Goal: Task Accomplishment & Management: Complete application form

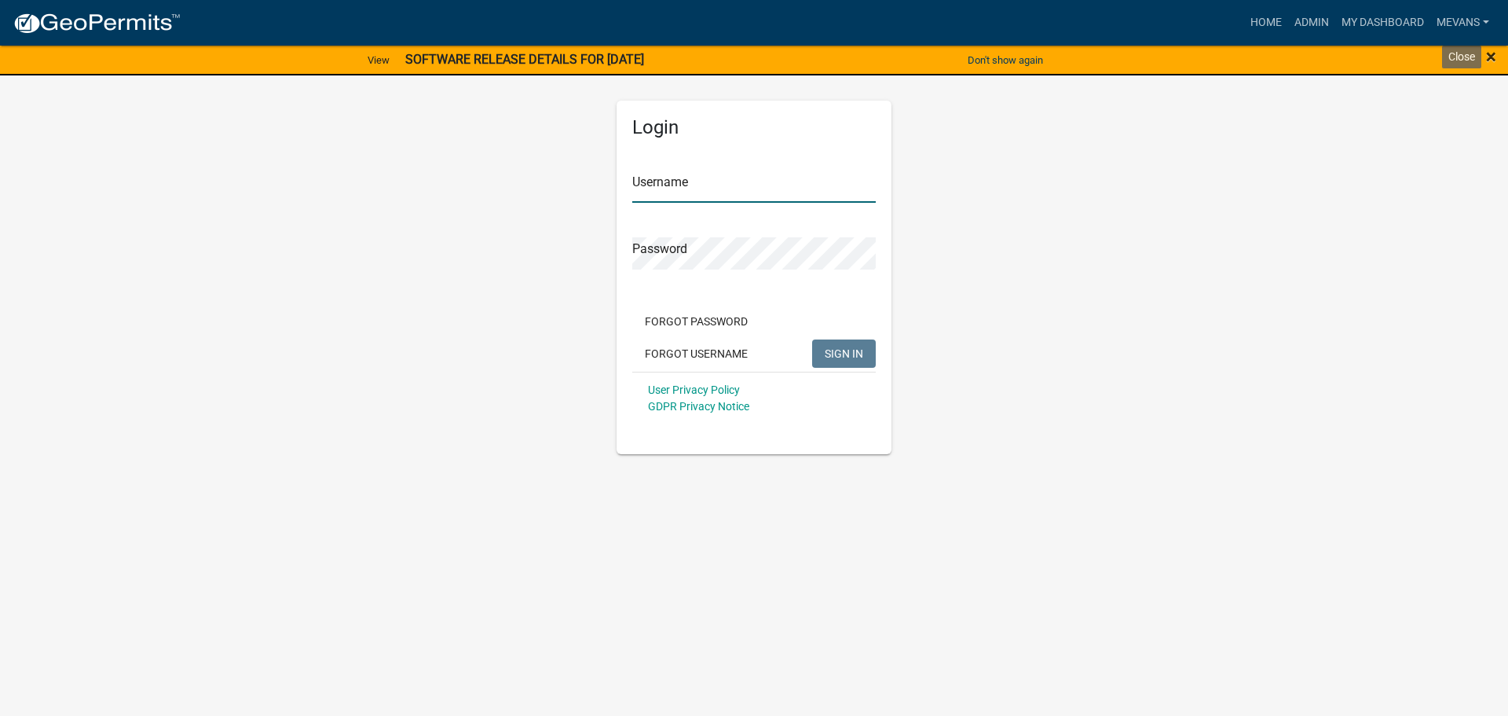
type input "Mevans"
click at [1494, 57] on span "×" at bounding box center [1491, 57] width 10 height 22
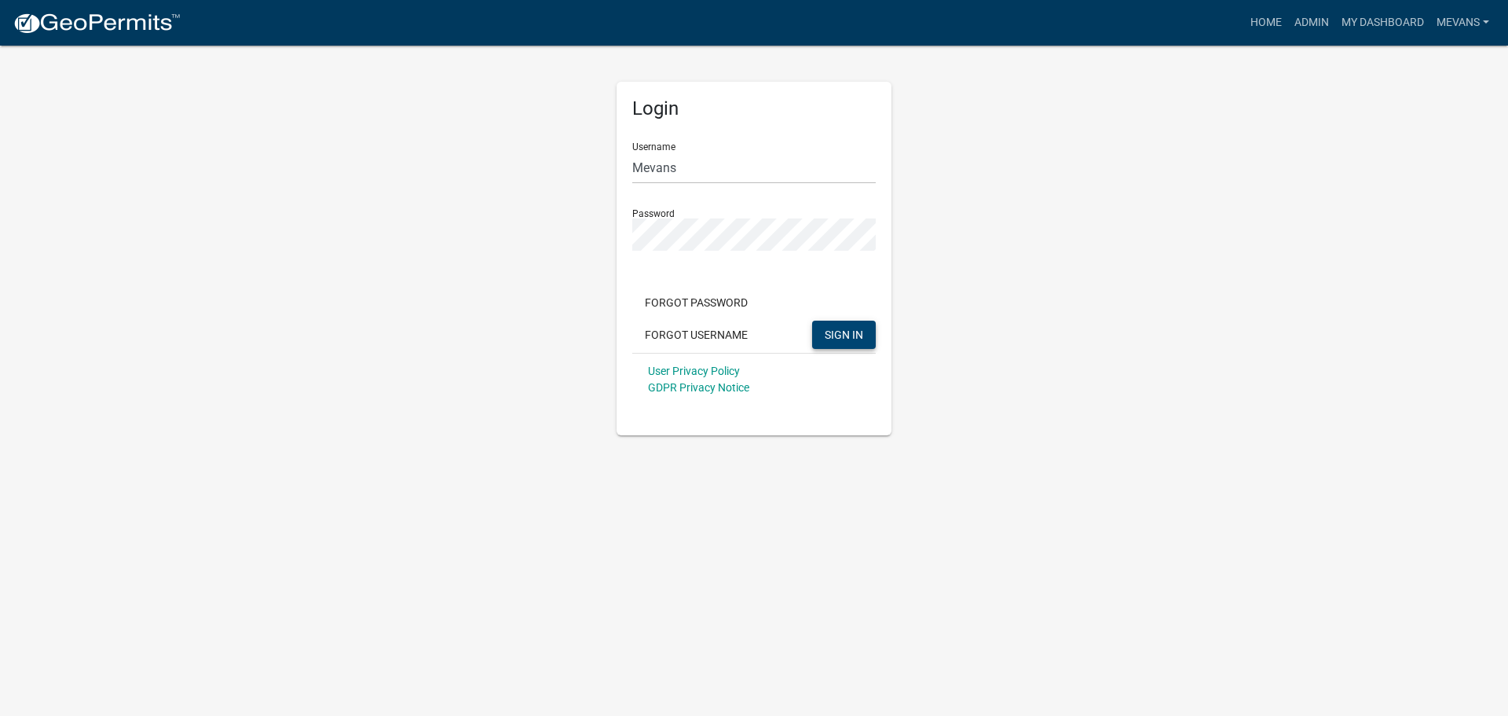
click at [849, 339] on span "SIGN IN" at bounding box center [844, 334] width 38 height 13
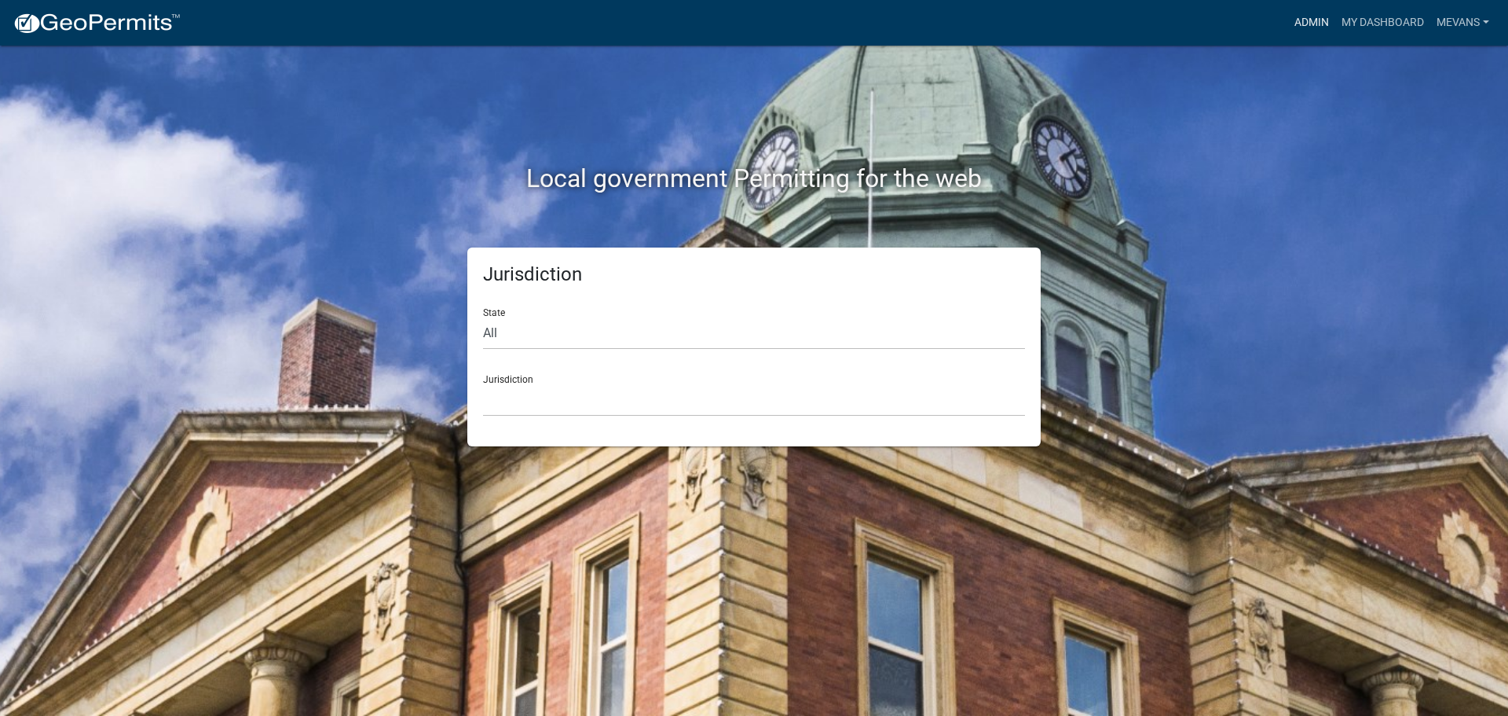
click at [1299, 24] on link "Admin" at bounding box center [1311, 23] width 47 height 30
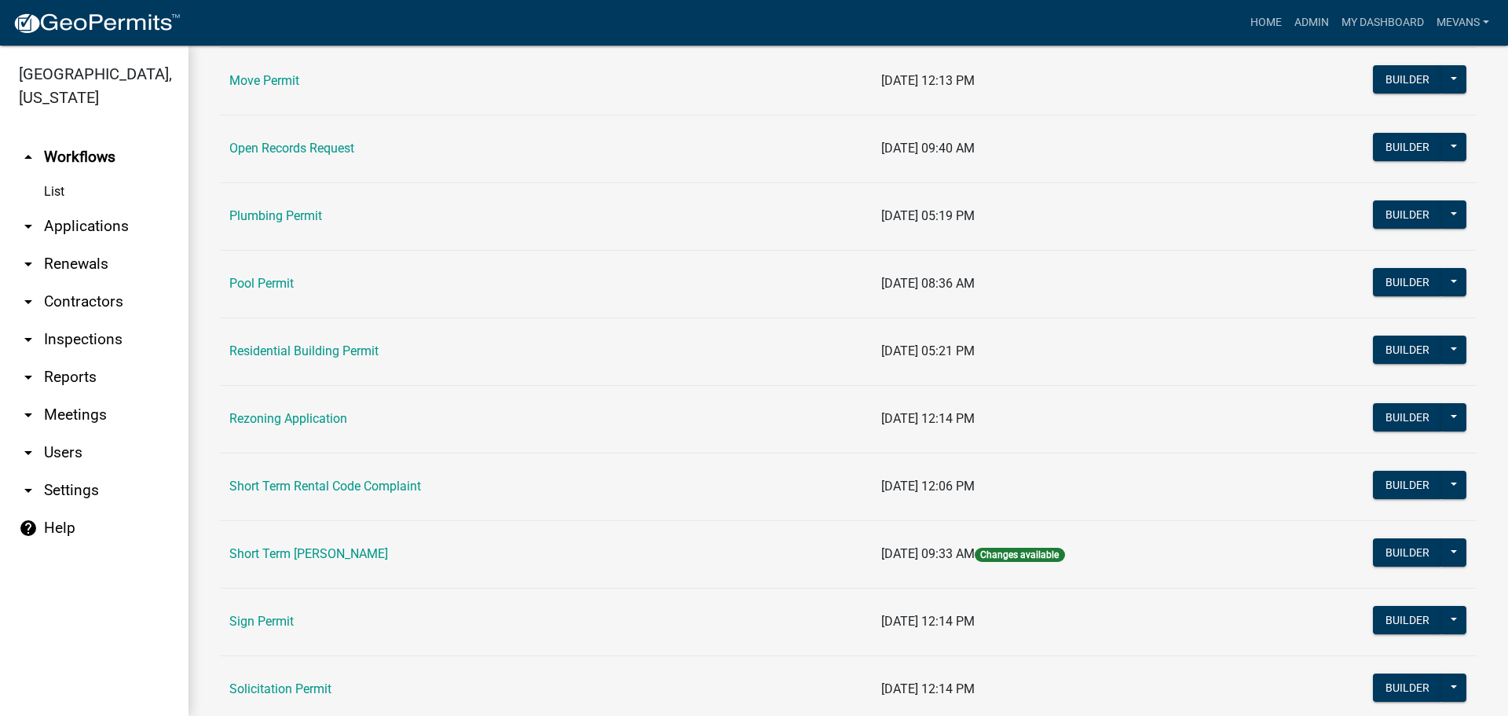
scroll to position [1807, 0]
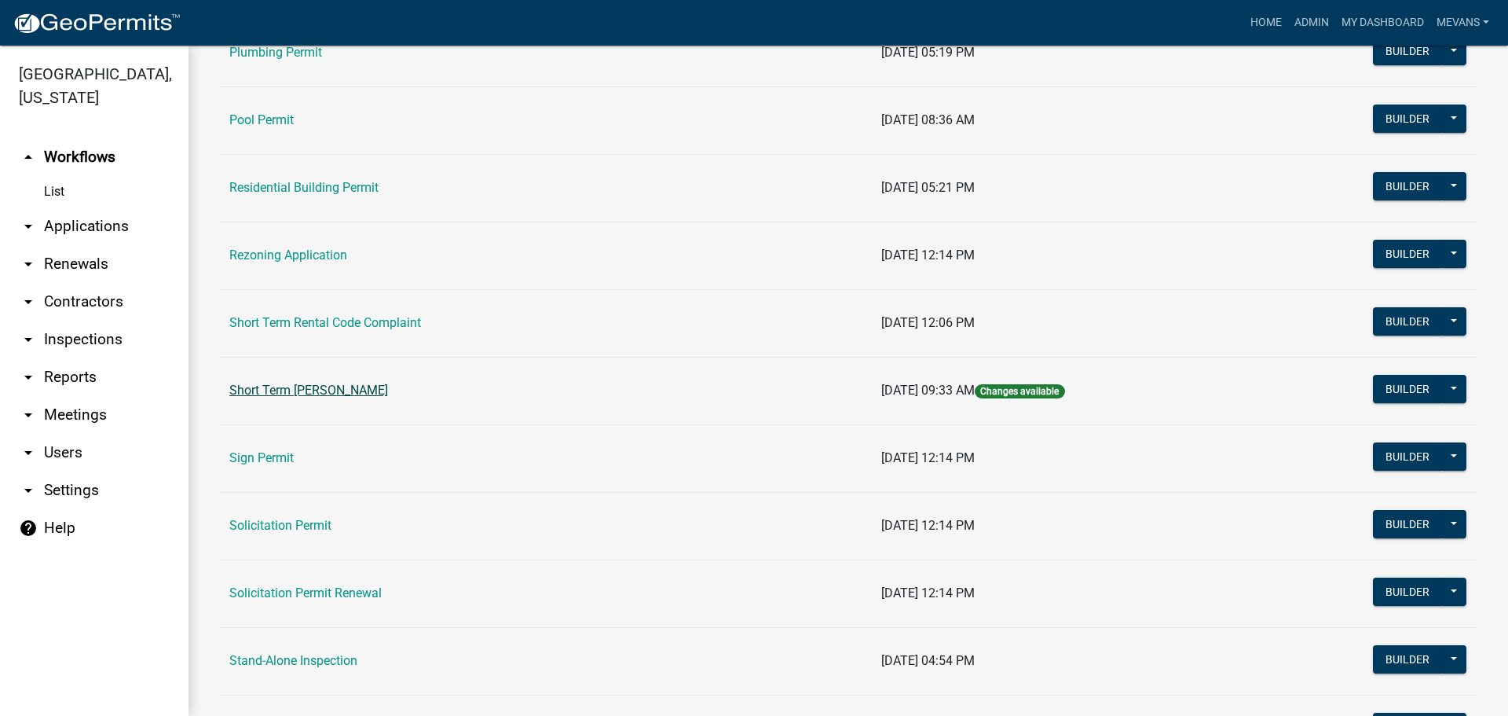
click at [372, 389] on link "Short Term [PERSON_NAME]" at bounding box center [308, 390] width 159 height 15
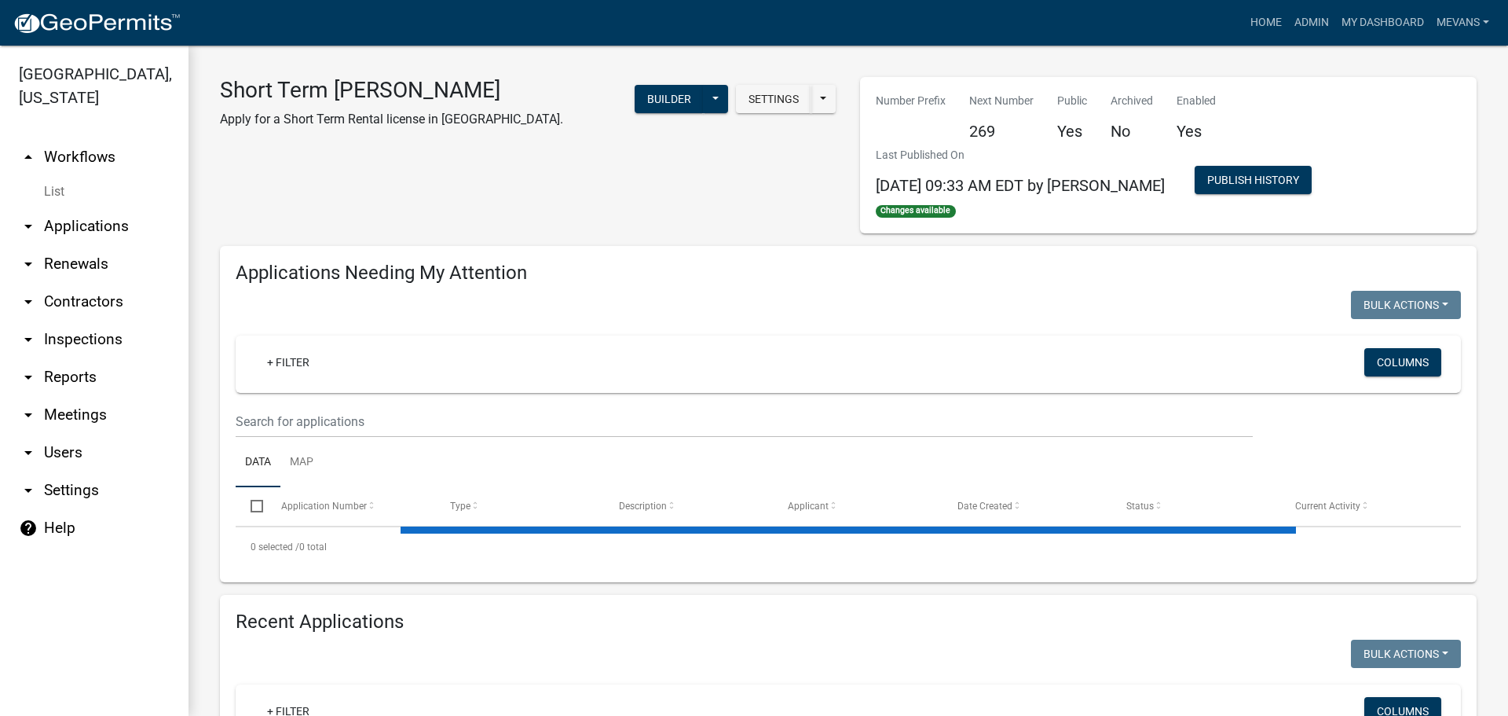
scroll to position [79, 0]
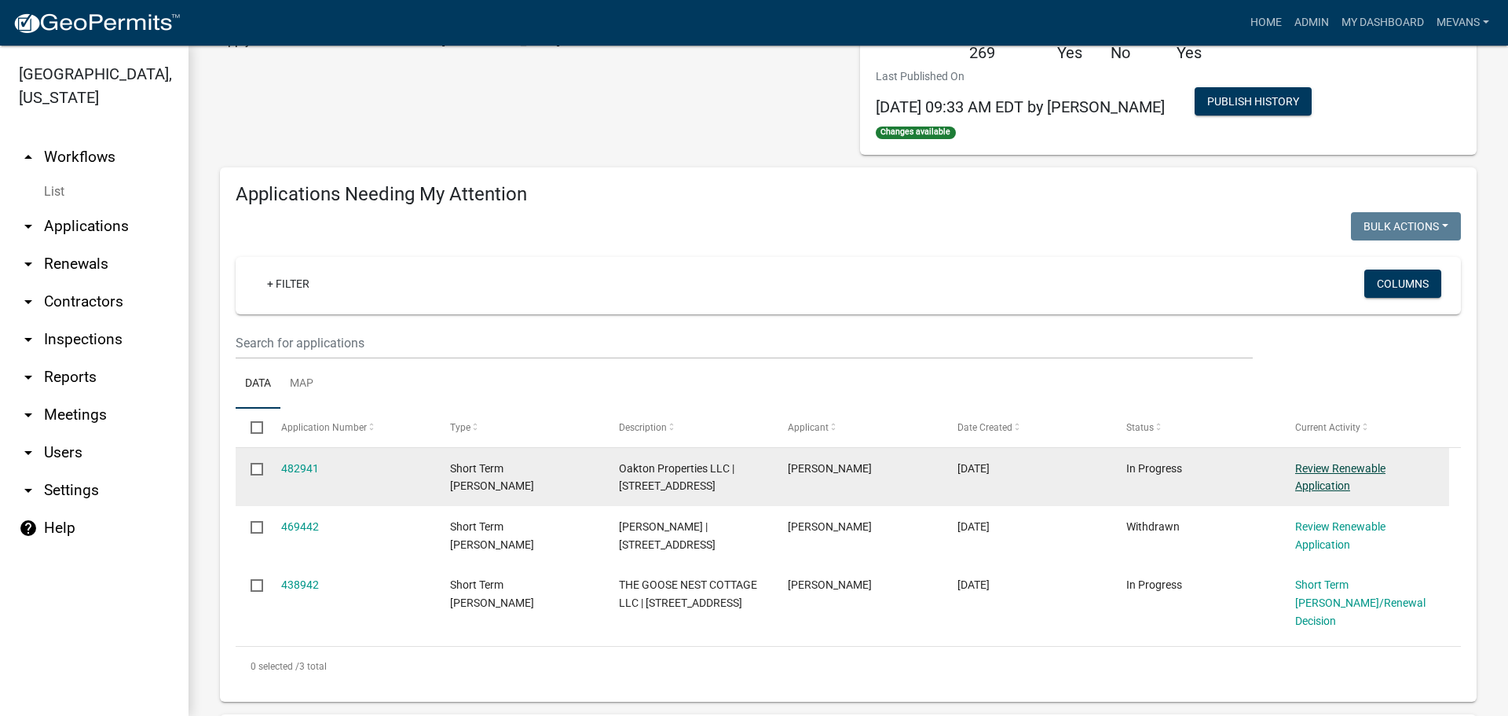
click at [1354, 472] on link "Review Renewable Application" at bounding box center [1340, 477] width 90 height 31
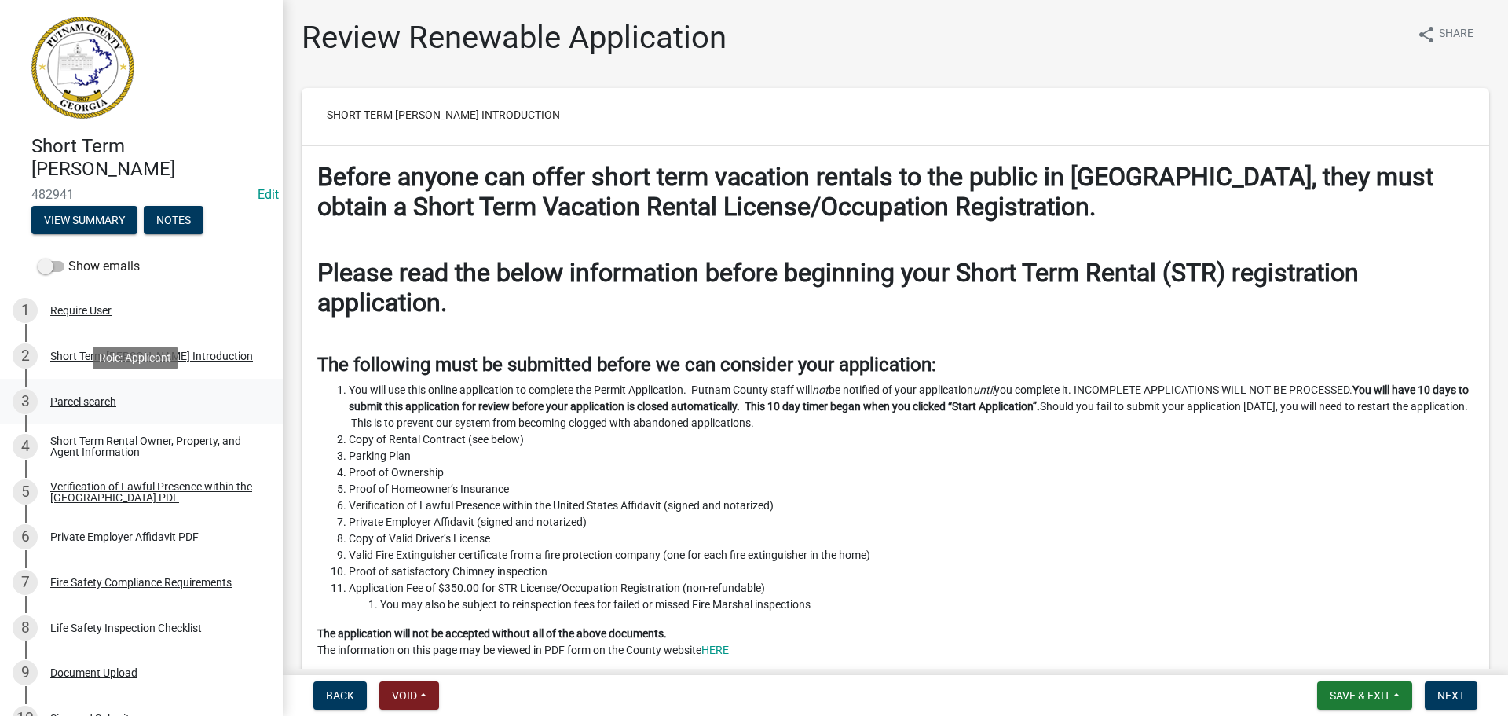
click at [75, 400] on div "Parcel search" at bounding box center [83, 401] width 66 height 11
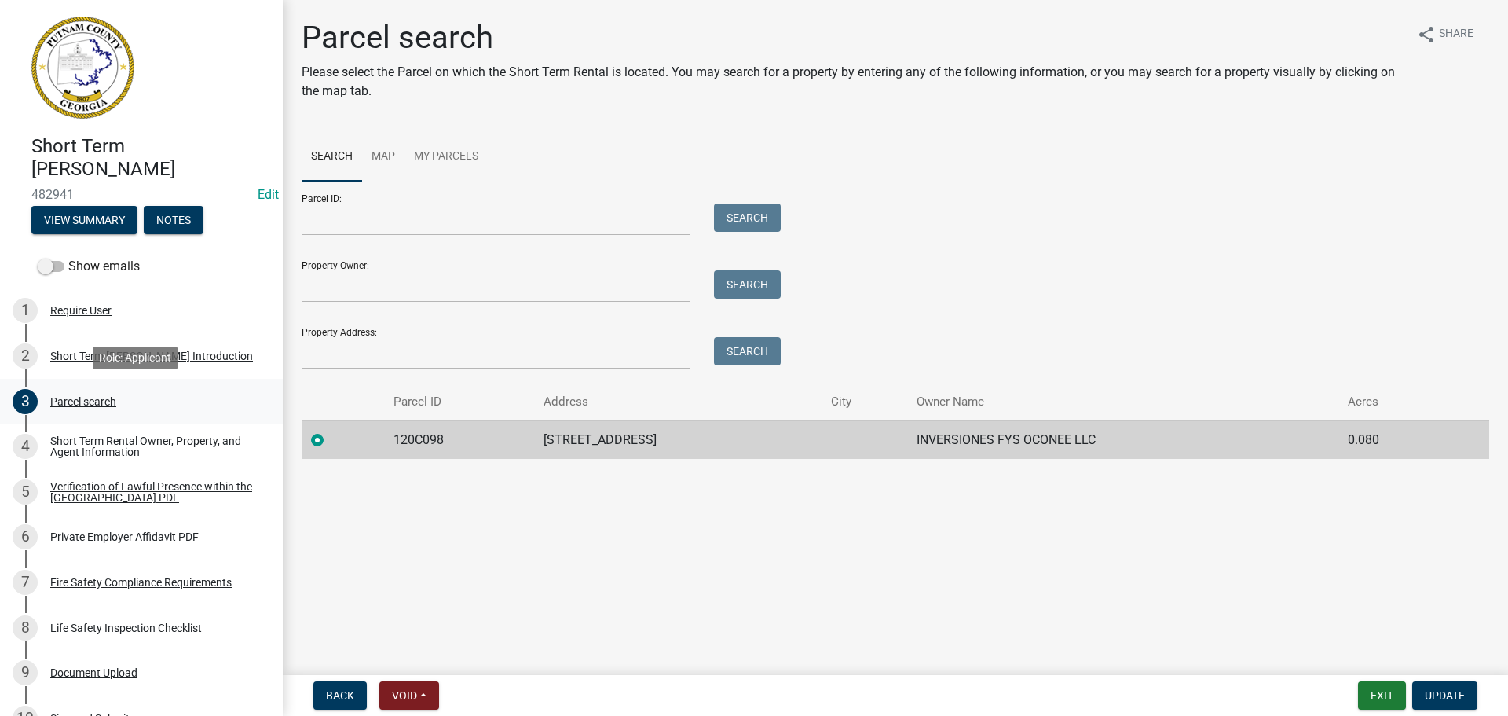
drag, startPoint x: 60, startPoint y: 394, endPoint x: 65, endPoint y: 401, distance: 8.5
click at [64, 401] on div "Parcel search" at bounding box center [83, 401] width 66 height 11
click at [69, 396] on div "Parcel search" at bounding box center [83, 401] width 66 height 11
drag, startPoint x: 457, startPoint y: 434, endPoint x: 390, endPoint y: 436, distance: 66.8
click at [390, 436] on td "120C098" at bounding box center [459, 439] width 151 height 38
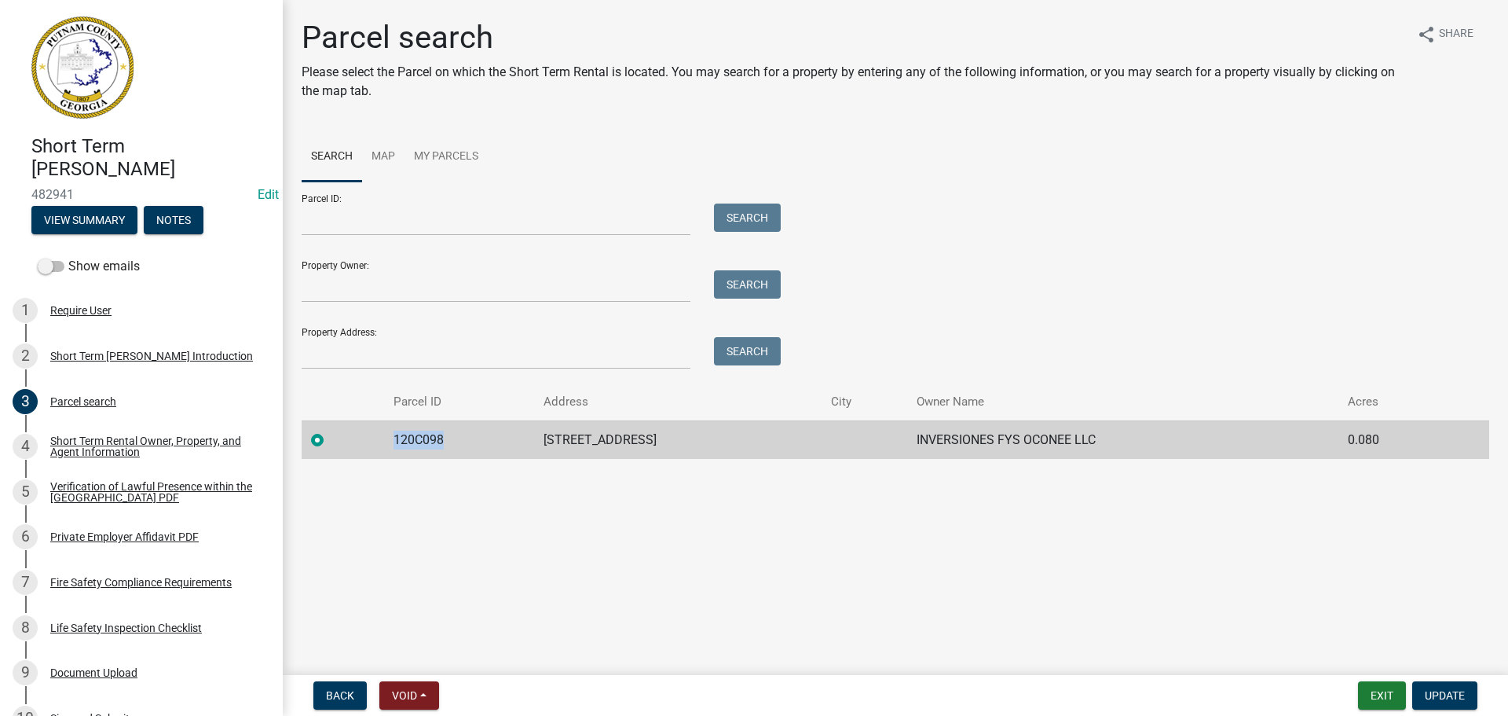
copy td "120C098"
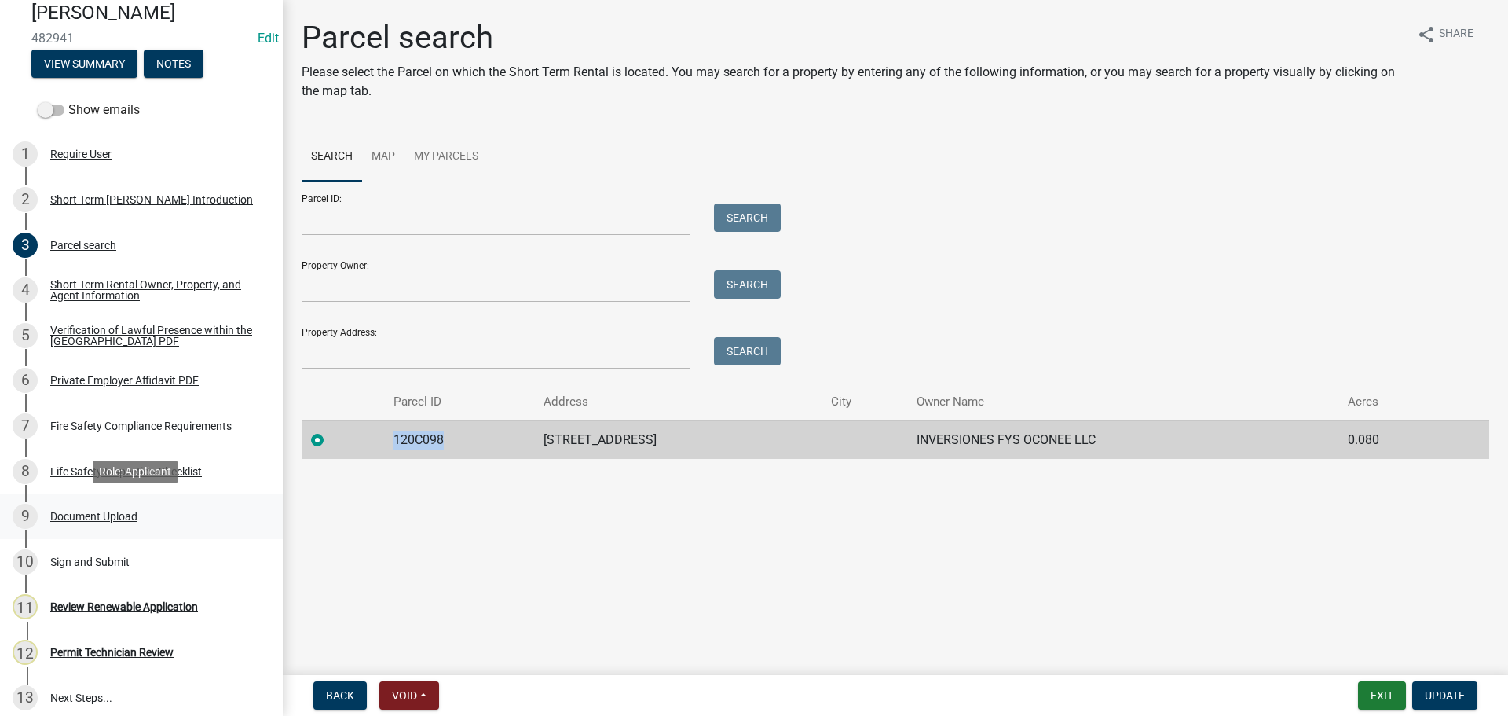
scroll to position [157, 0]
click at [115, 511] on div "Document Upload" at bounding box center [93, 515] width 87 height 11
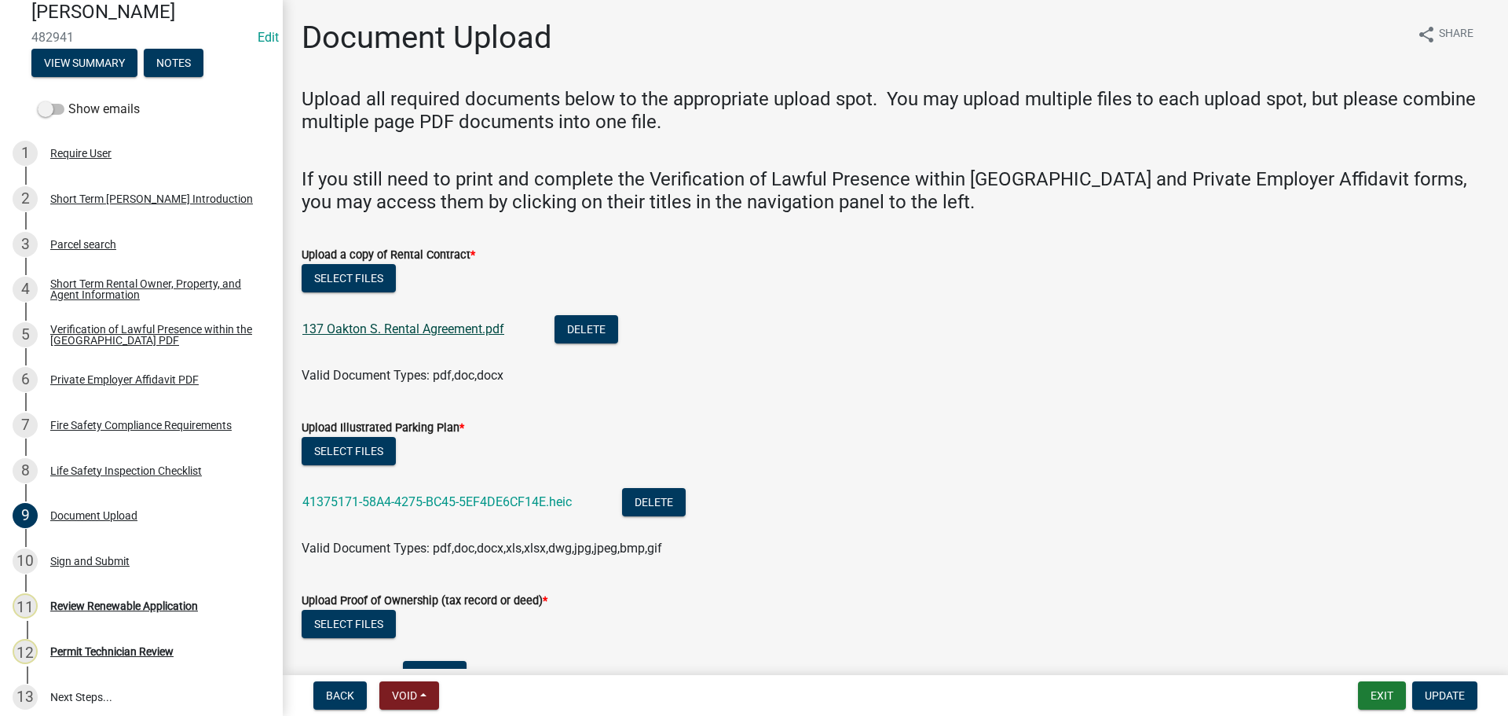
click at [361, 328] on link "137 Oakton S. Rental Agreement.pdf" at bounding box center [403, 328] width 202 height 15
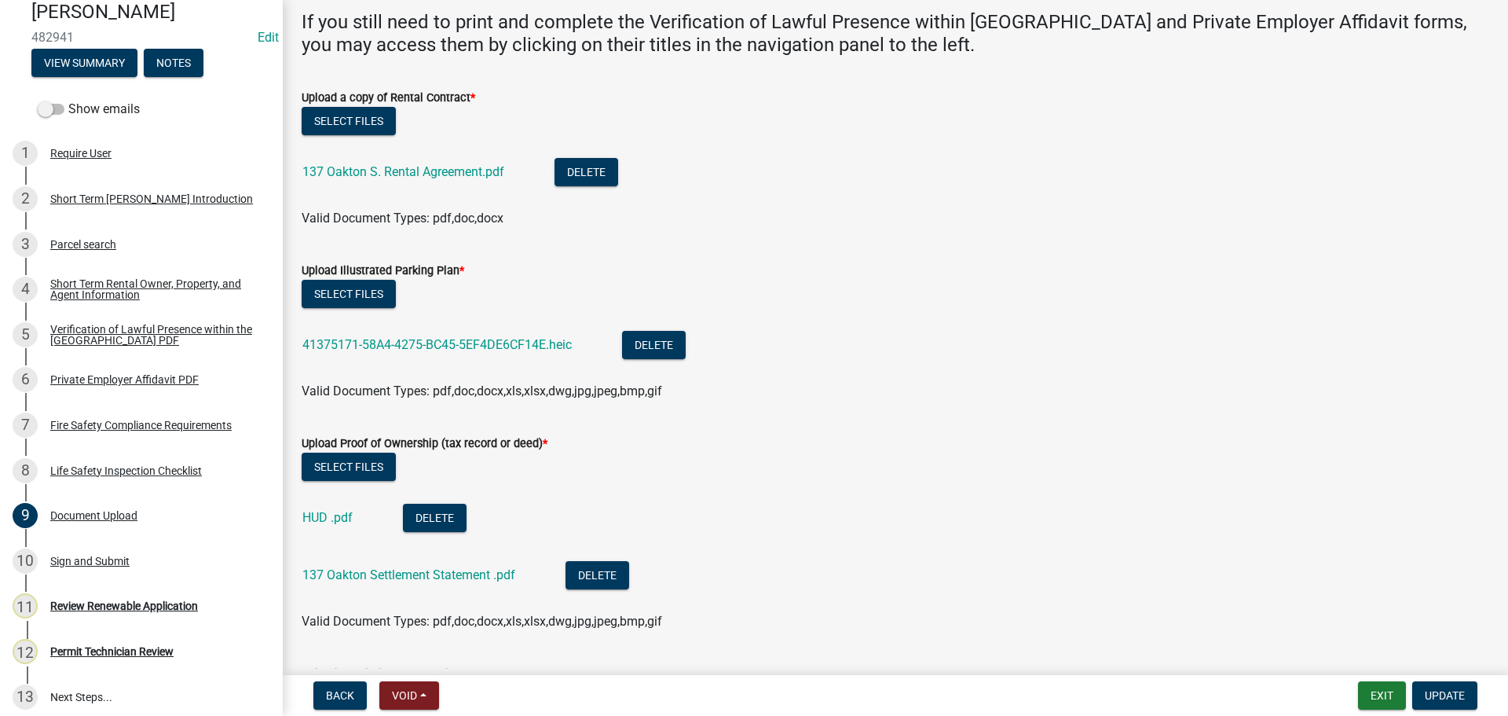
click at [332, 354] on div "41375171-58A4-4275-BC45-5EF4DE6CF14E.heic" at bounding box center [449, 347] width 295 height 32
click at [334, 343] on link "41375171-58A4-4275-BC45-5EF4DE6CF14E.heic" at bounding box center [436, 344] width 269 height 15
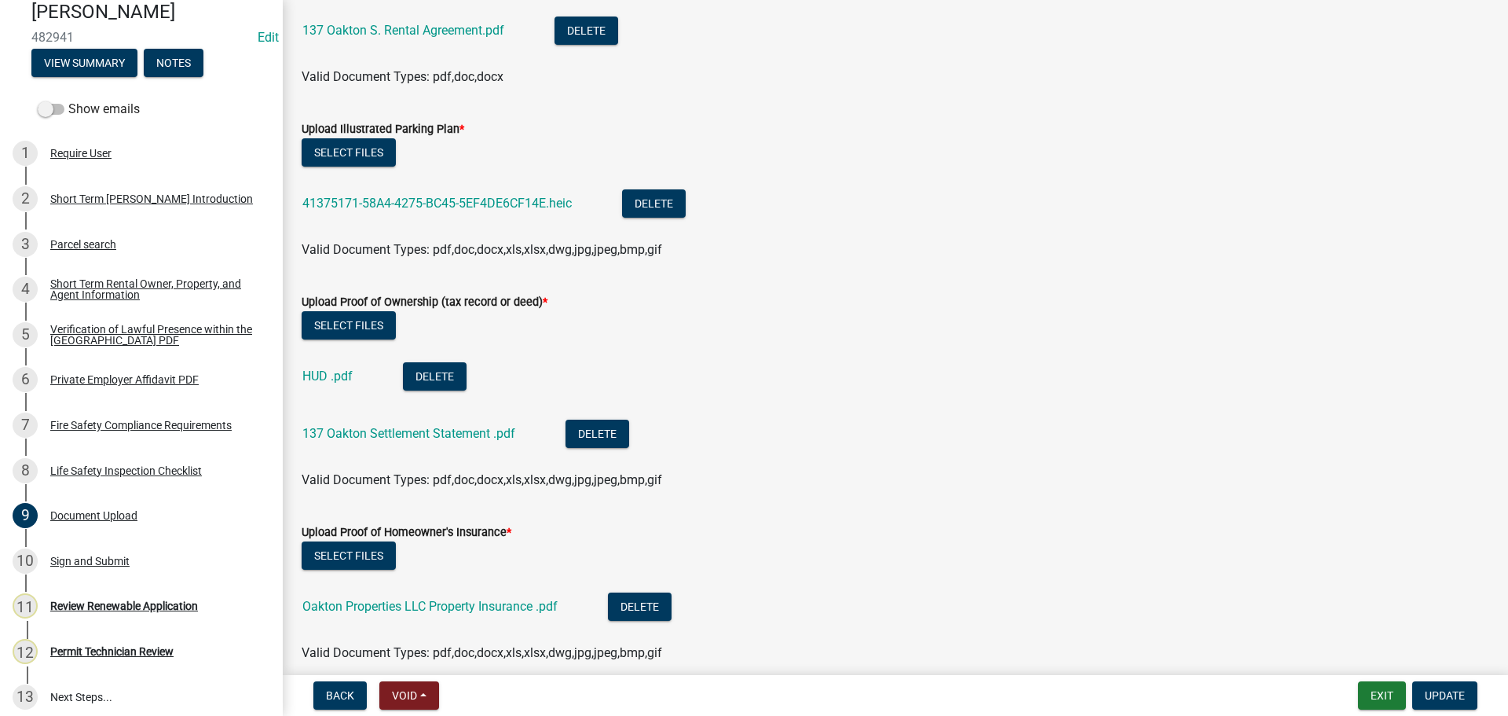
scroll to position [314, 0]
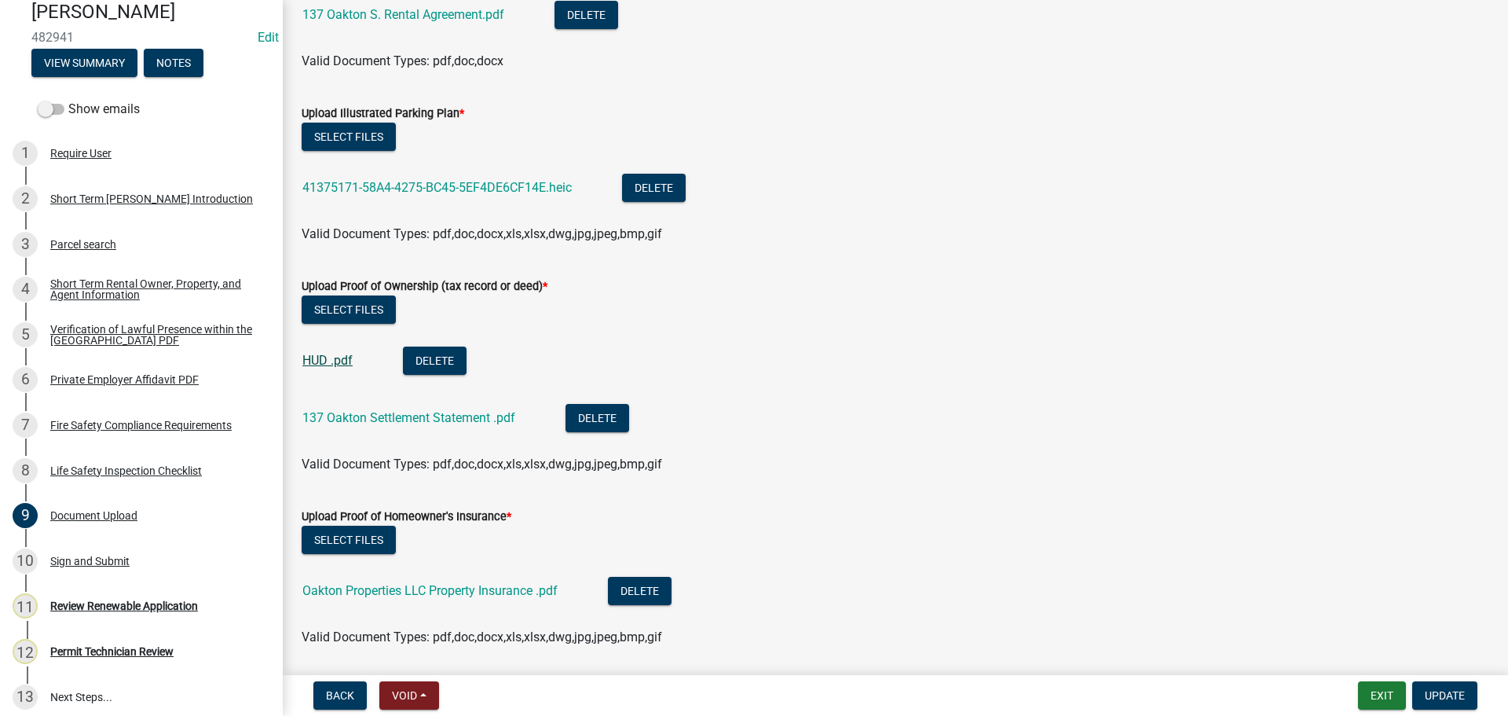
click at [341, 357] on link "HUD .pdf" at bounding box center [327, 360] width 50 height 15
click at [448, 423] on link "137 Oakton Settlement Statement .pdf" at bounding box center [408, 417] width 213 height 15
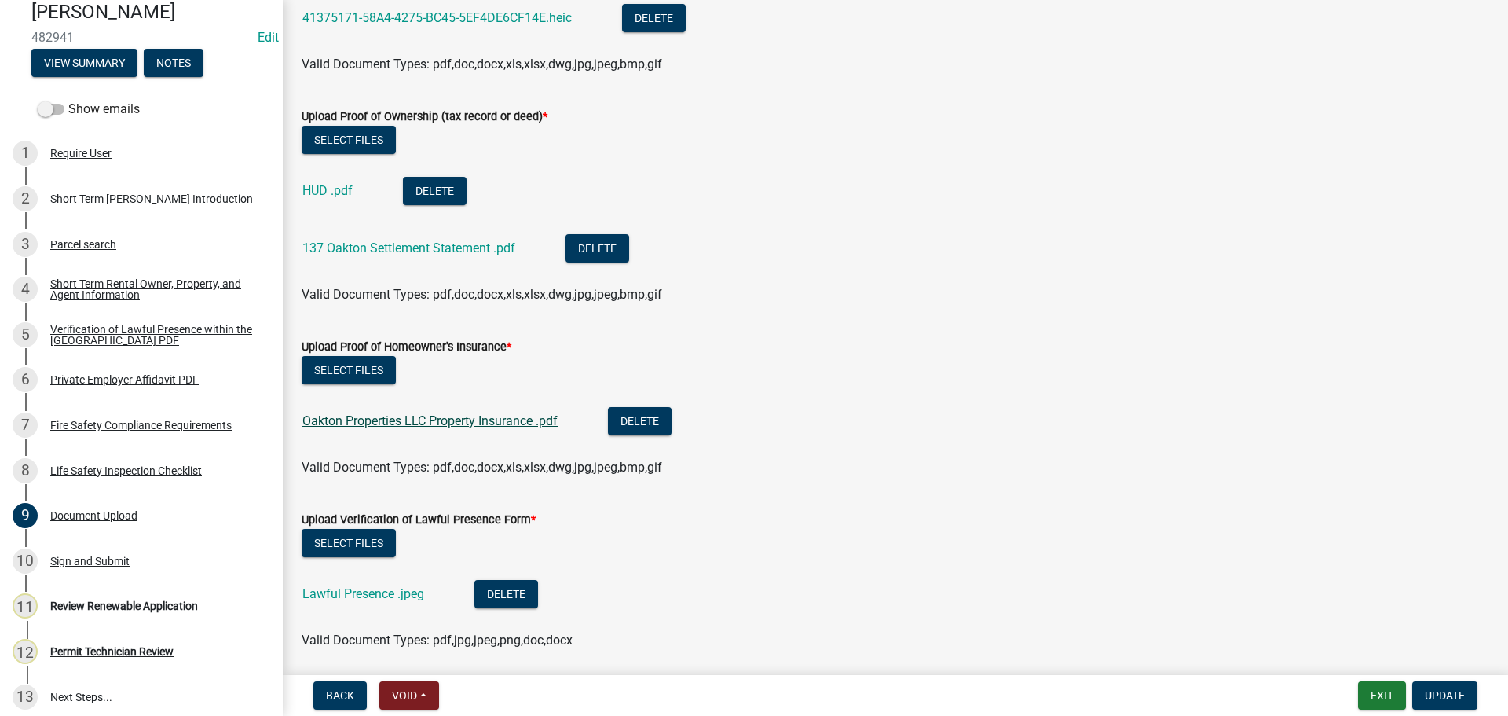
scroll to position [550, 0]
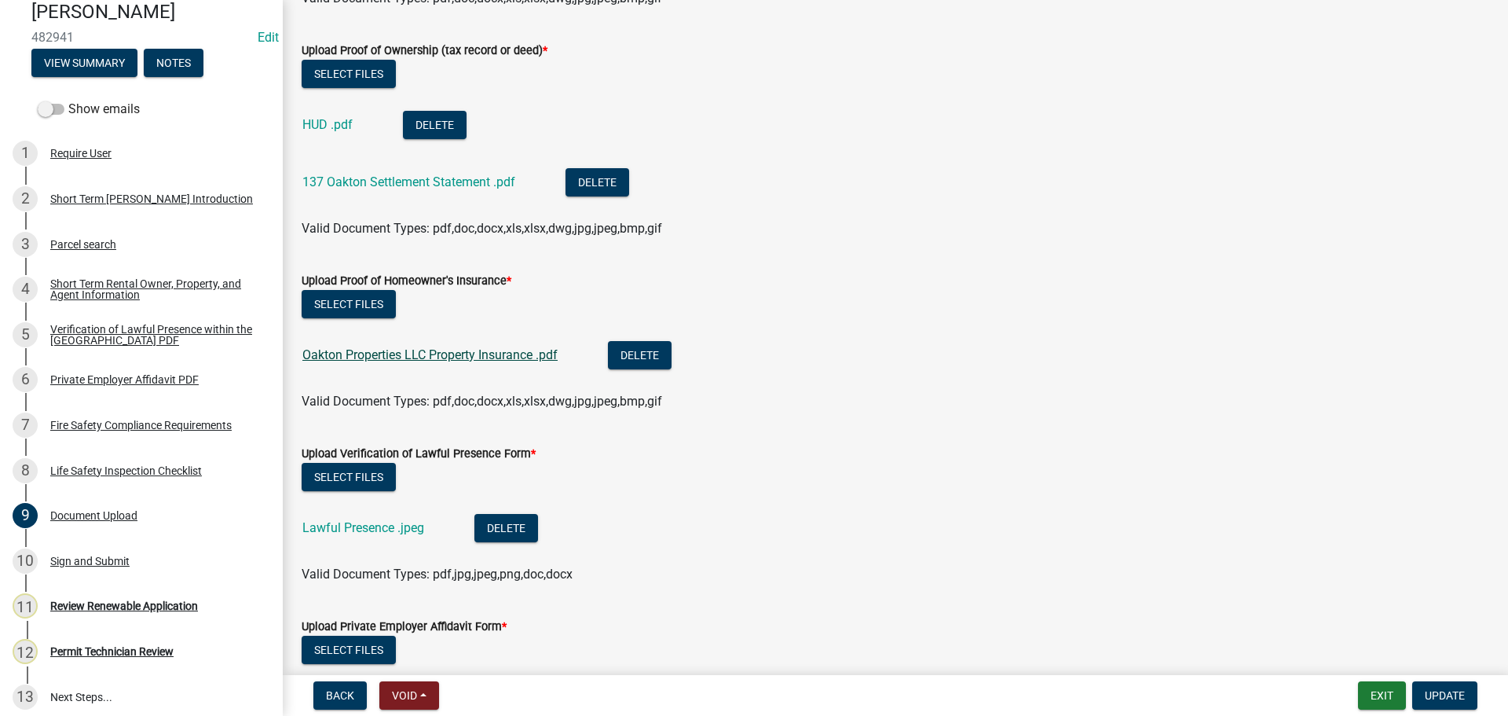
click at [467, 355] on link "Oakton Properties LLC Property Insurance .pdf" at bounding box center [429, 354] width 255 height 15
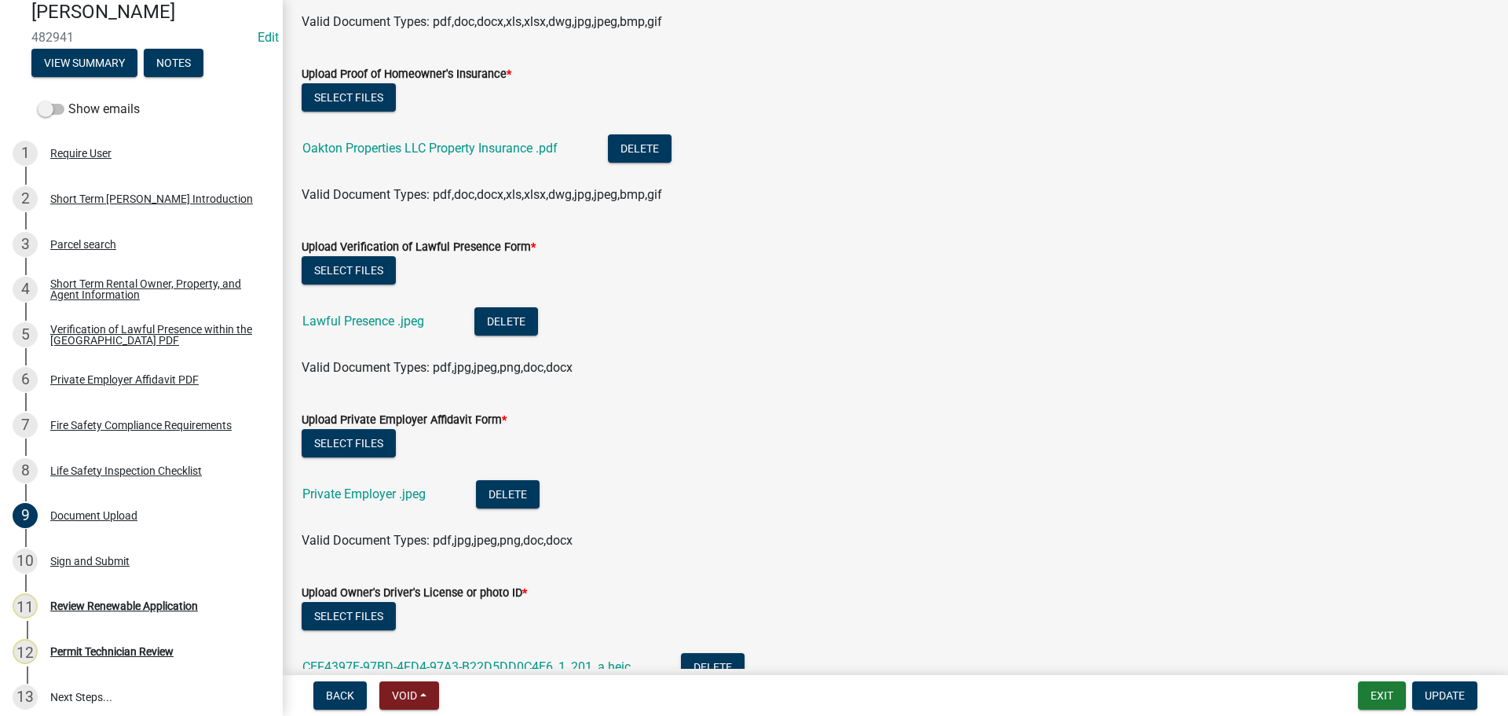
scroll to position [786, 0]
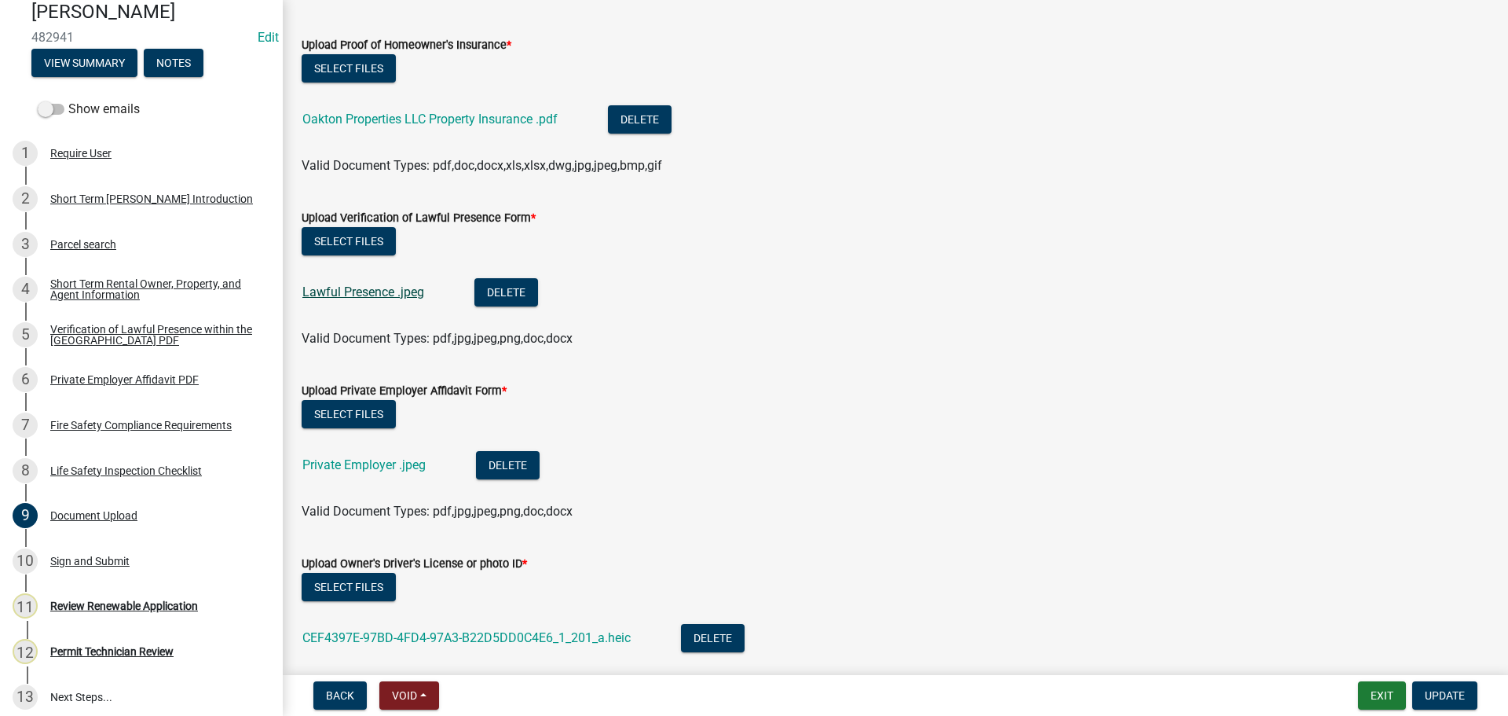
click at [364, 289] on link "Lawful Presence .jpeg" at bounding box center [363, 291] width 122 height 15
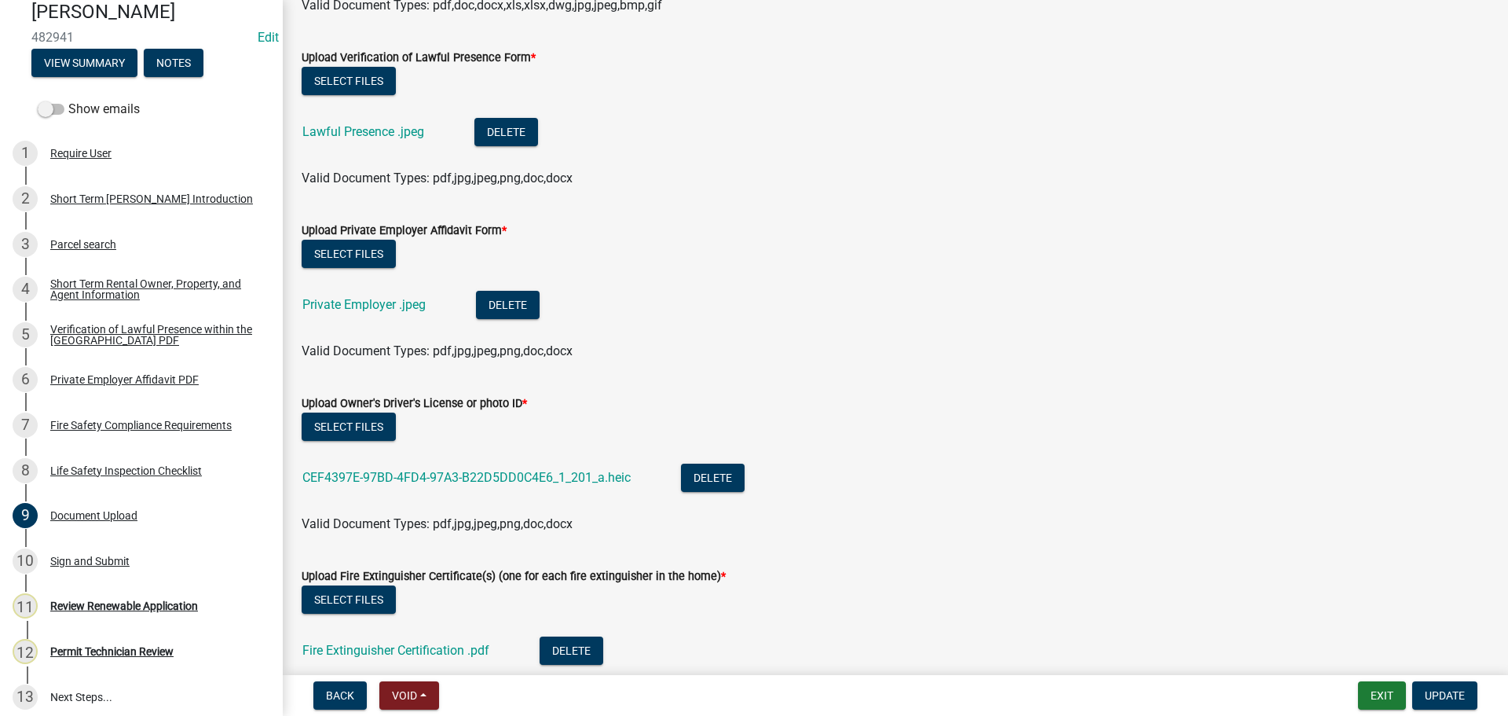
scroll to position [864, 0]
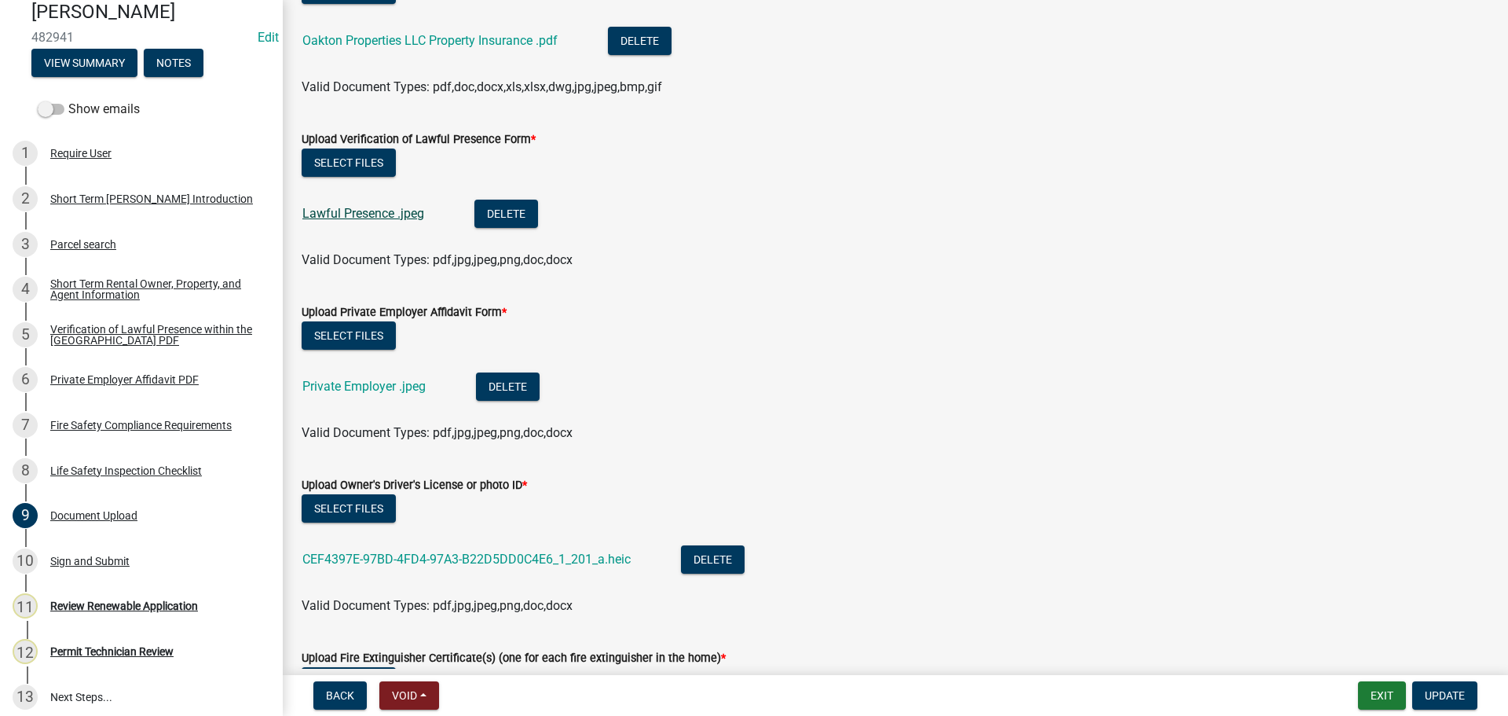
click at [347, 207] on link "Lawful Presence .jpeg" at bounding box center [363, 213] width 122 height 15
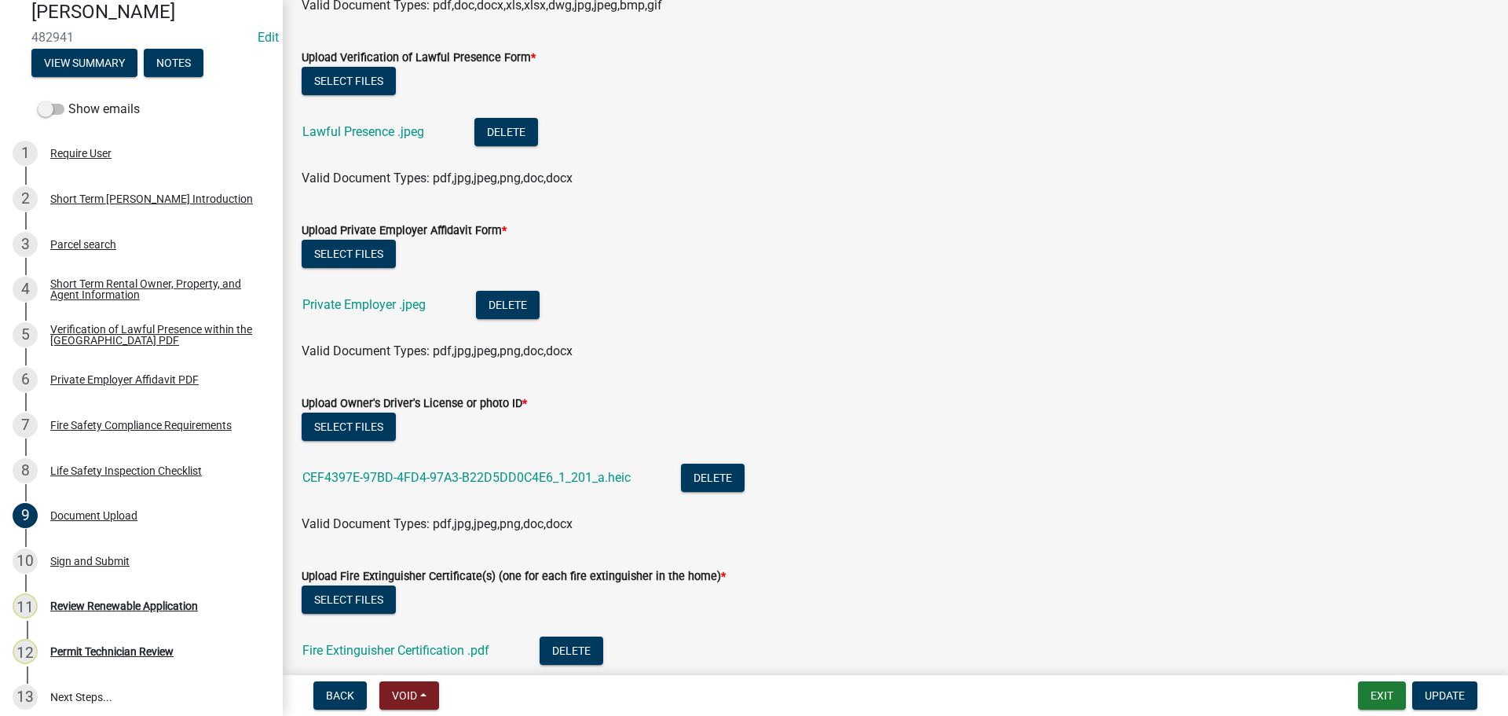
scroll to position [1100, 0]
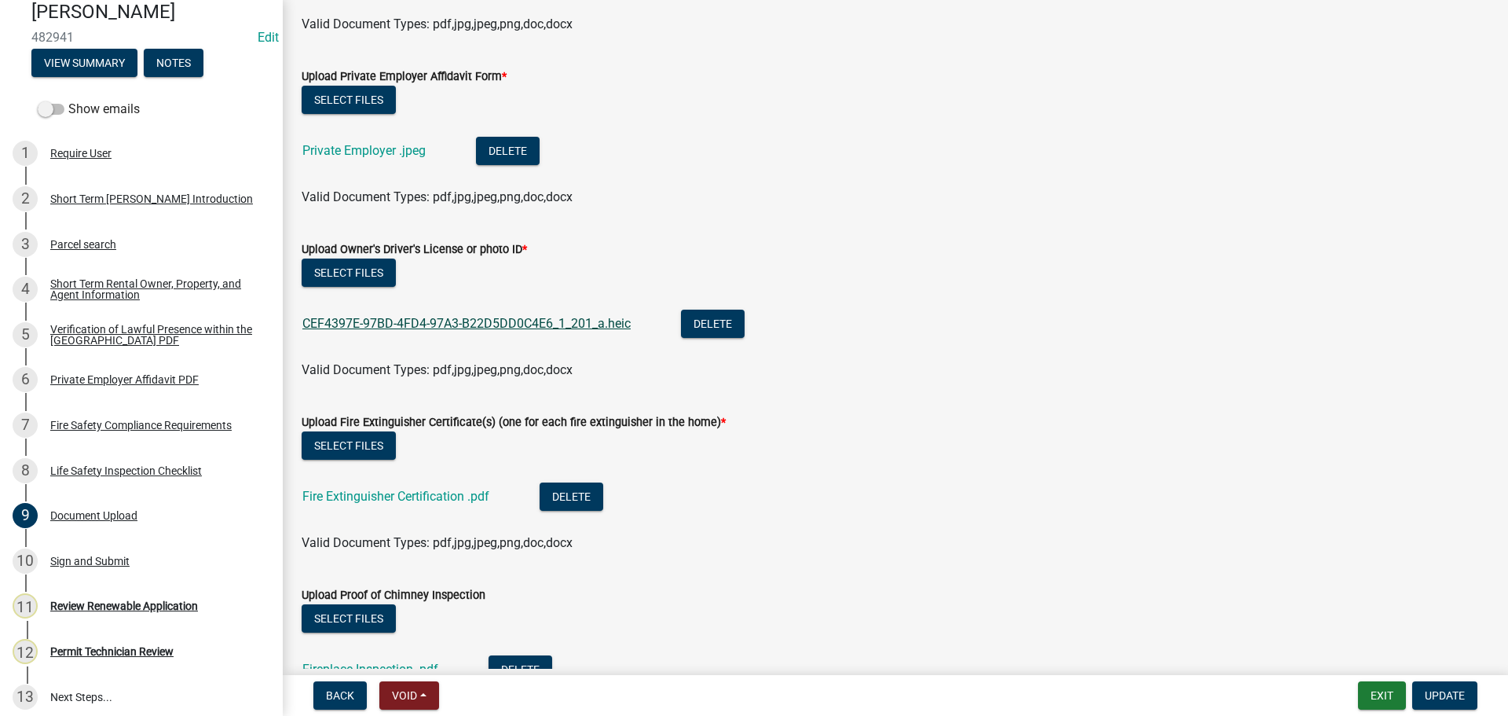
click at [451, 327] on link "CEF4397E-97BD-4FD4-97A3-B22D5DD0C4E6_1_201_a.heic" at bounding box center [466, 323] width 328 height 15
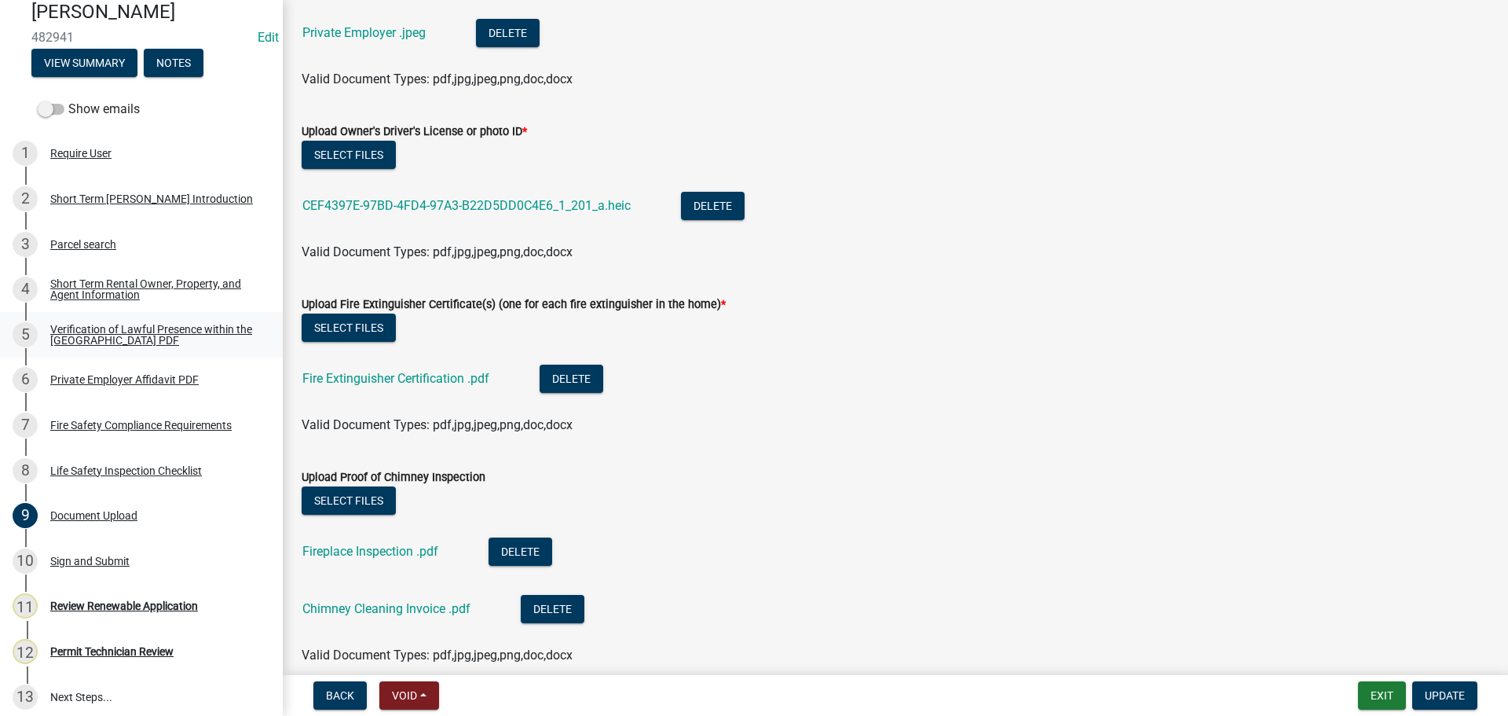
scroll to position [1257, 0]
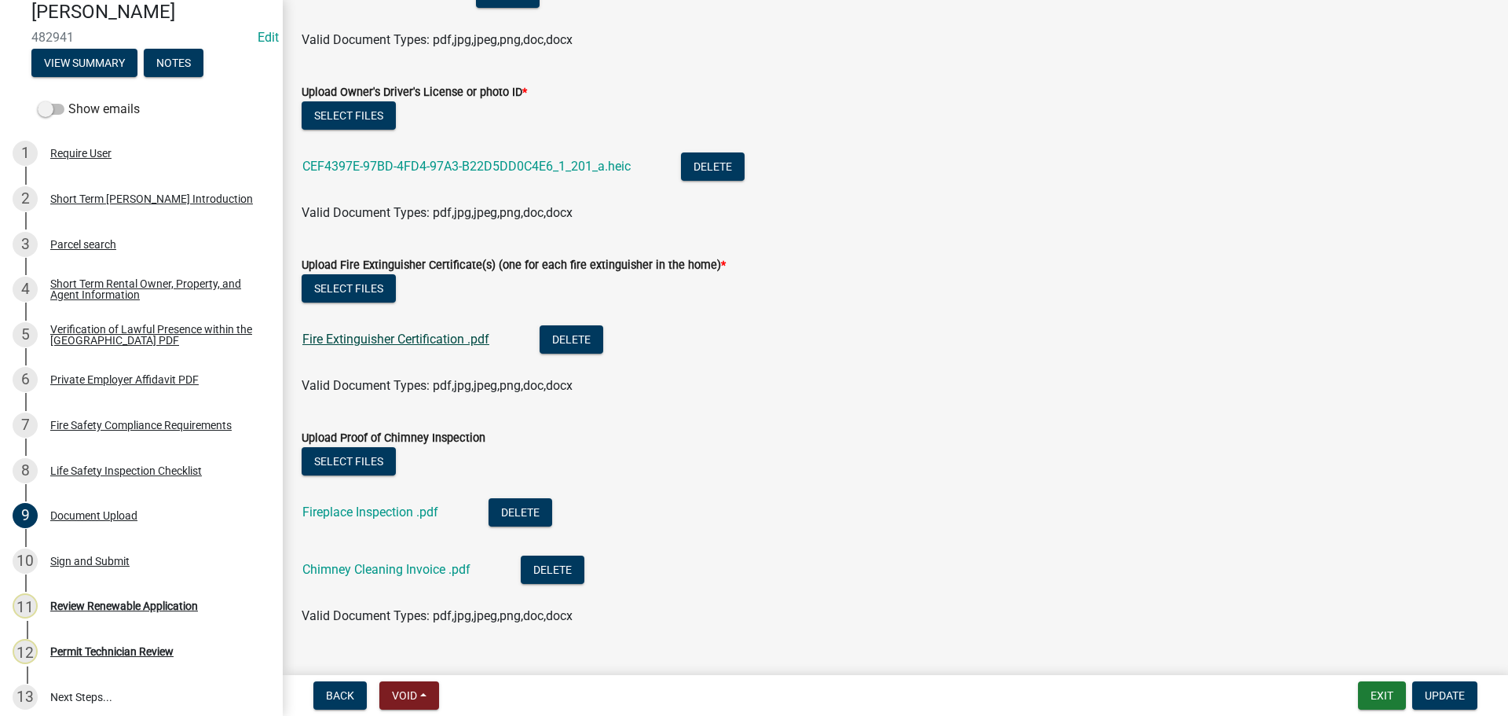
click at [371, 344] on link "Fire Extinguisher Certification .pdf" at bounding box center [395, 339] width 187 height 15
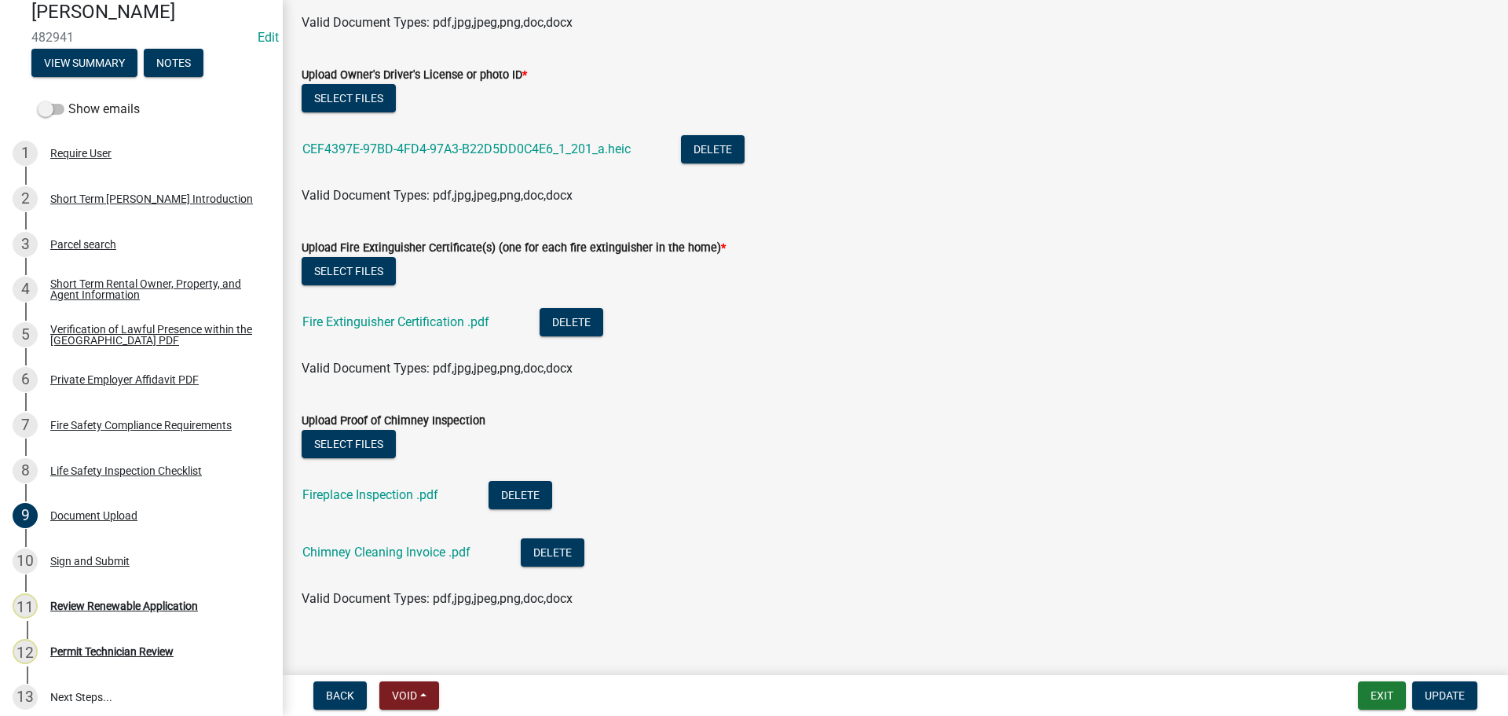
scroll to position [1289, 0]
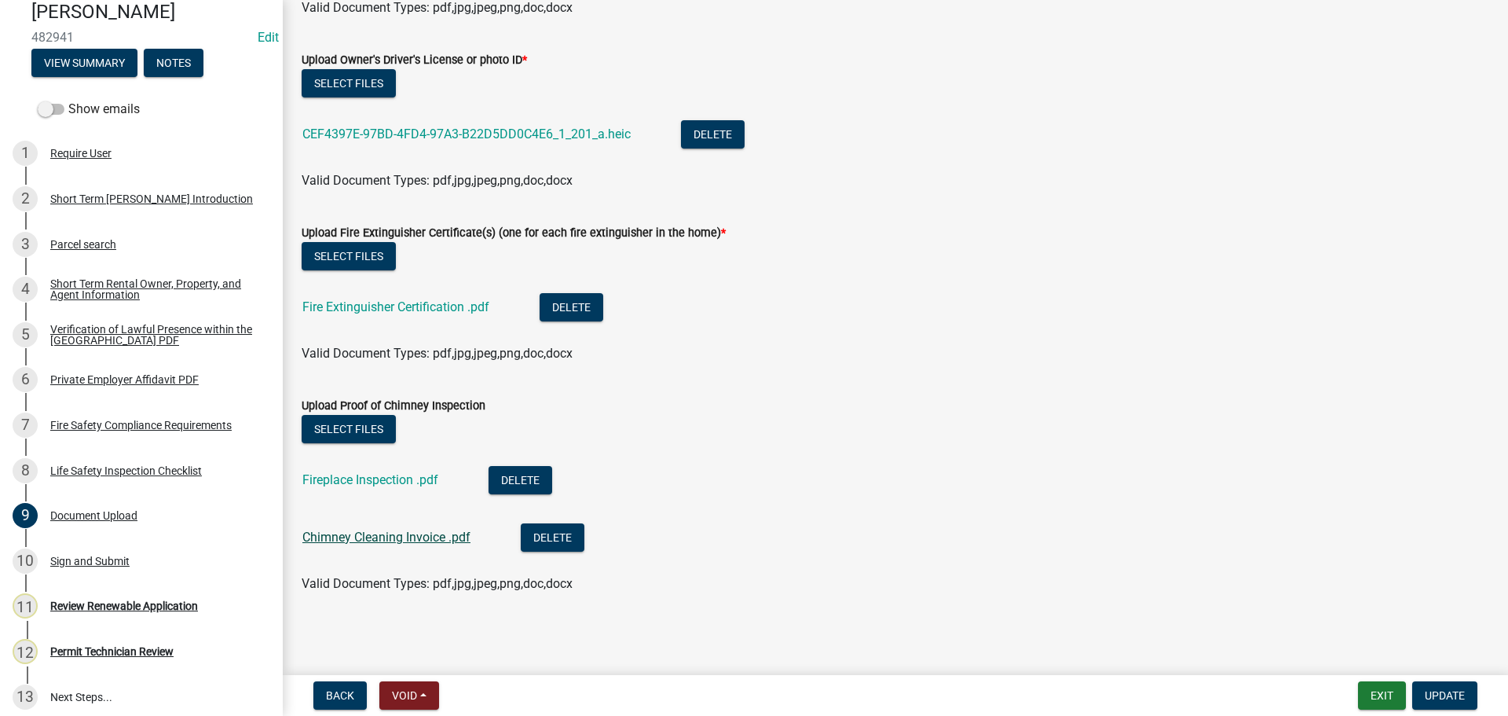
click at [317, 537] on link "Chimney Cleaning Invoice .pdf" at bounding box center [386, 536] width 168 height 15
click at [1452, 705] on button "Update" at bounding box center [1444, 695] width 65 height 28
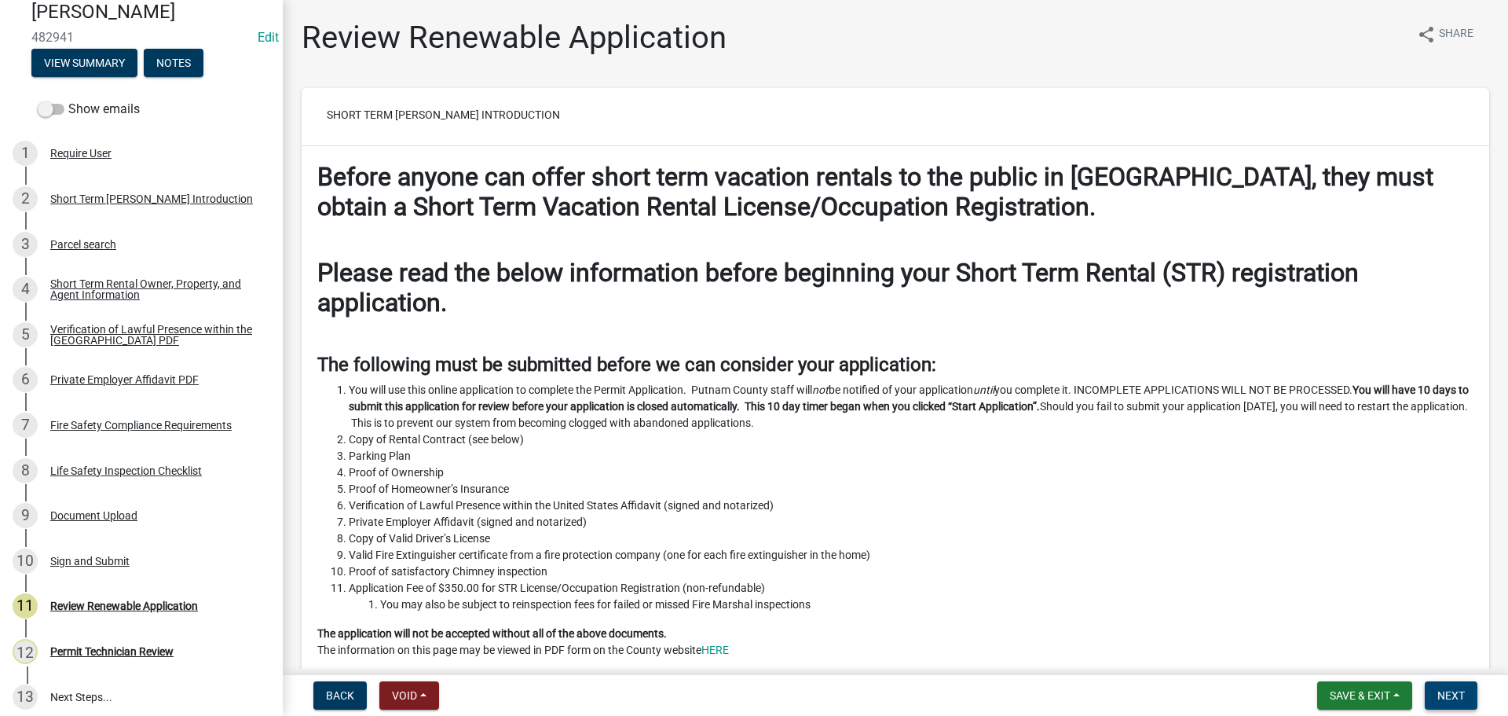
click at [1471, 700] on button "Next" at bounding box center [1451, 695] width 53 height 28
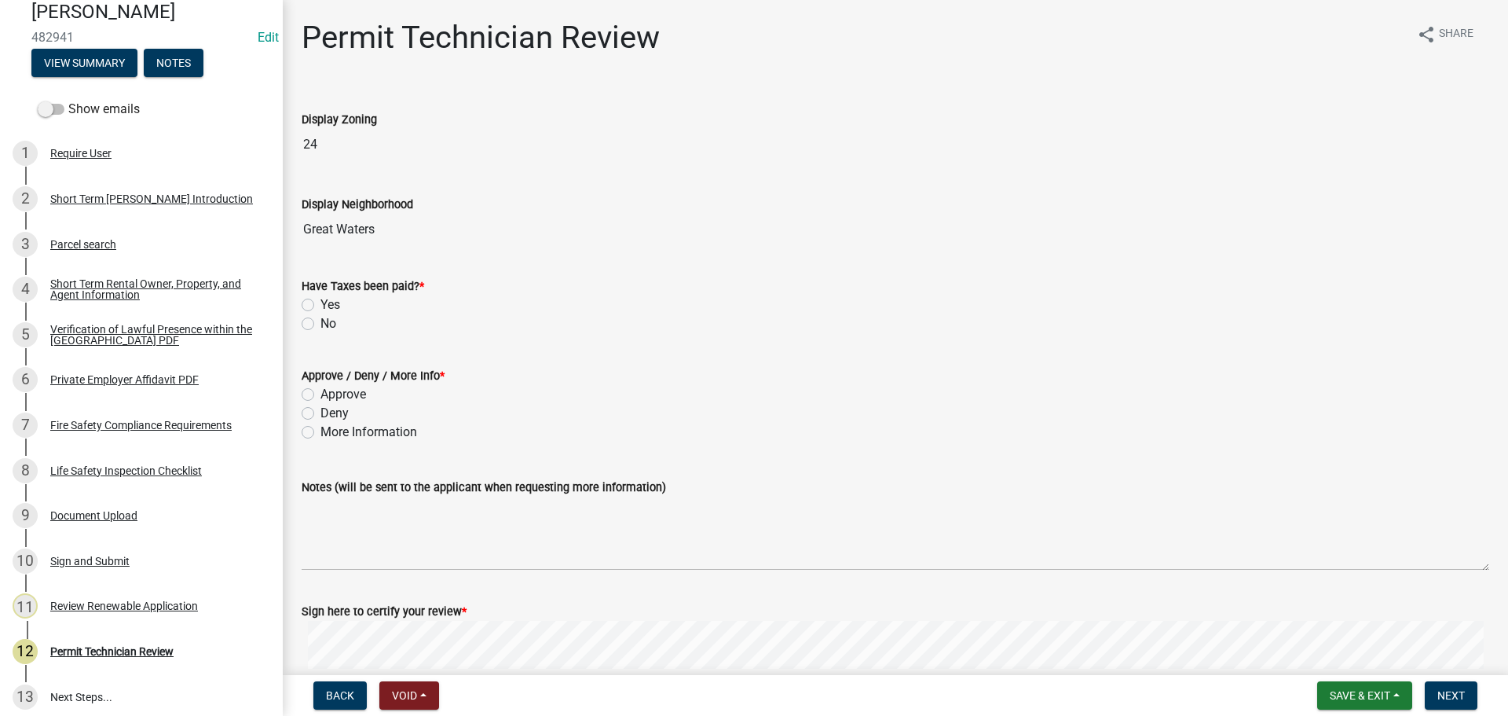
click at [321, 302] on label "Yes" at bounding box center [331, 304] width 20 height 19
click at [321, 302] on input "Yes" at bounding box center [326, 300] width 10 height 10
radio input "true"
click at [314, 390] on div "Approve" at bounding box center [896, 394] width 1188 height 19
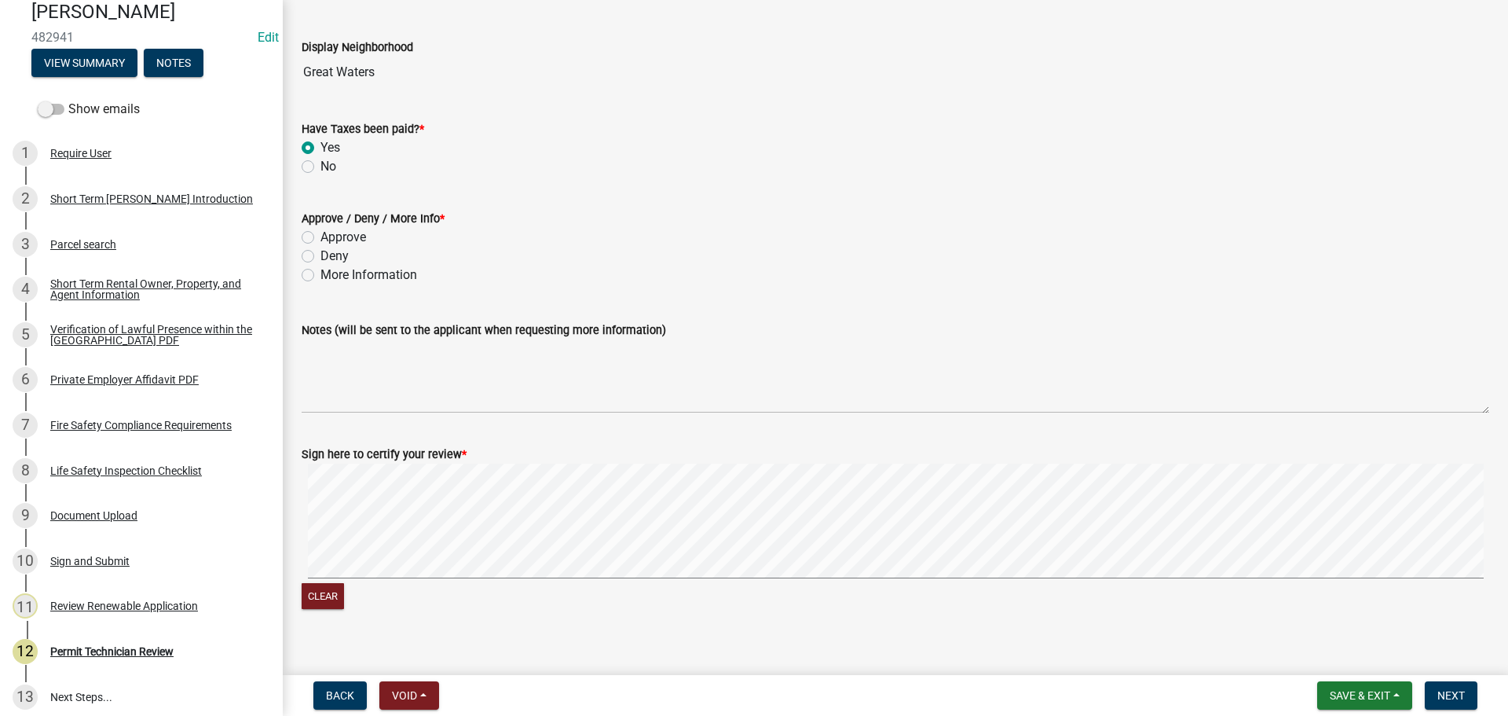
click at [321, 235] on label "Approve" at bounding box center [344, 237] width 46 height 19
click at [321, 235] on input "Approve" at bounding box center [326, 233] width 10 height 10
radio input "true"
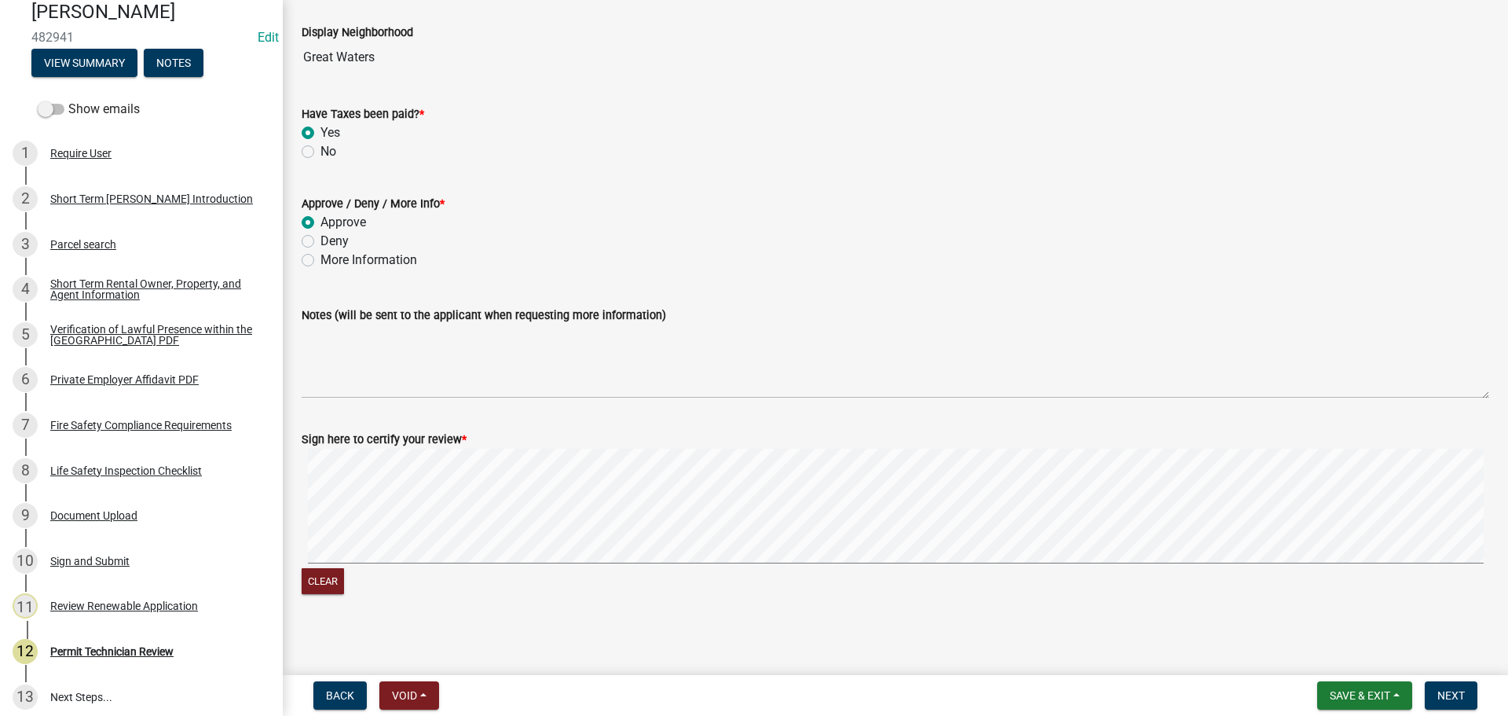
scroll to position [177, 0]
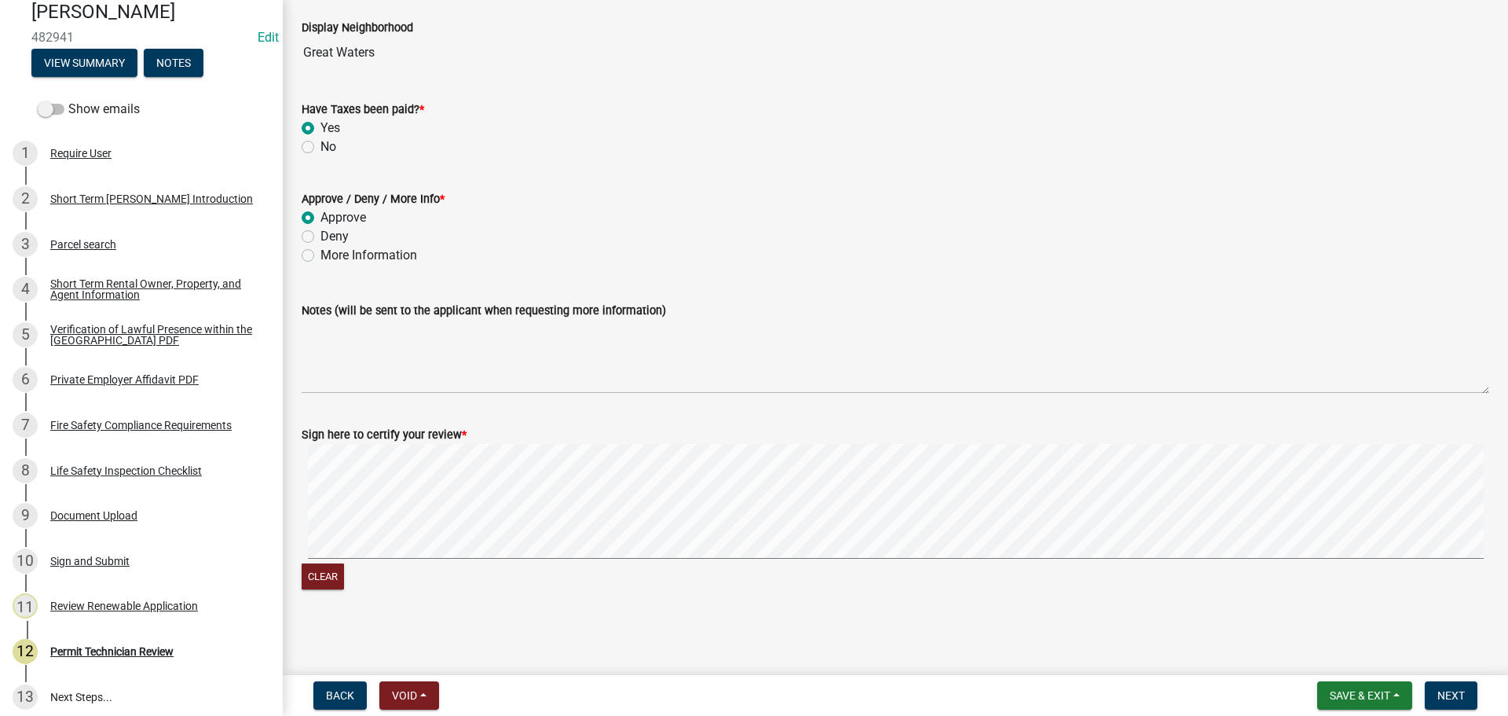
click at [841, 559] on signature-pad at bounding box center [896, 503] width 1188 height 119
click at [1463, 692] on span "Next" at bounding box center [1451, 695] width 27 height 13
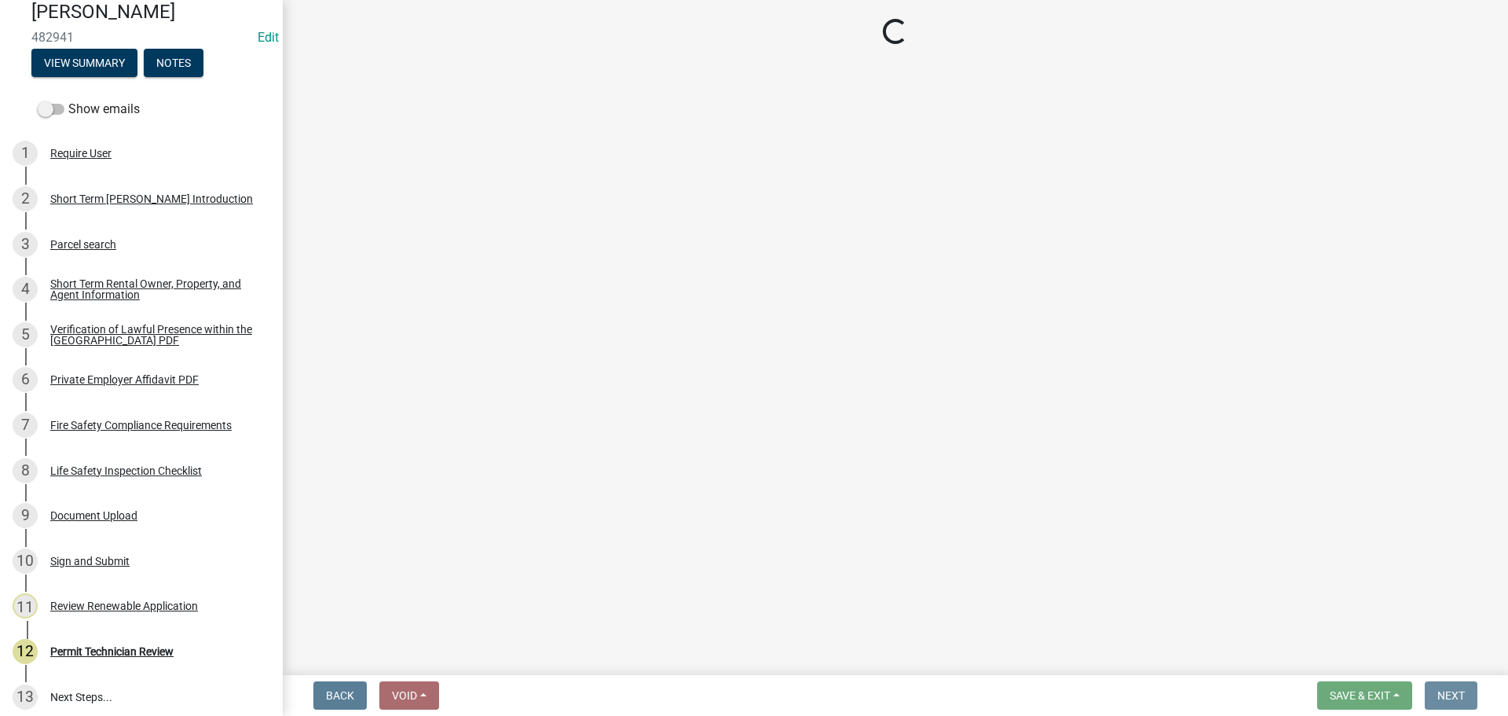
scroll to position [0, 0]
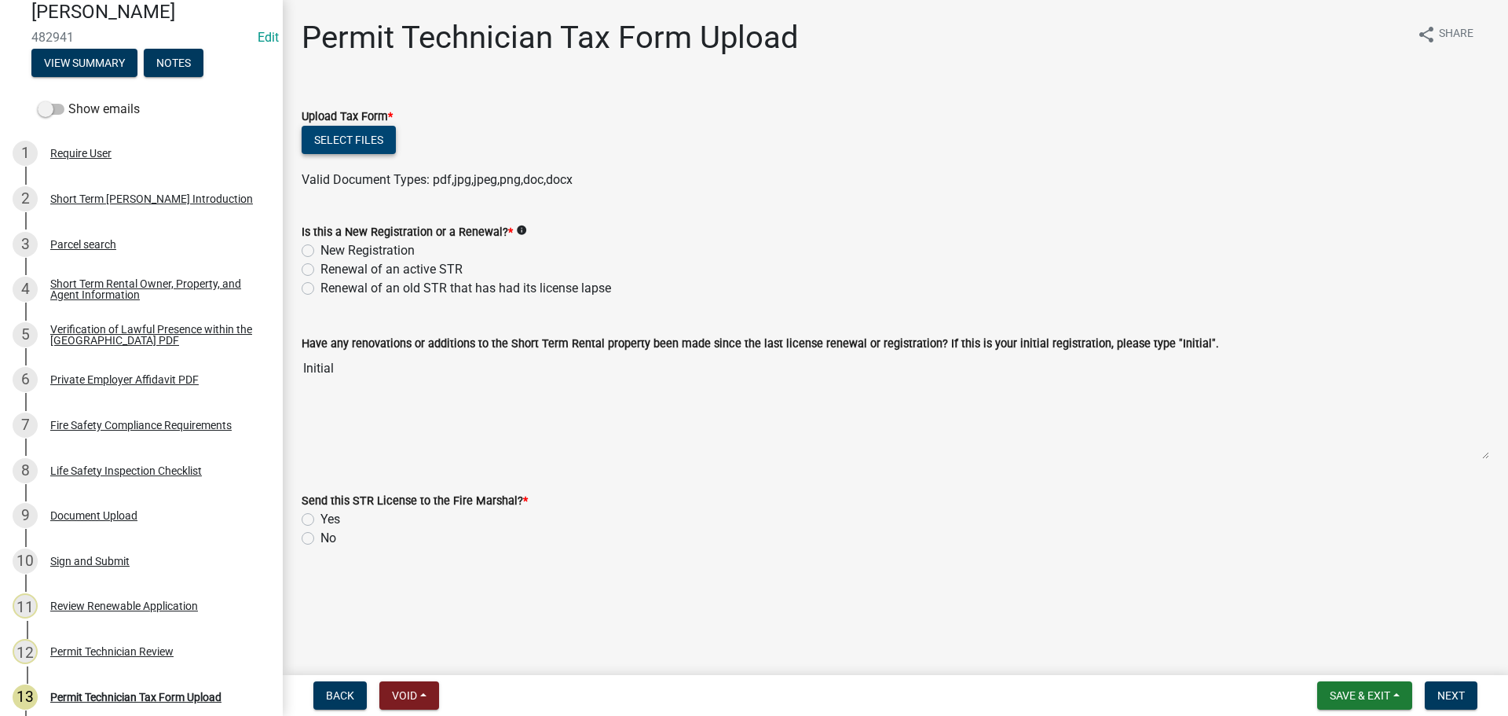
click at [357, 134] on button "Select files" at bounding box center [349, 140] width 94 height 28
click at [360, 127] on button "Select files" at bounding box center [349, 140] width 94 height 28
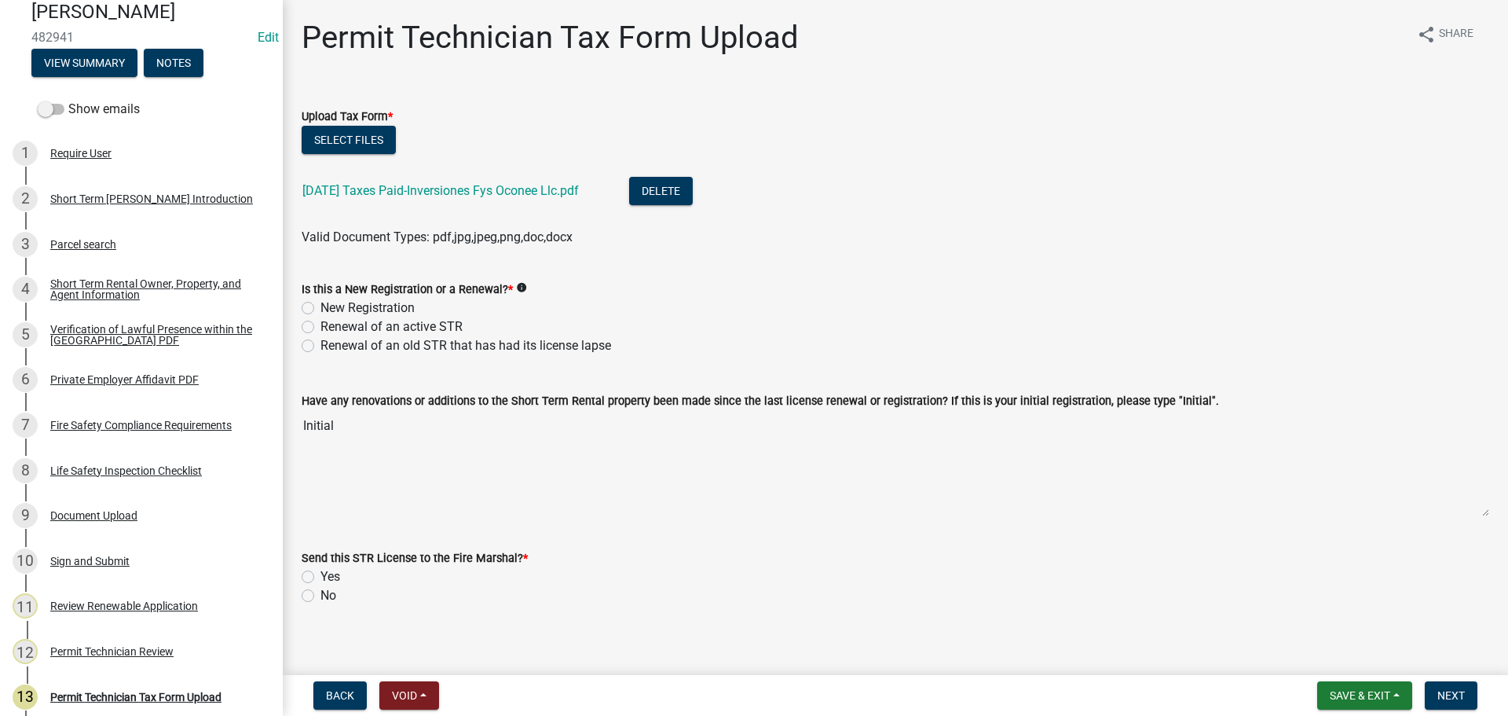
click at [321, 303] on label "New Registration" at bounding box center [368, 308] width 94 height 19
click at [321, 303] on input "New Registration" at bounding box center [326, 304] width 10 height 10
radio input "true"
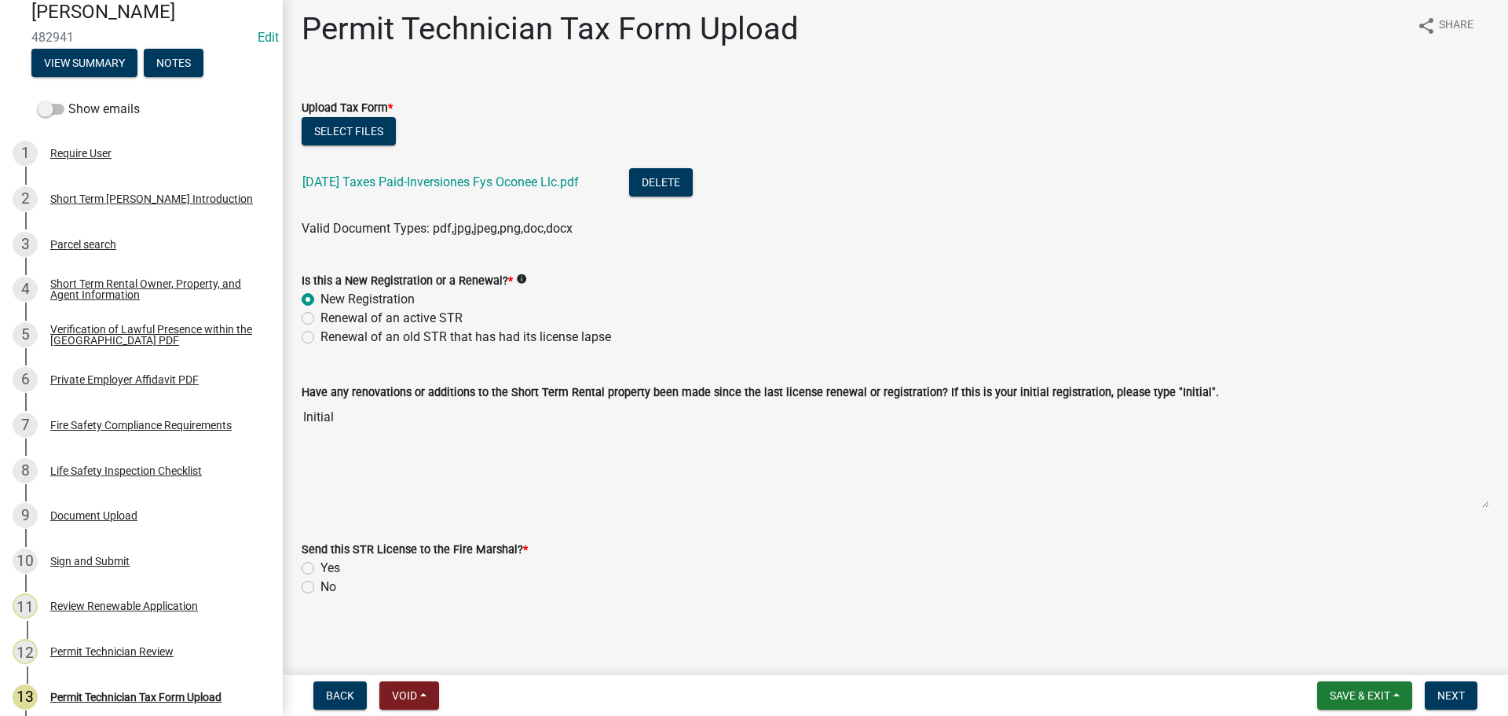
scroll to position [12, 0]
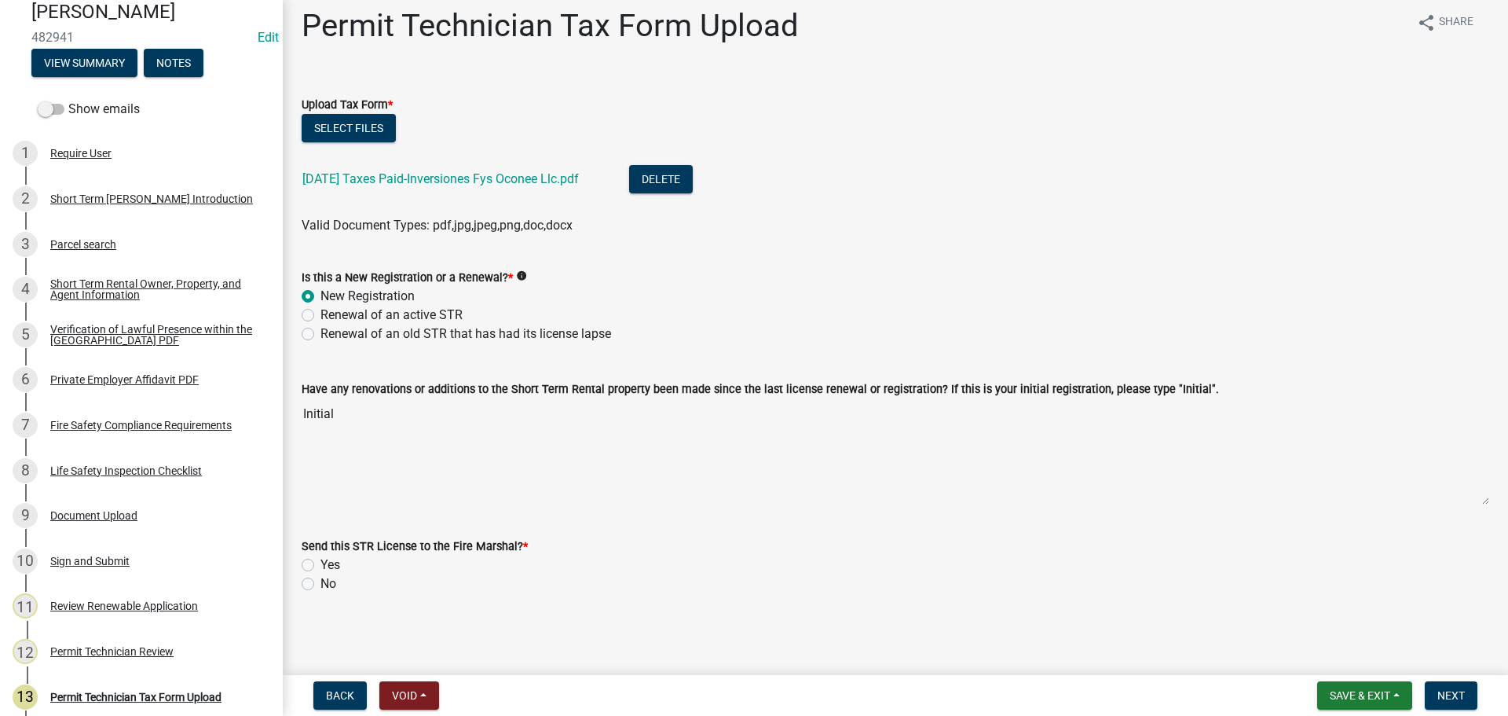
click at [321, 563] on label "Yes" at bounding box center [331, 564] width 20 height 19
click at [321, 563] on input "Yes" at bounding box center [326, 560] width 10 height 10
radio input "true"
click at [1457, 700] on span "Next" at bounding box center [1451, 695] width 27 height 13
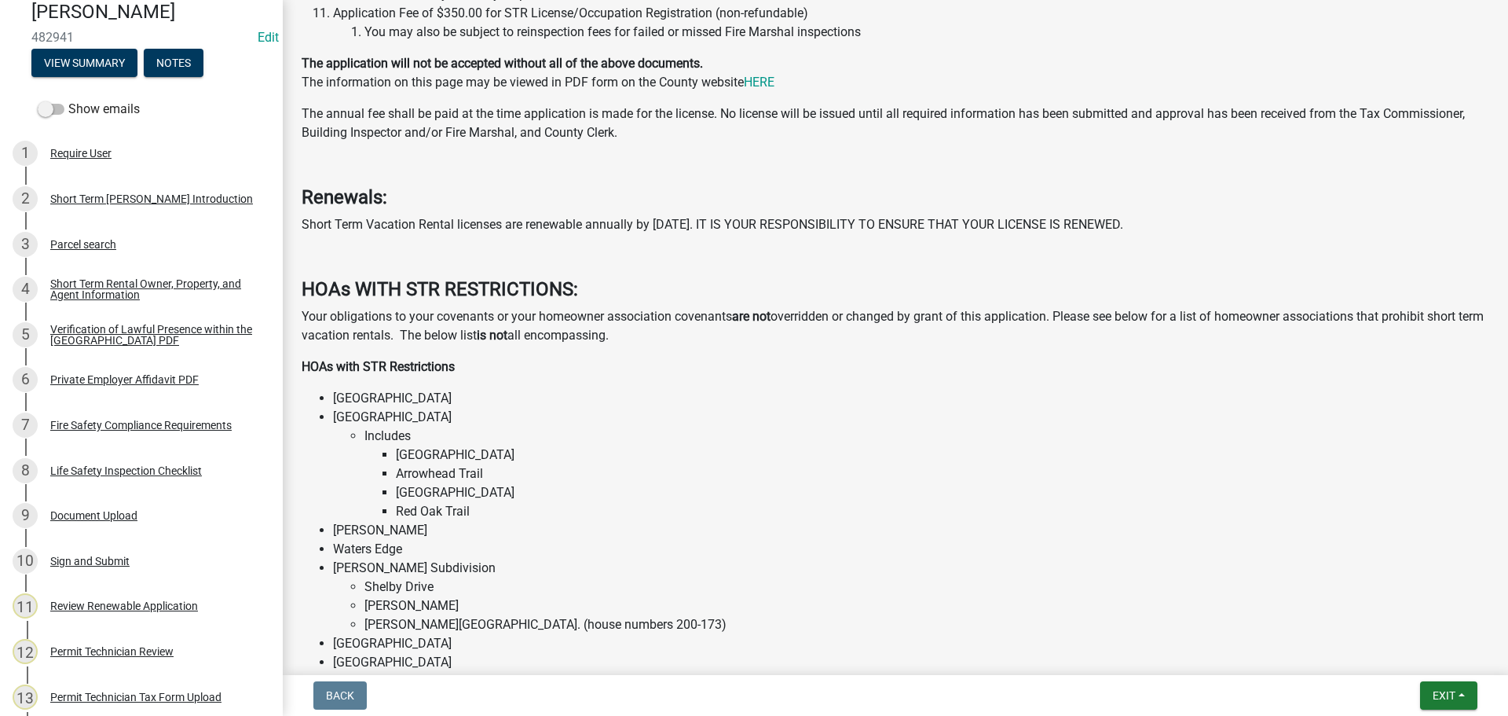
scroll to position [707, 0]
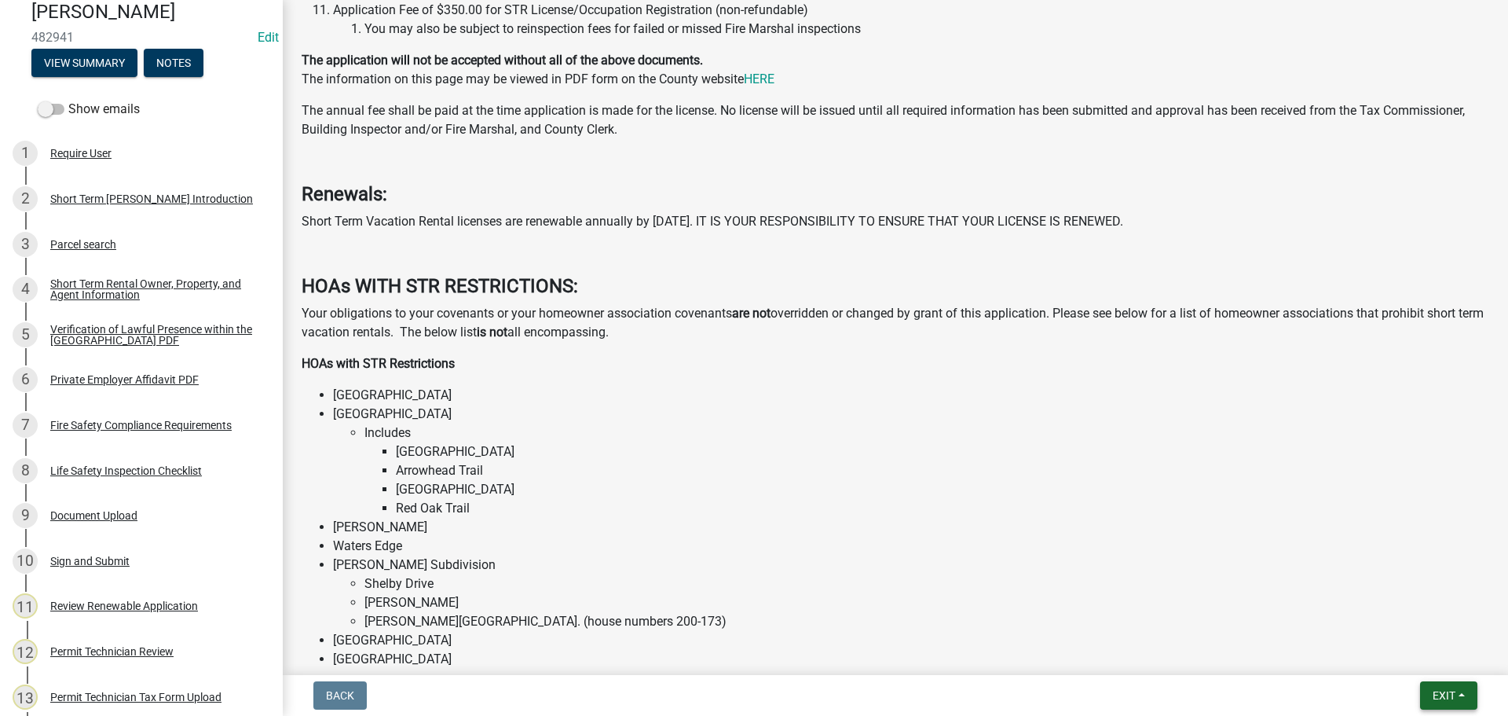
click at [1439, 692] on span "Exit" at bounding box center [1444, 695] width 23 height 13
click at [1422, 651] on button "Save & Exit" at bounding box center [1415, 655] width 126 height 38
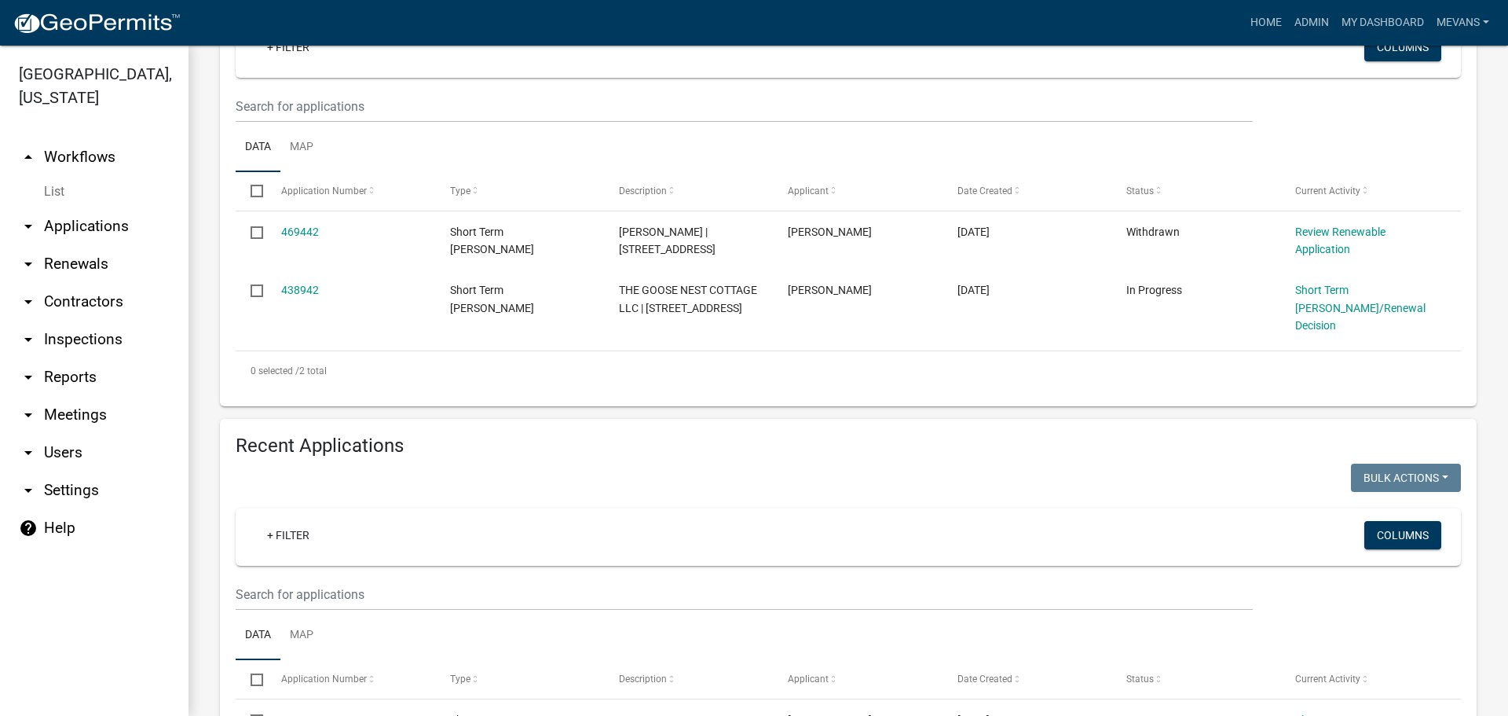
scroll to position [471, 0]
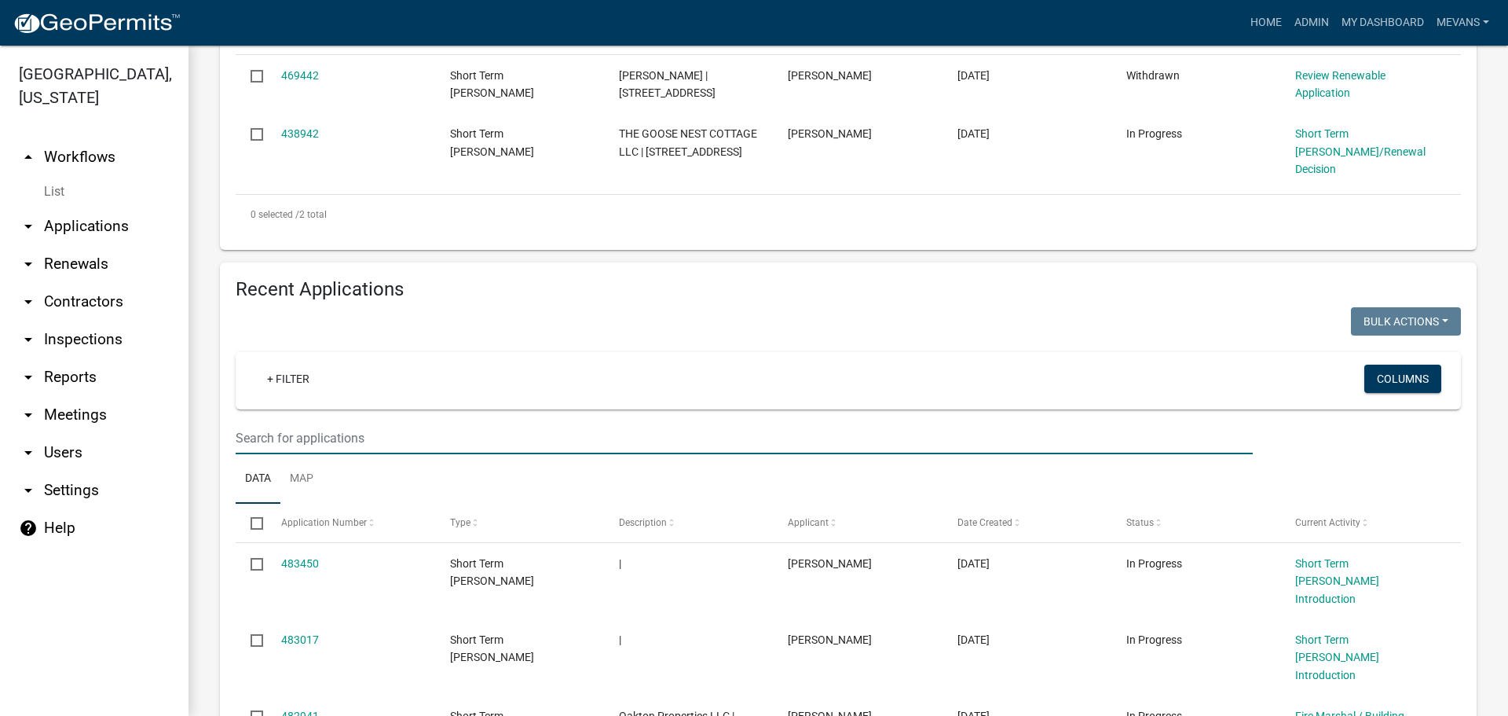
click at [419, 449] on input "text" at bounding box center [744, 438] width 1017 height 32
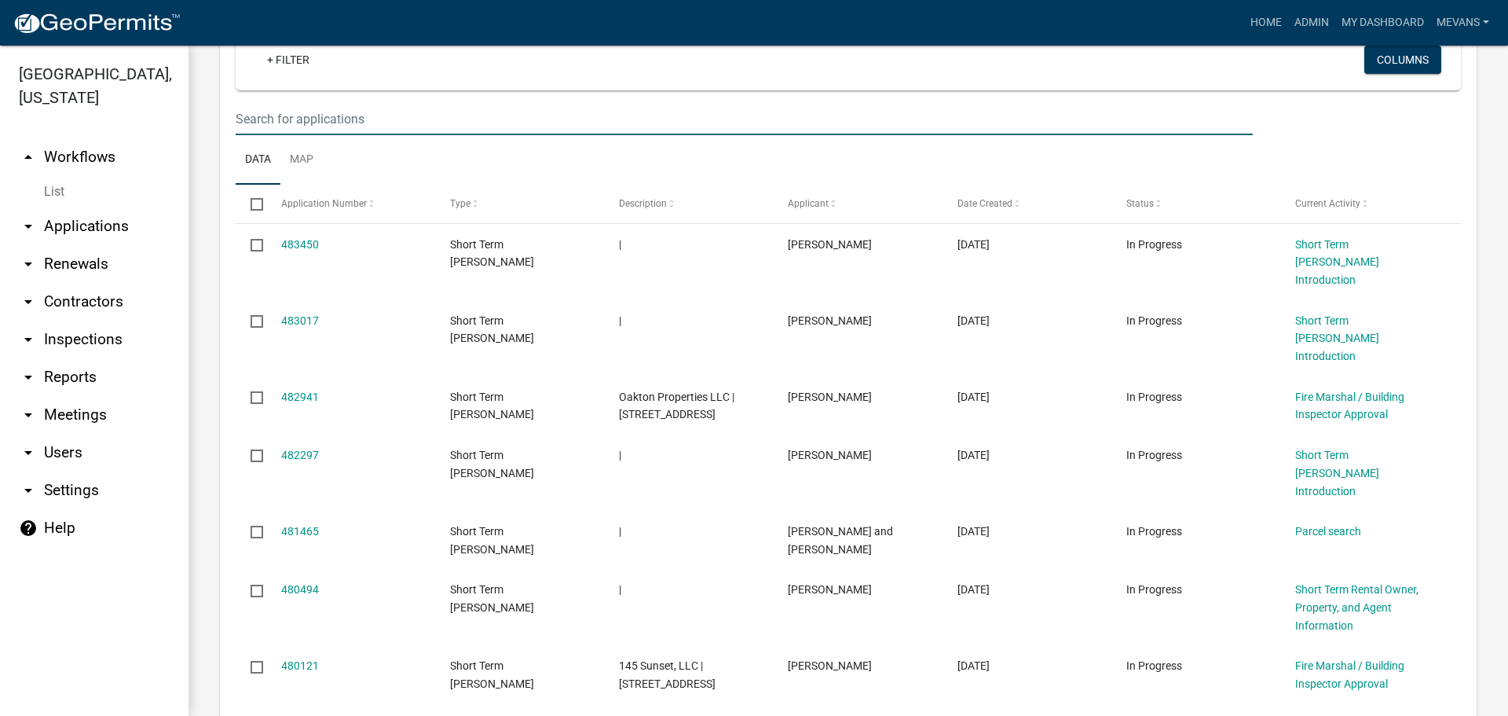
scroll to position [628, 0]
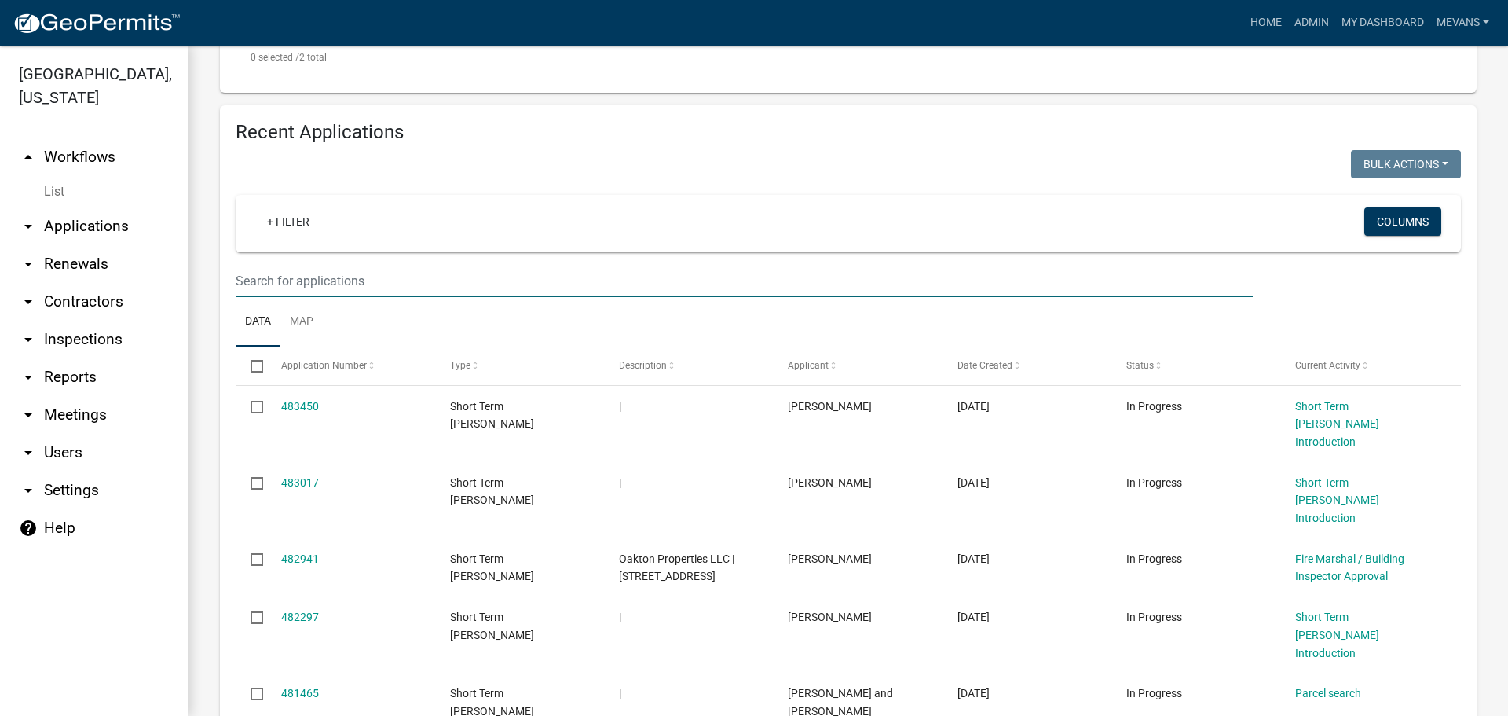
click at [329, 275] on input "text" at bounding box center [744, 281] width 1017 height 32
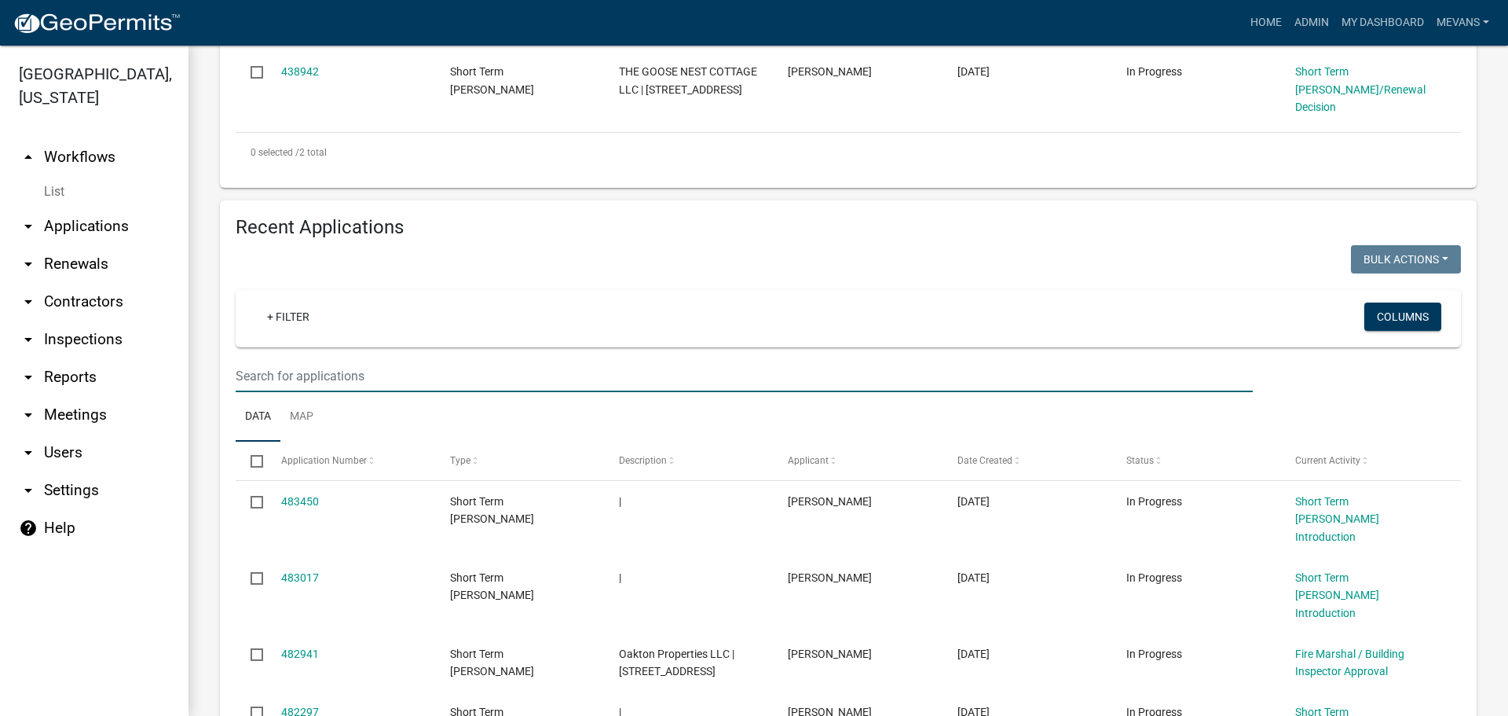
scroll to position [537, 0]
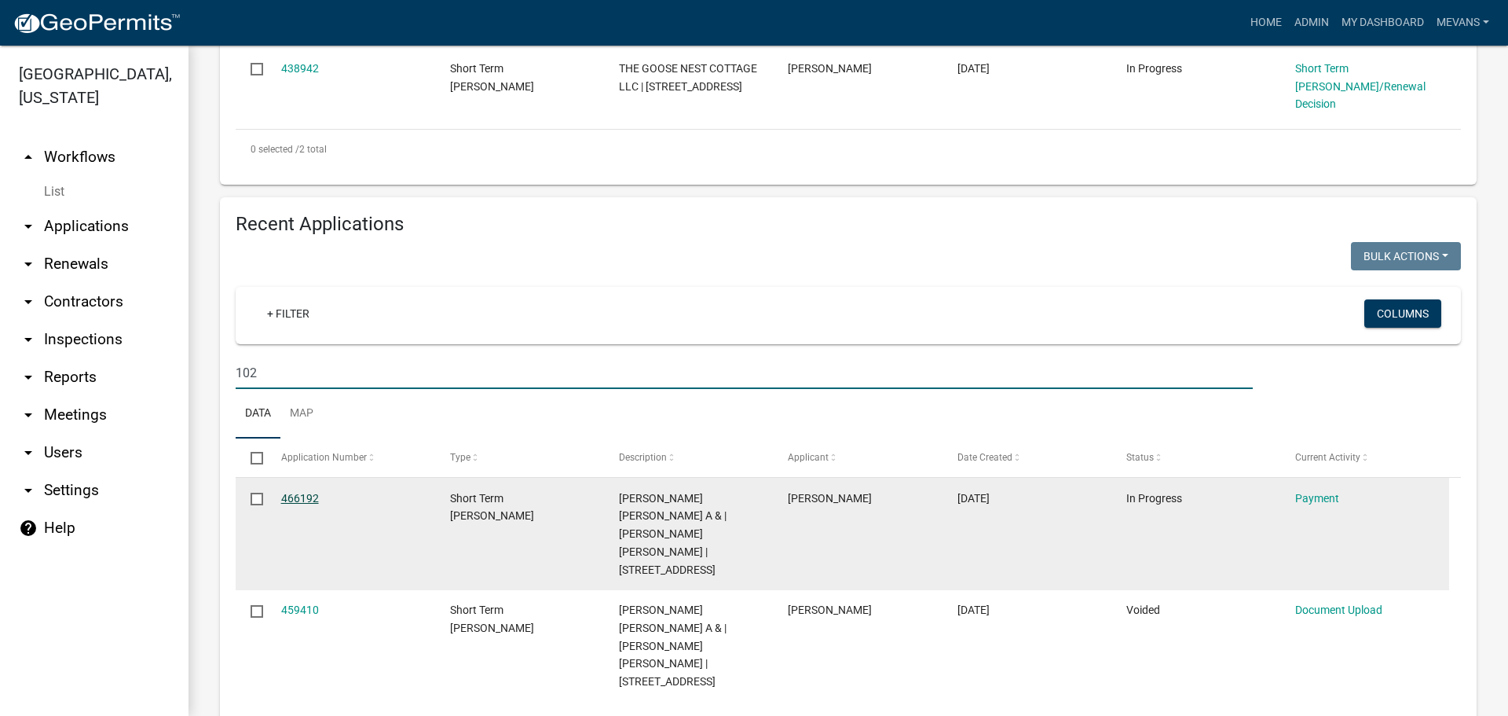
type input "102"
click at [300, 497] on link "466192" at bounding box center [300, 498] width 38 height 13
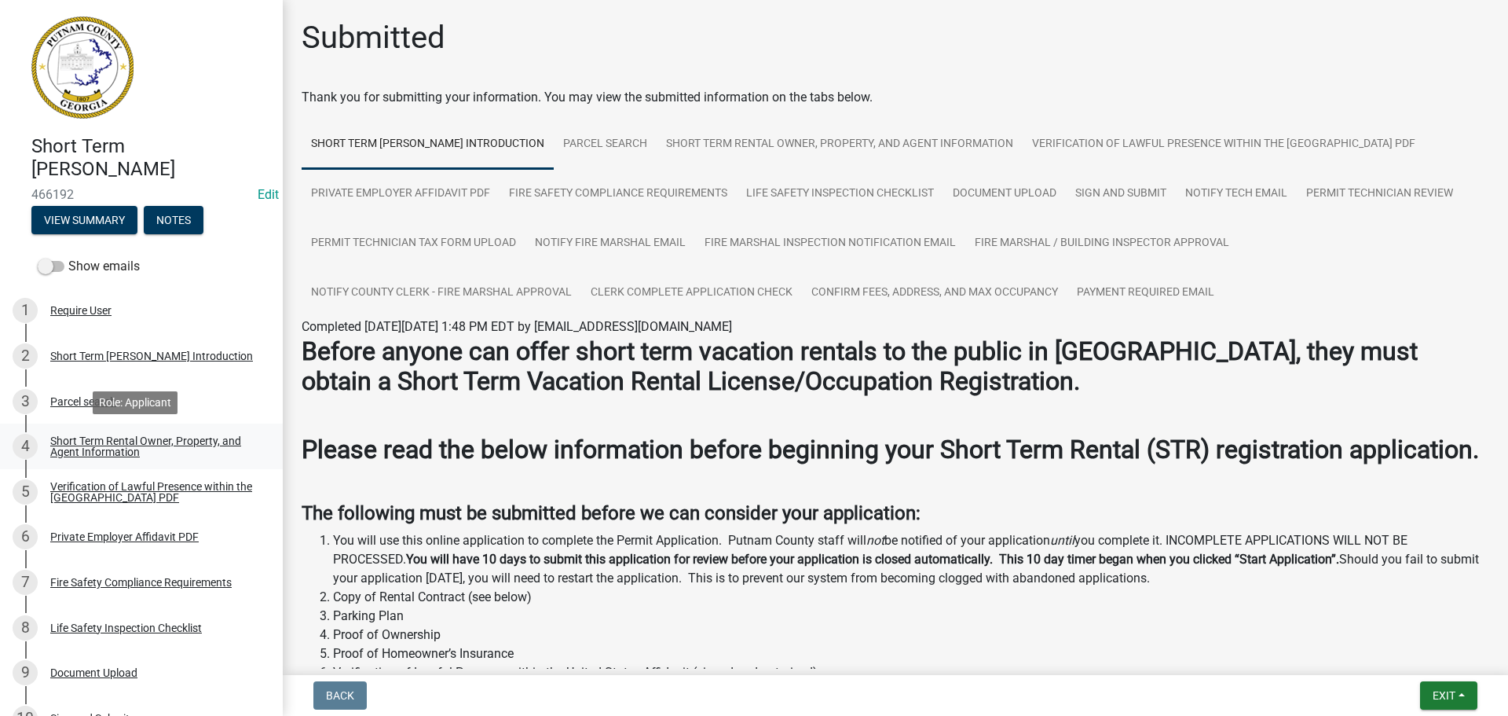
click at [83, 443] on div "Short Term Rental Owner, Property, and Agent Information" at bounding box center [153, 446] width 207 height 22
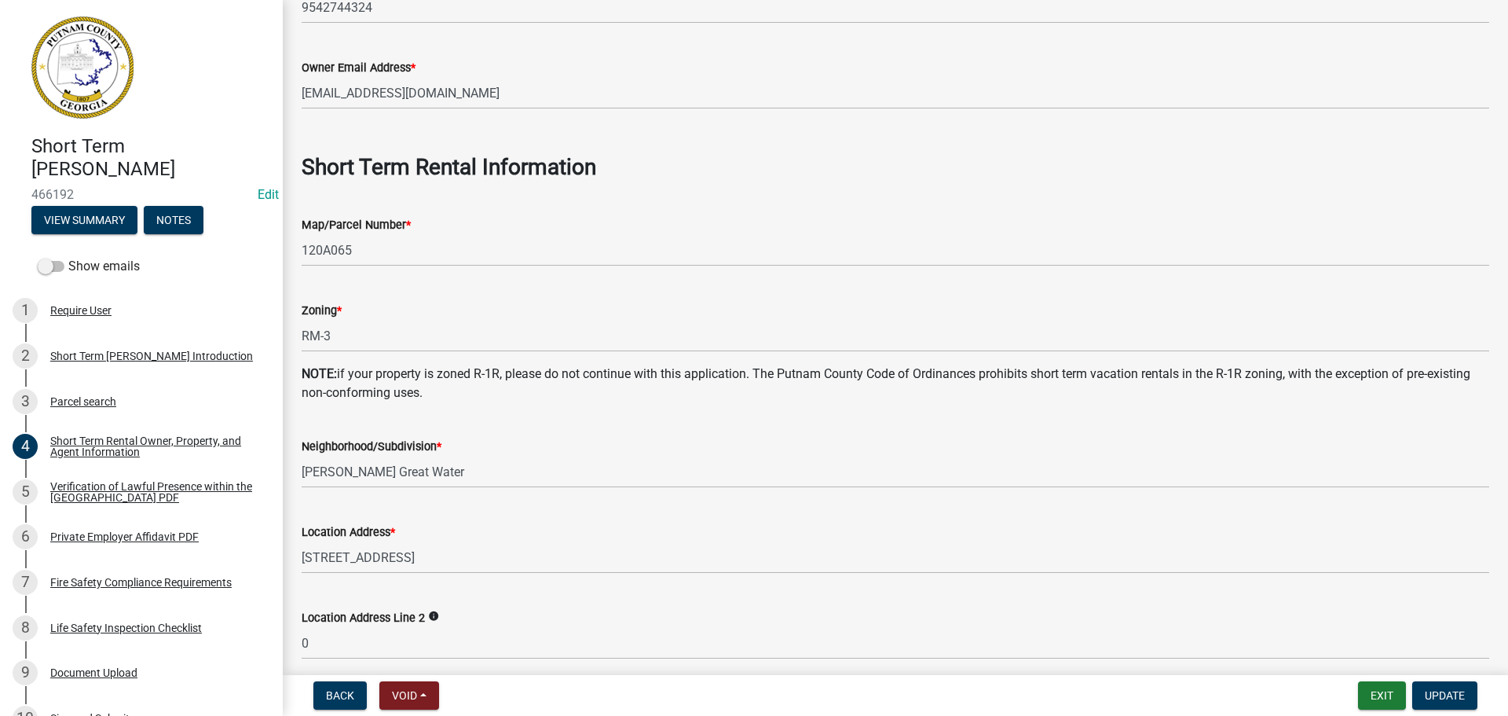
scroll to position [864, 0]
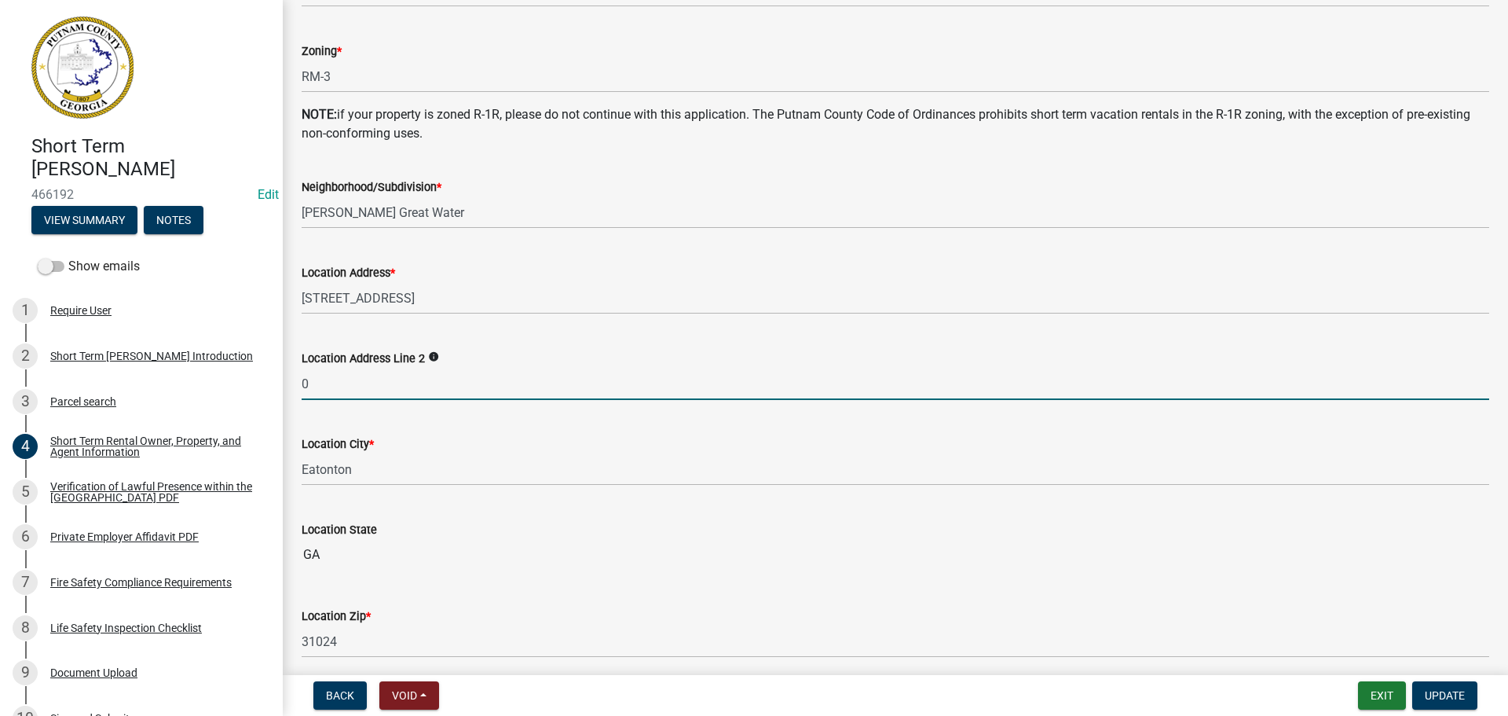
click at [357, 391] on input "0" at bounding box center [896, 384] width 1188 height 32
click at [1450, 696] on span "Update" at bounding box center [1445, 695] width 40 height 13
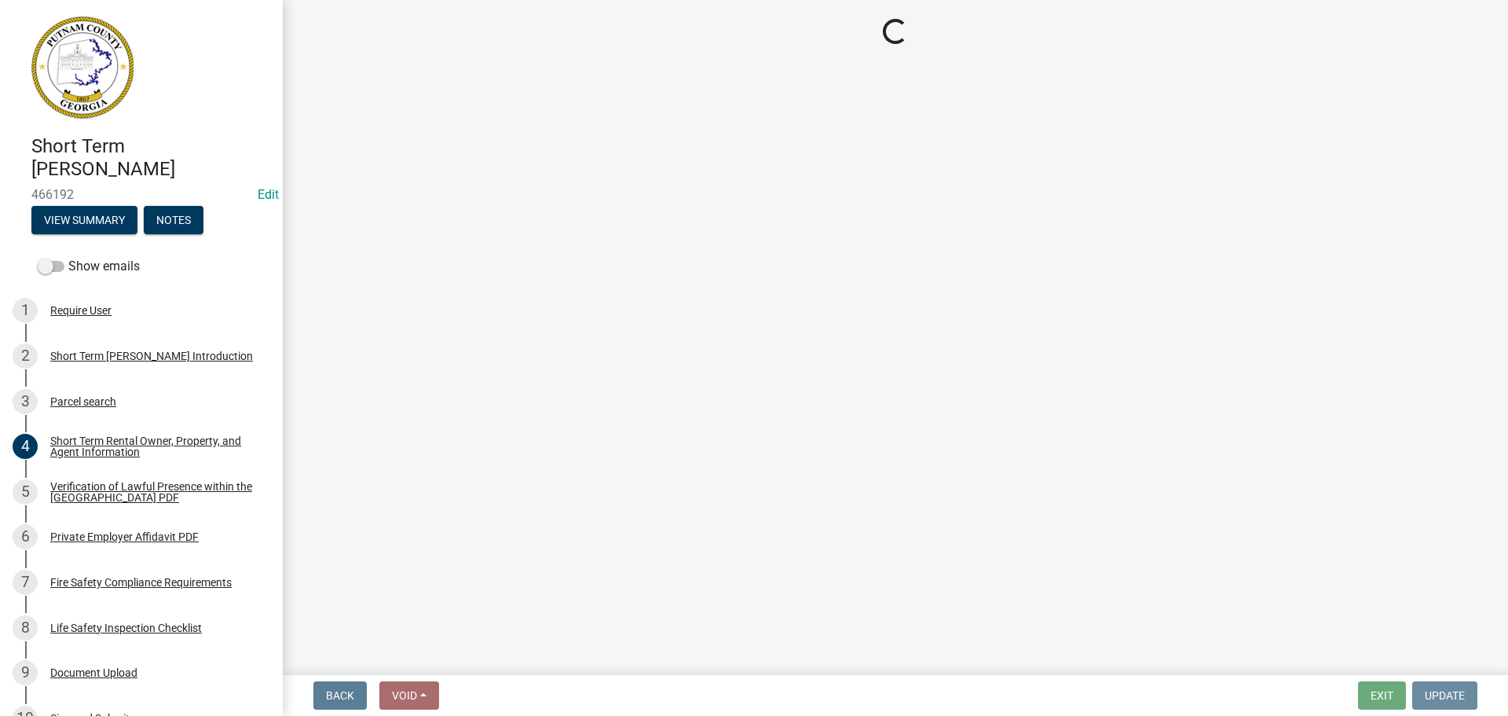
scroll to position [0, 0]
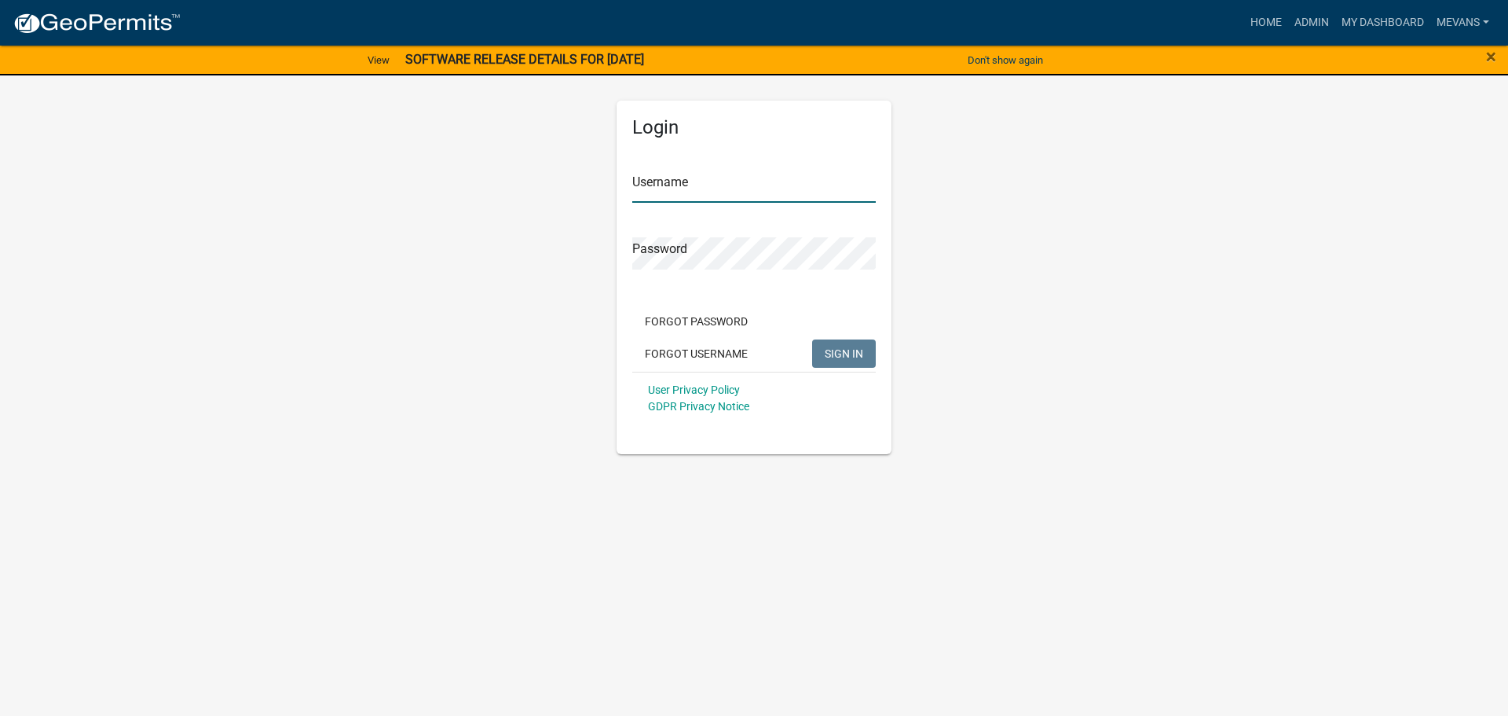
type input "Mevans"
click at [841, 351] on span "SIGN IN" at bounding box center [844, 352] width 38 height 13
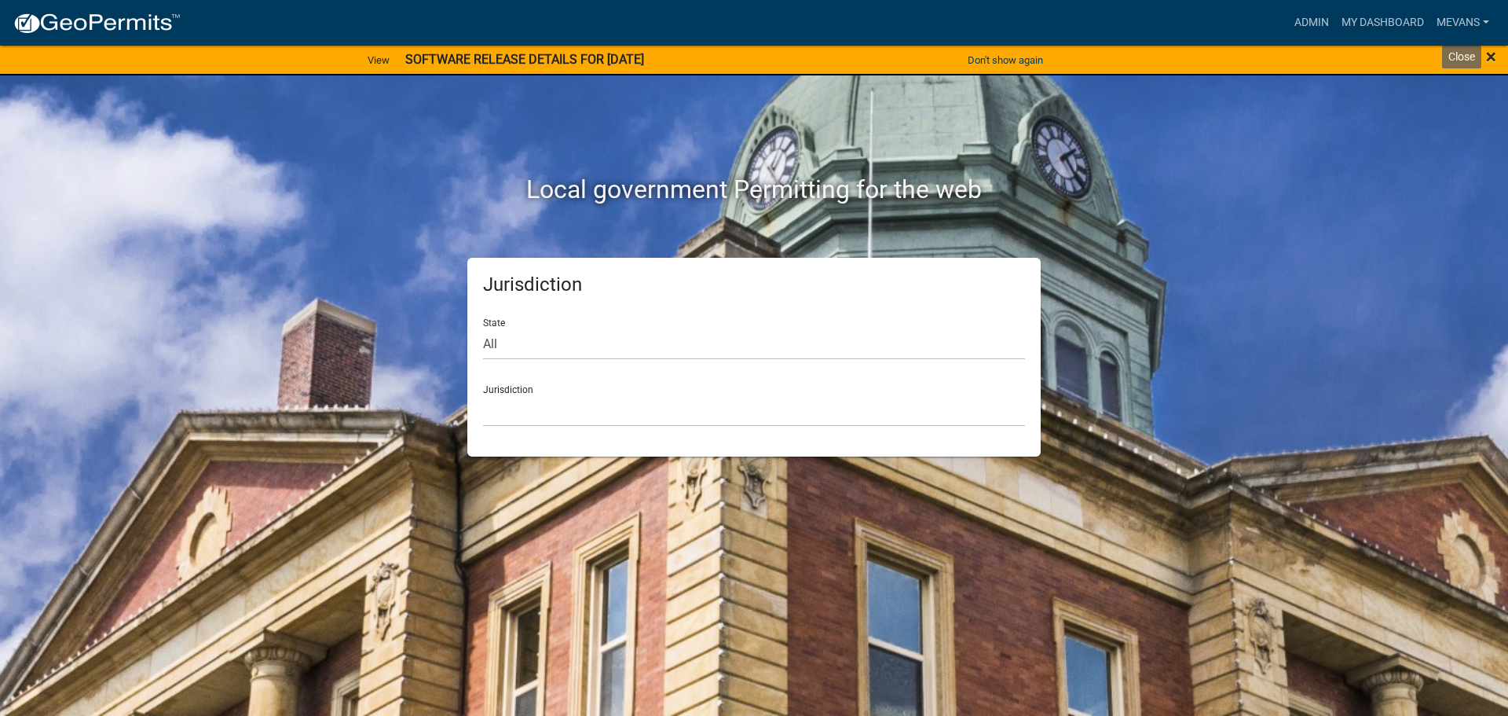
click at [1494, 55] on span "×" at bounding box center [1491, 57] width 10 height 22
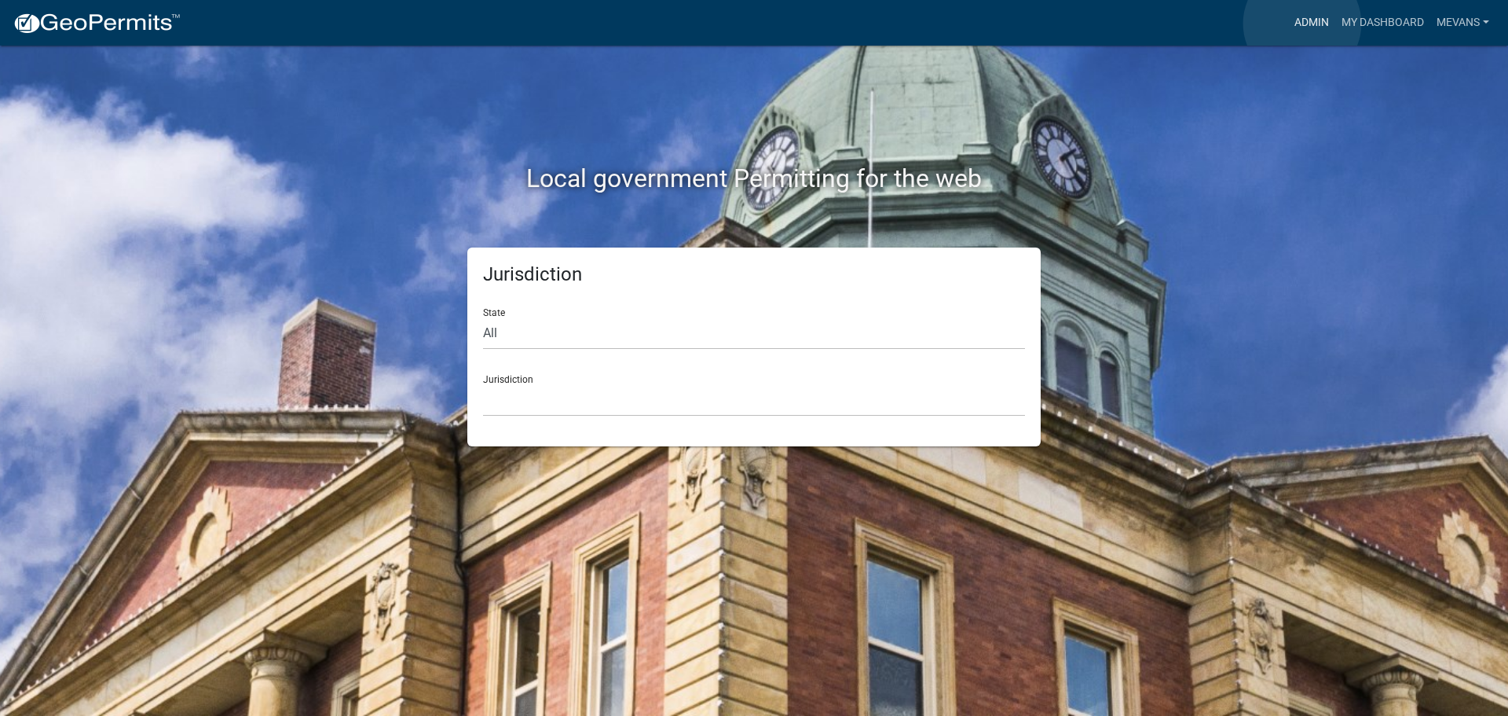
click at [1302, 24] on link "Admin" at bounding box center [1311, 23] width 47 height 30
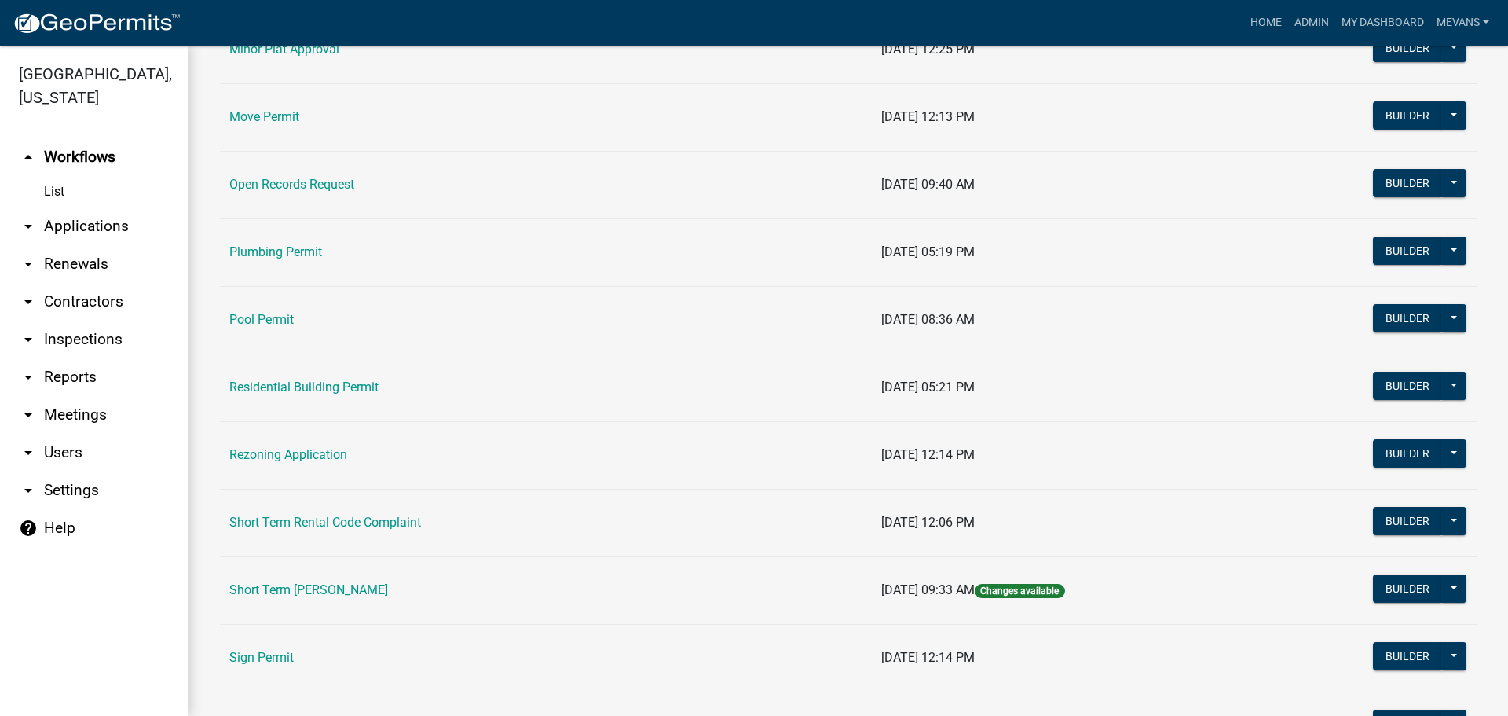
scroll to position [1964, 0]
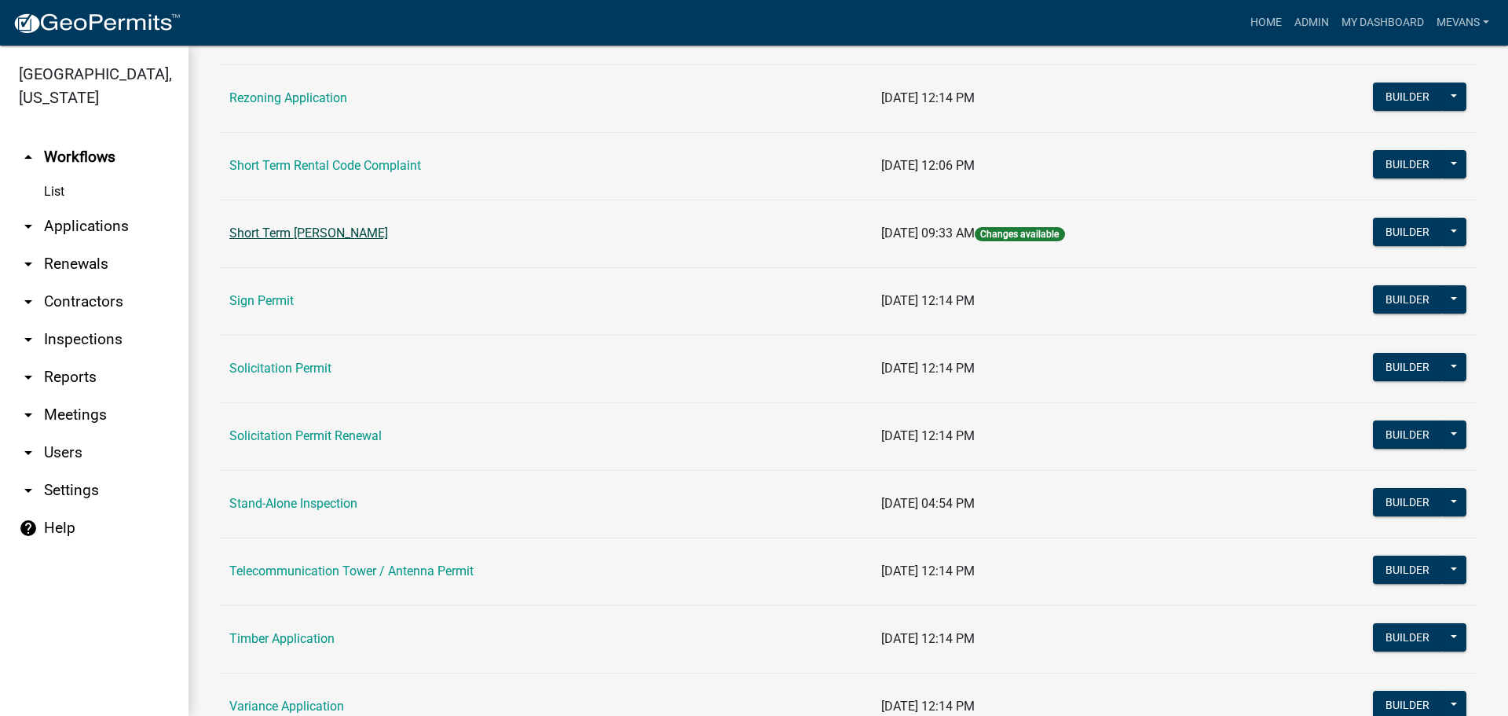
click at [288, 225] on link "Short Term [PERSON_NAME]" at bounding box center [308, 232] width 159 height 15
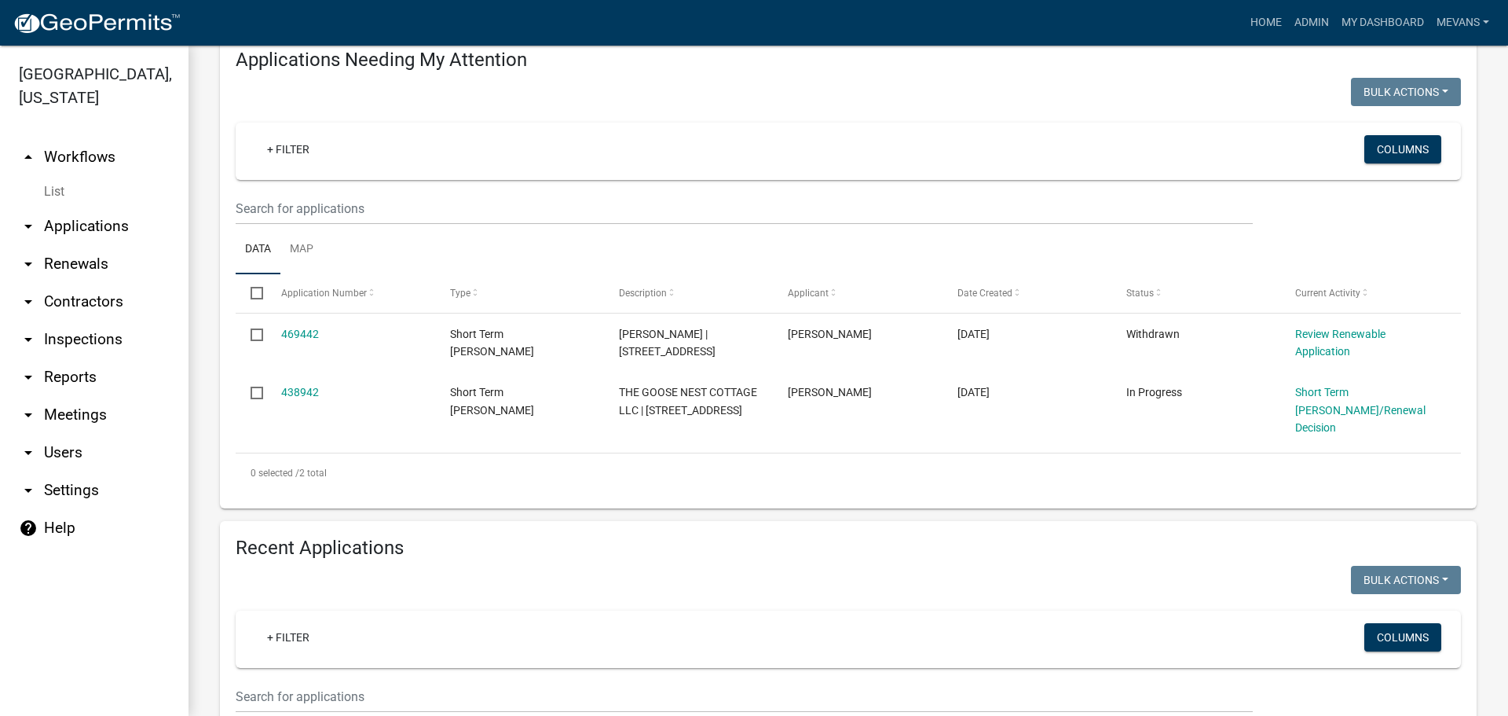
scroll to position [628, 0]
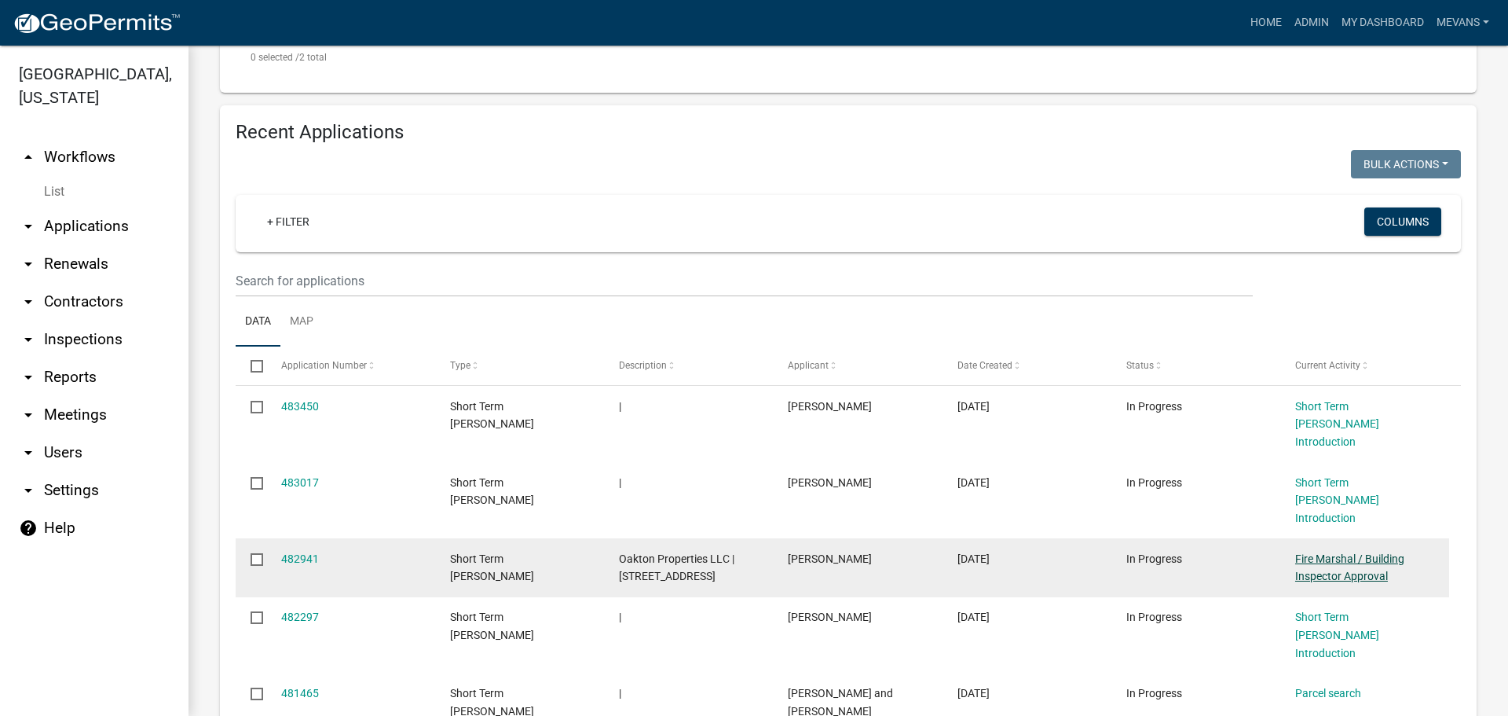
click at [1302, 552] on link "Fire Marshal / Building Inspector Approval" at bounding box center [1349, 567] width 109 height 31
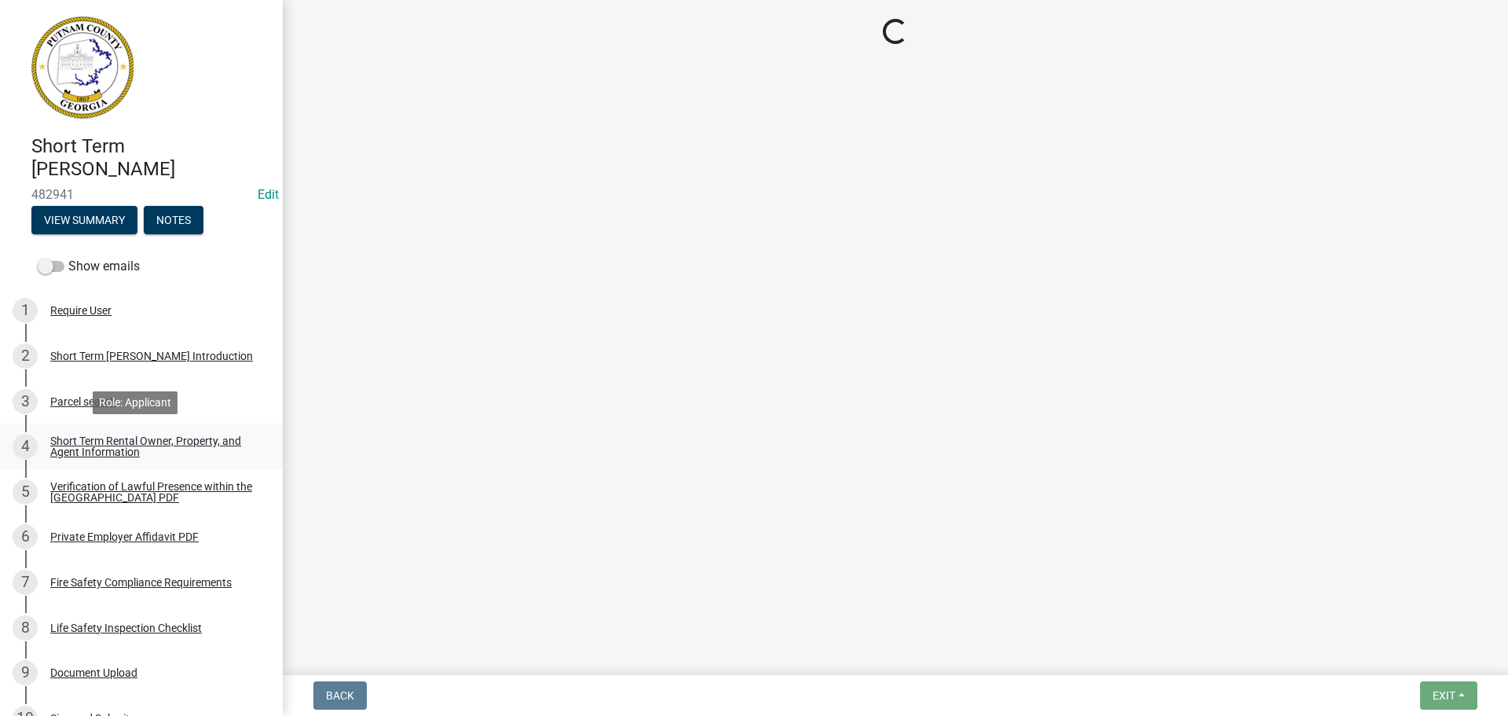
click at [68, 446] on div "Short Term Rental Owner, Property, and Agent Information" at bounding box center [153, 446] width 207 height 22
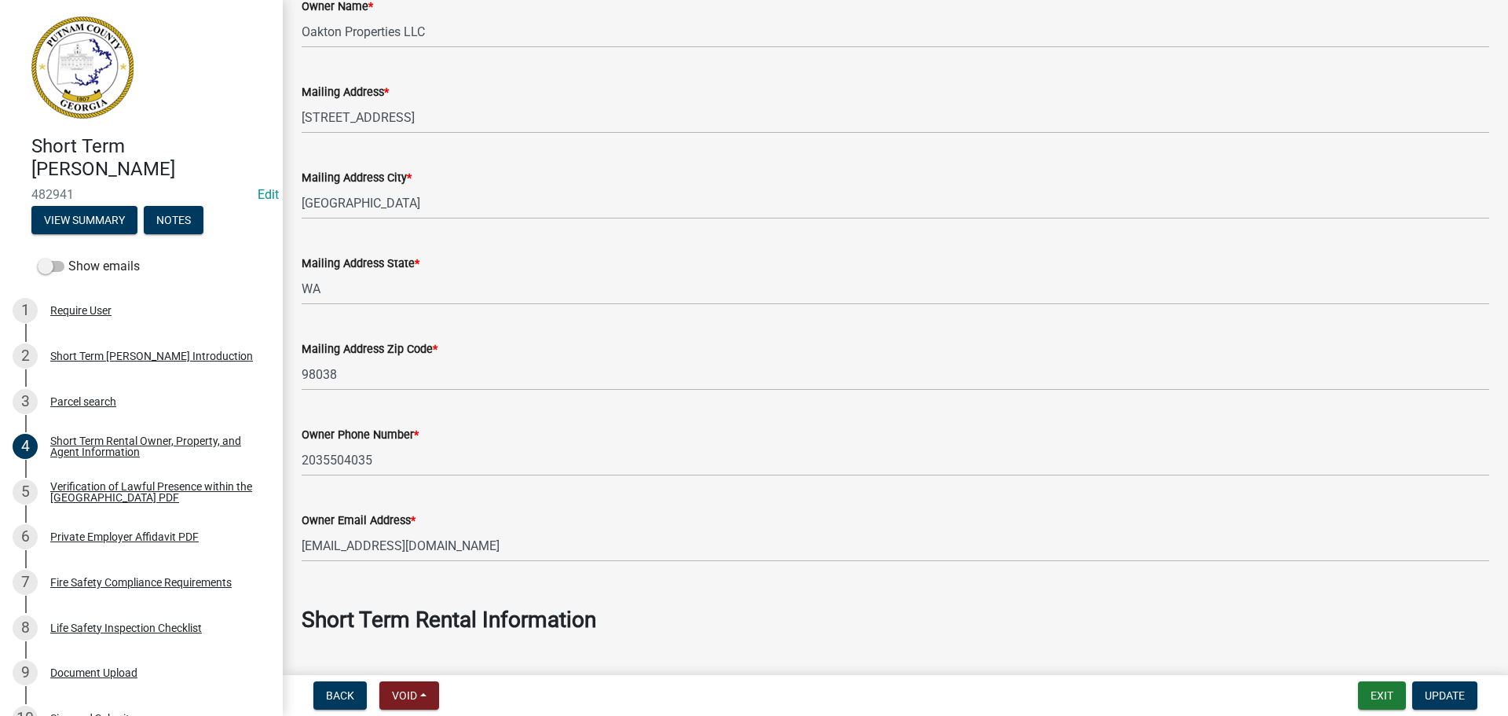
scroll to position [393, 0]
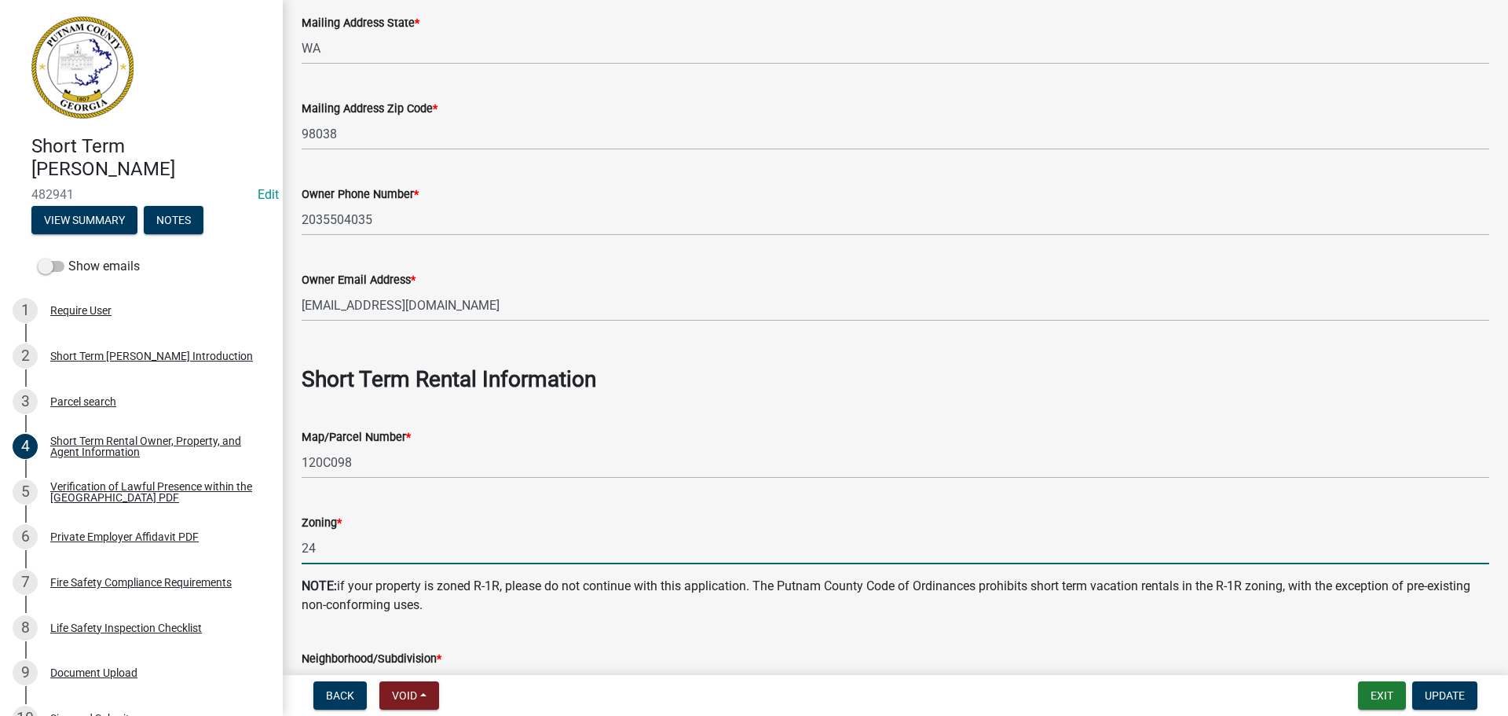
click at [327, 537] on input "24" at bounding box center [896, 548] width 1188 height 32
type input "2"
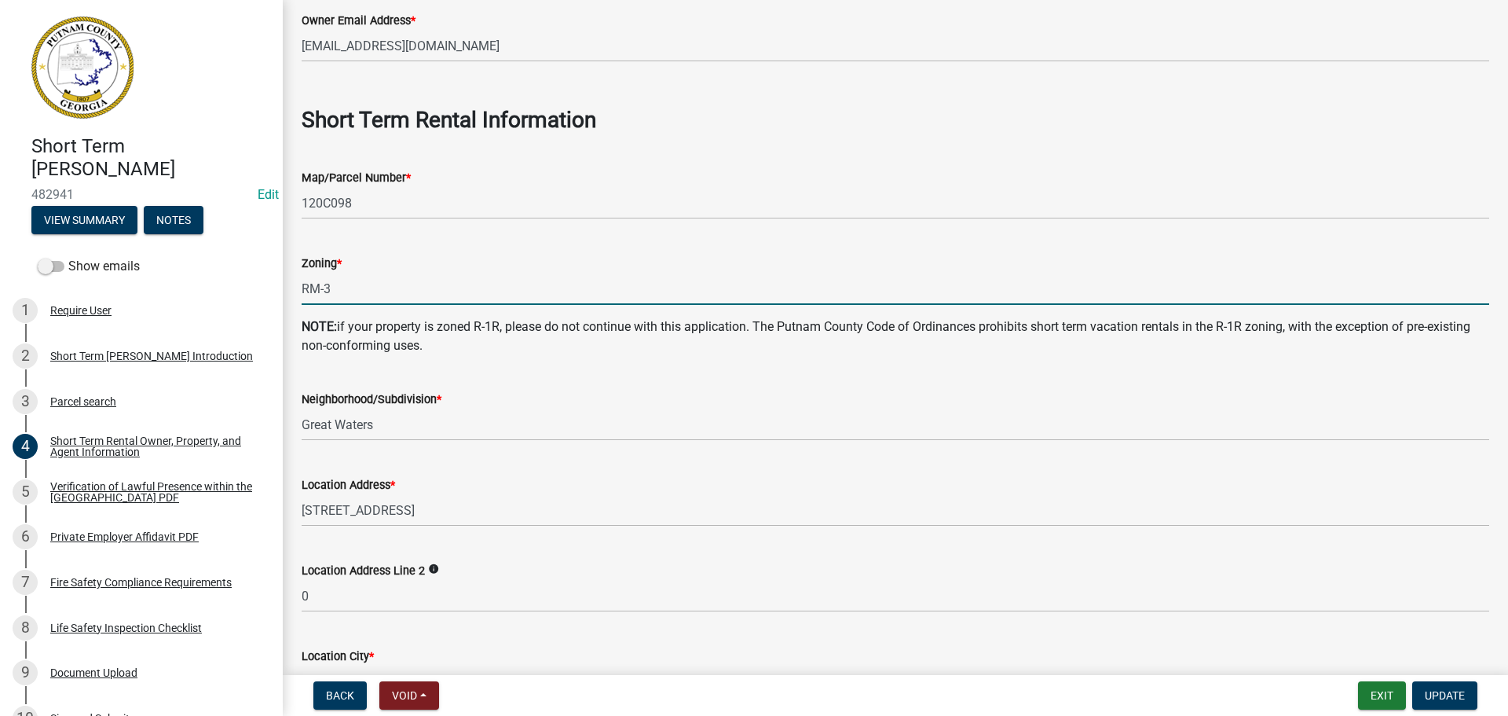
scroll to position [707, 0]
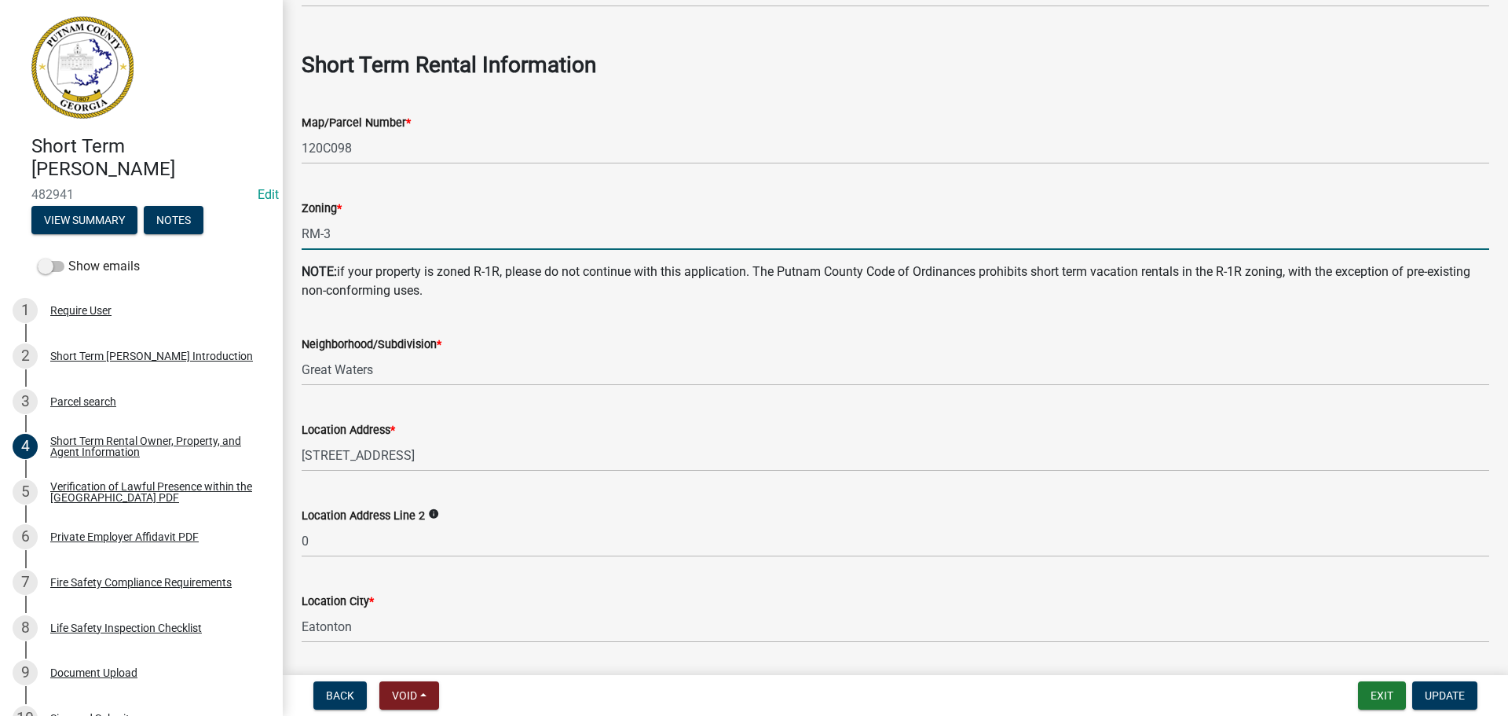
type input "RM-3"
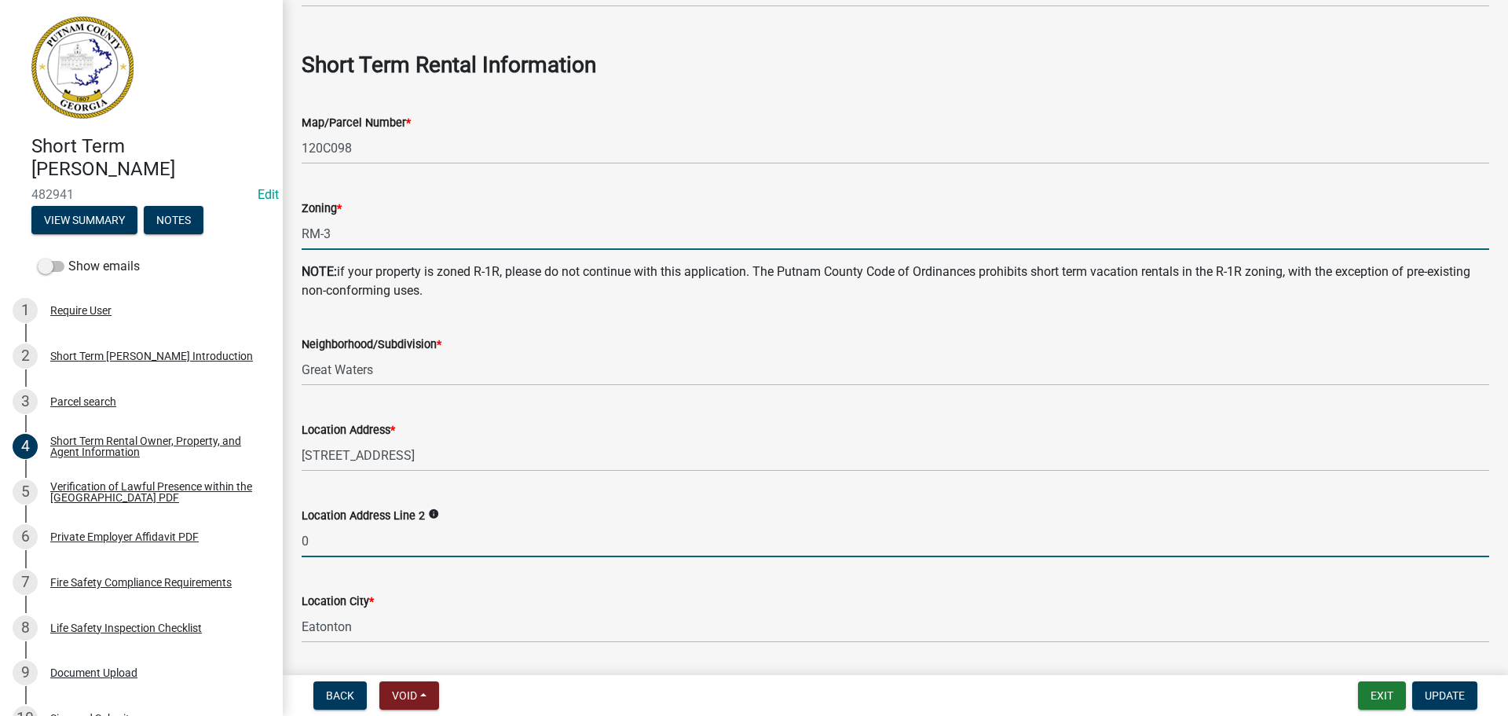
click at [321, 537] on input "0" at bounding box center [896, 541] width 1188 height 32
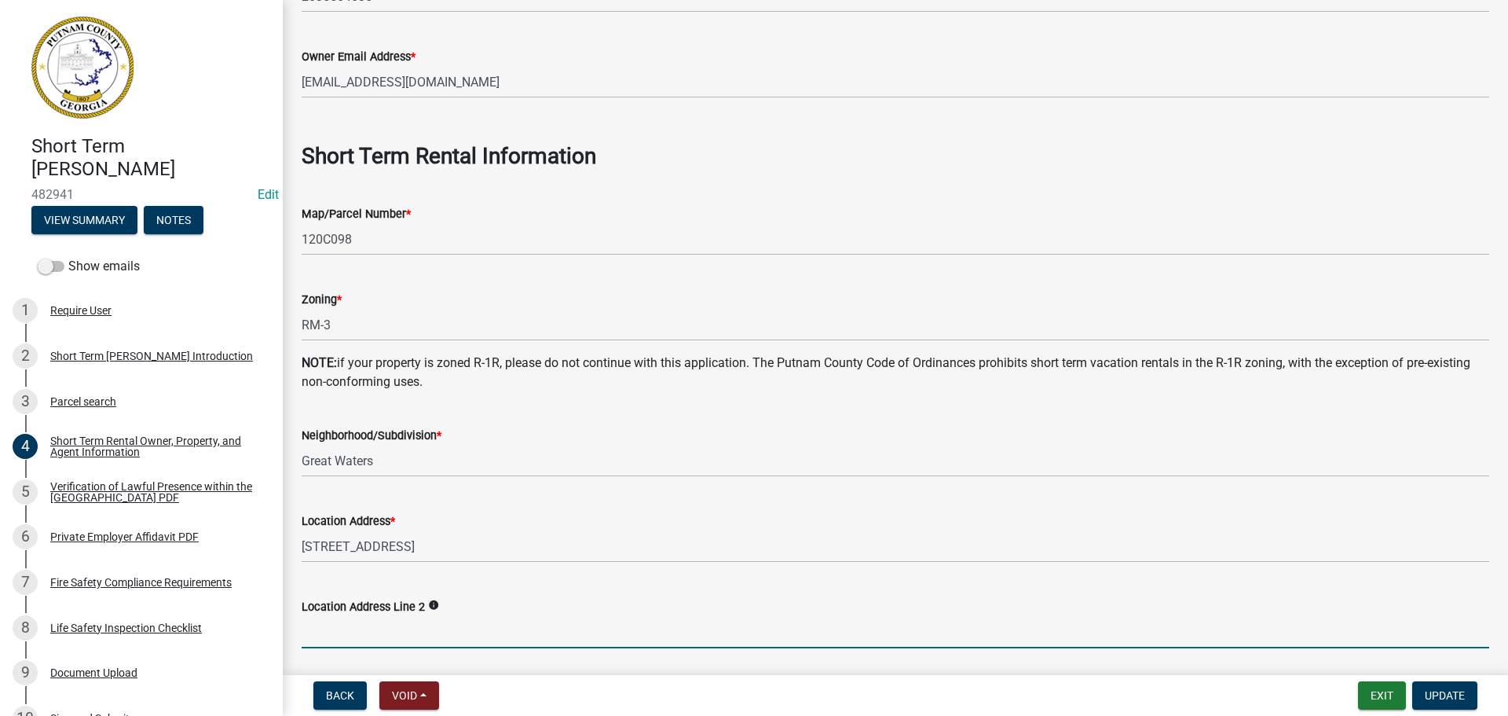
scroll to position [471, 0]
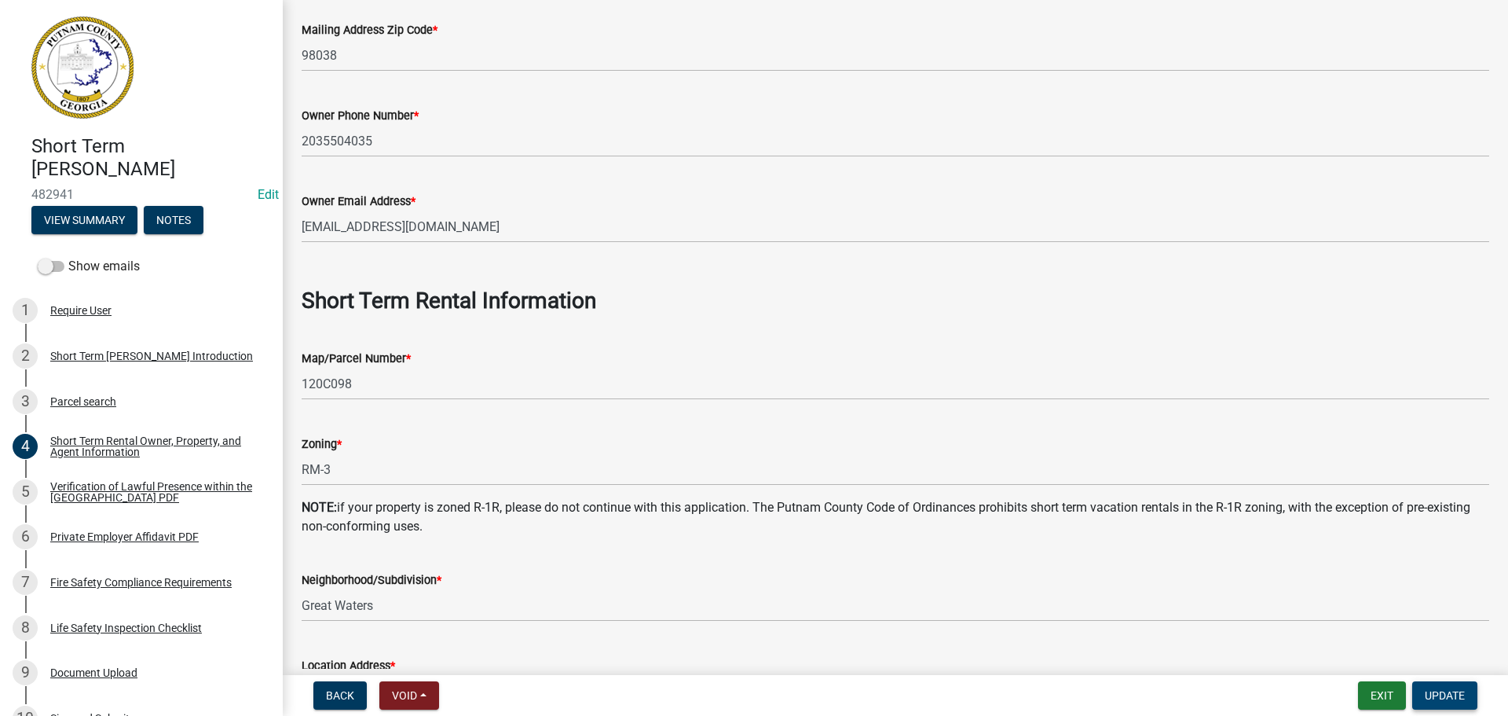
click at [1463, 698] on span "Update" at bounding box center [1445, 695] width 40 height 13
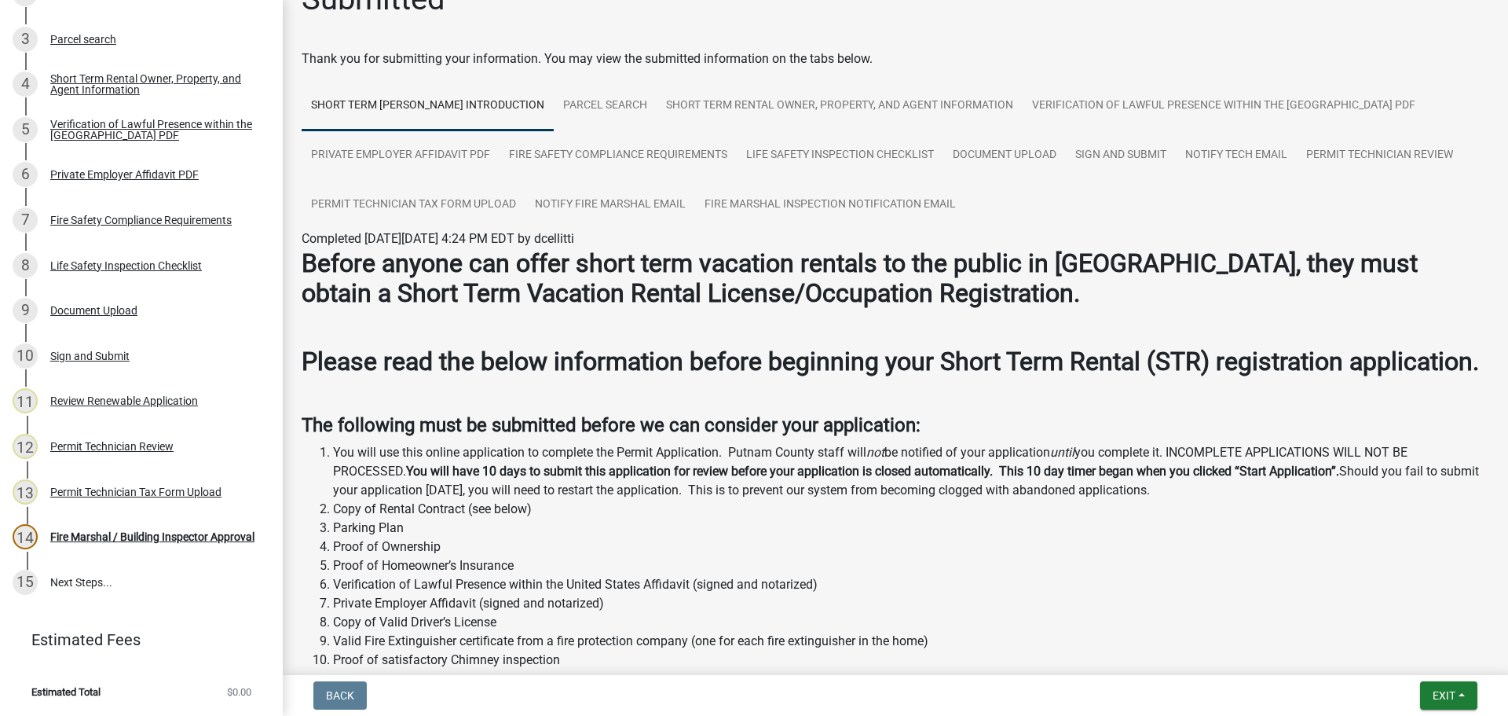
scroll to position [0, 0]
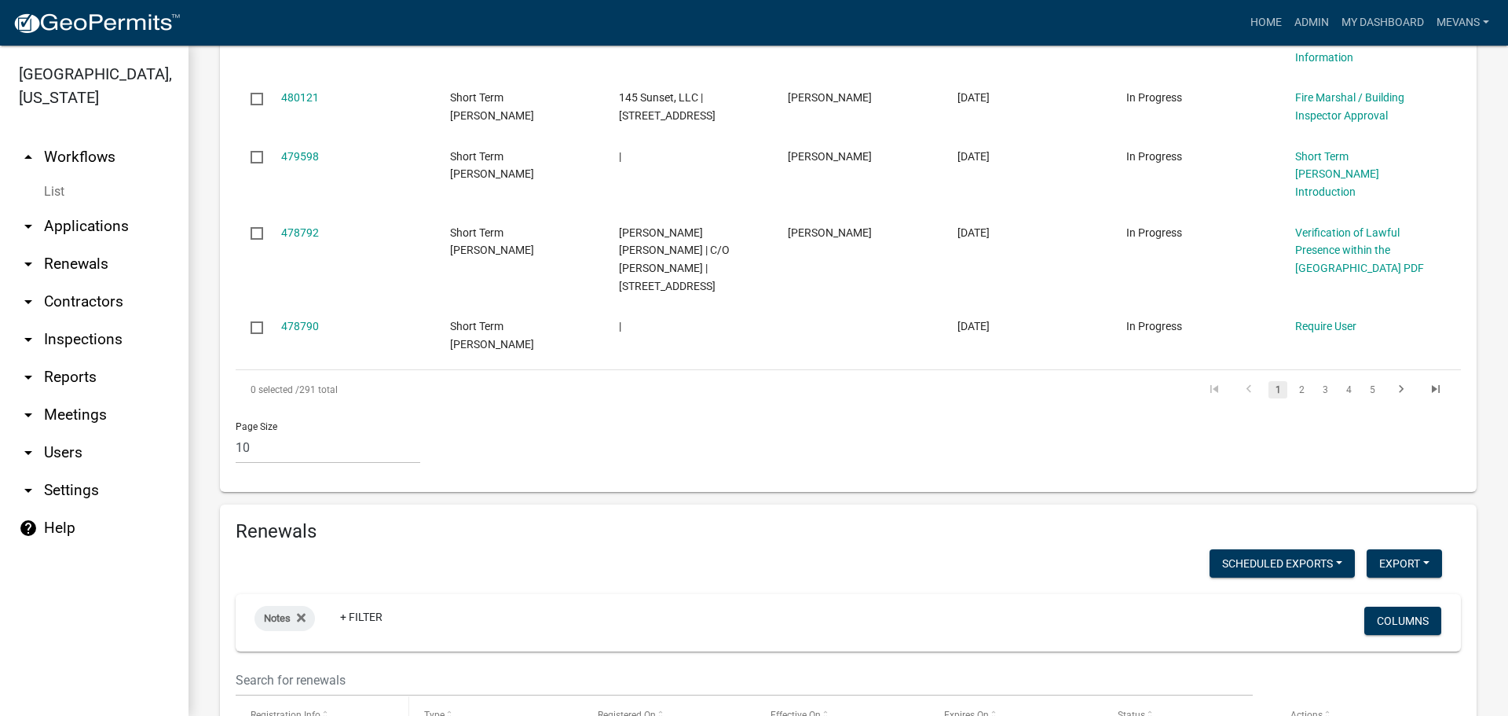
scroll to position [1394, 0]
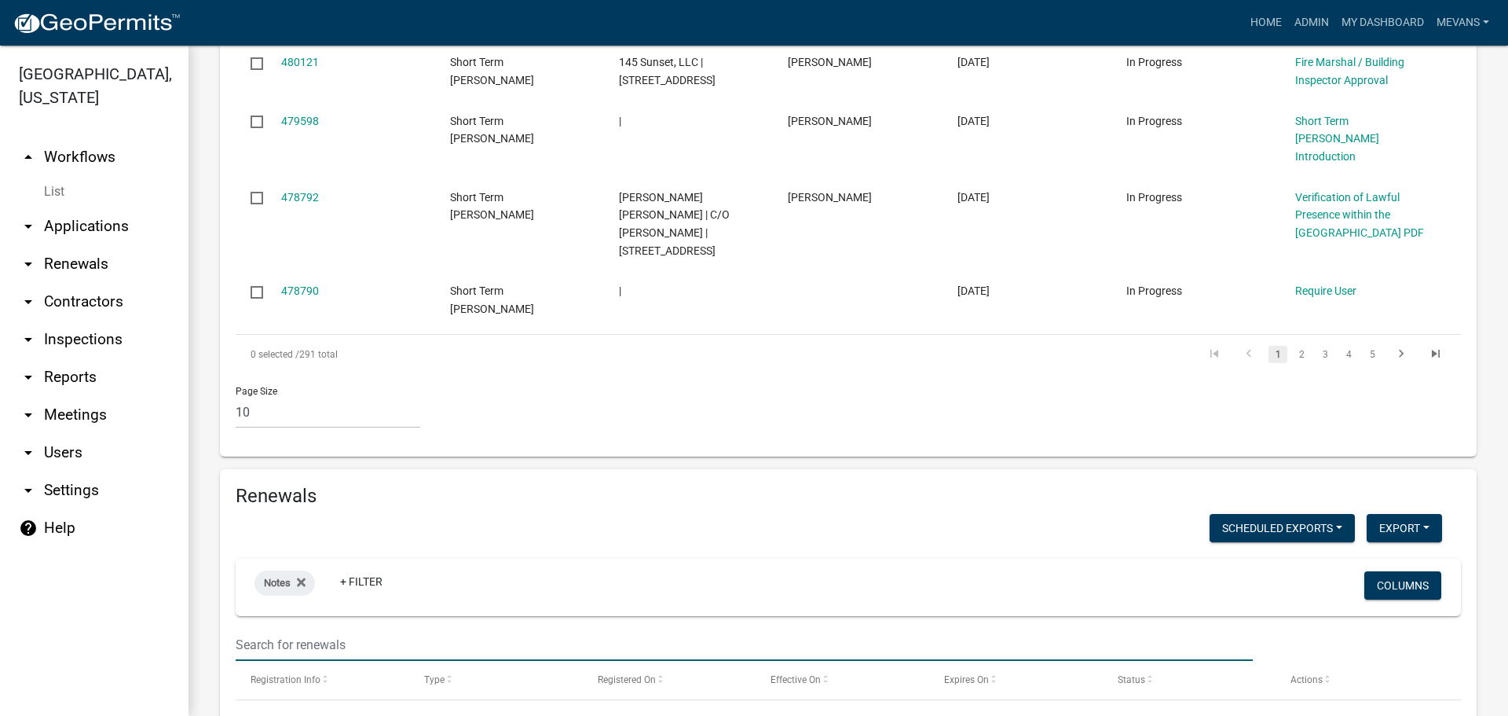
click at [290, 628] on input "text" at bounding box center [744, 644] width 1017 height 32
type input "O"
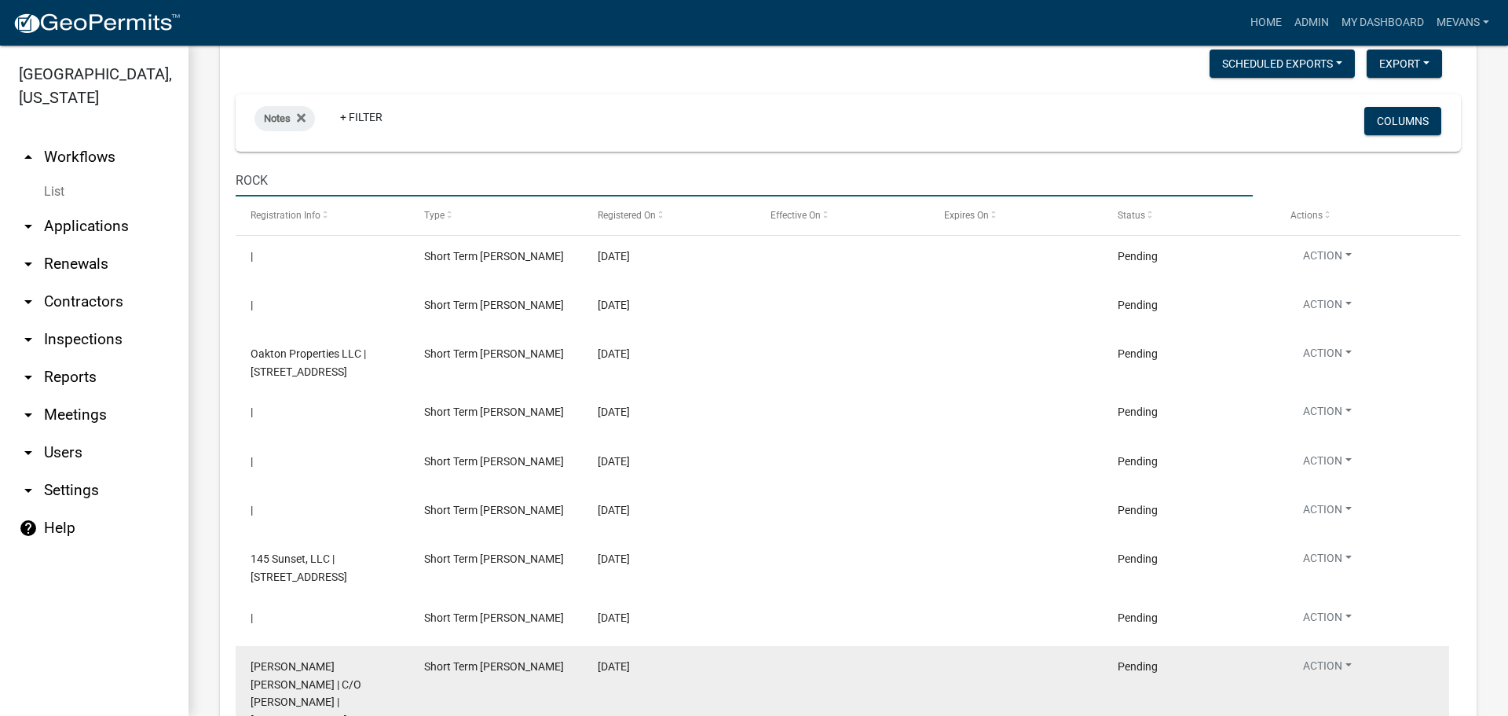
scroll to position [2084, 0]
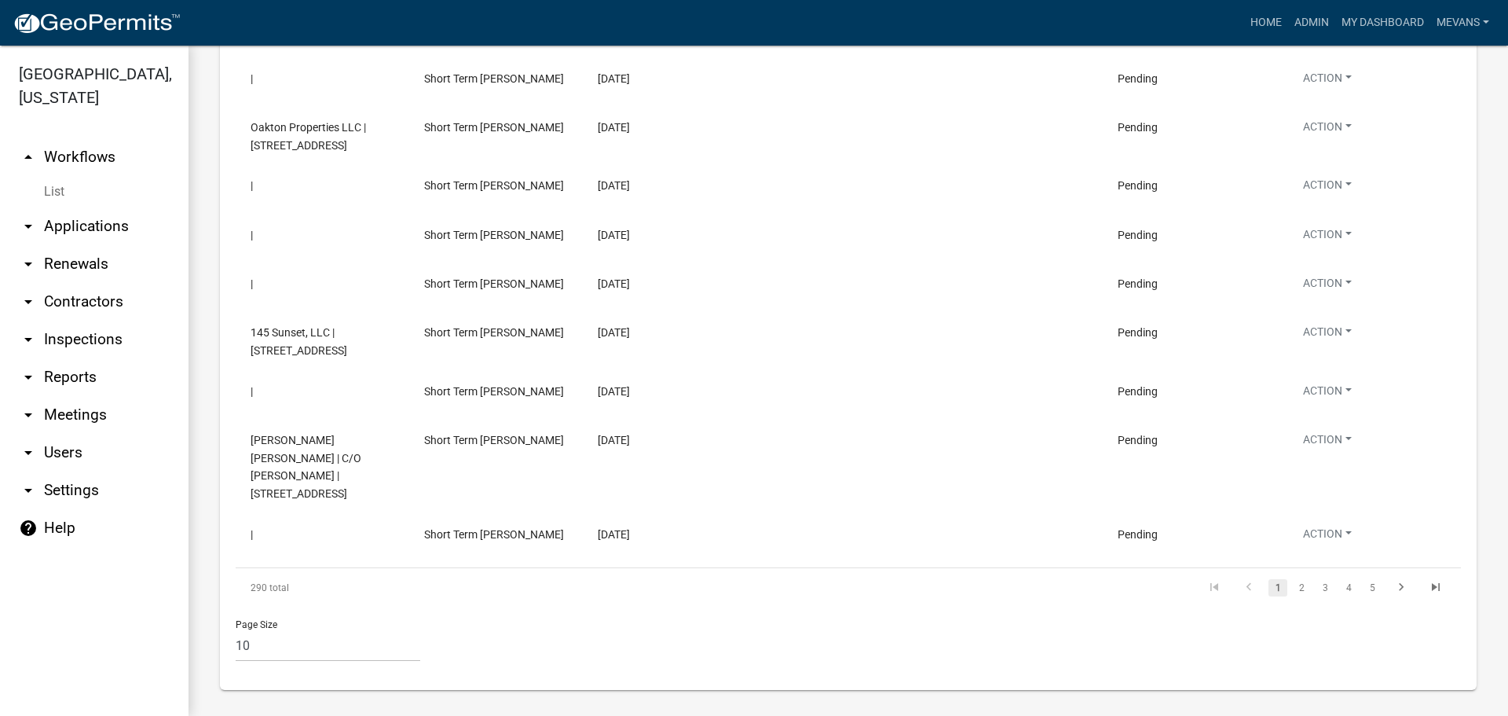
type input "ROCK"
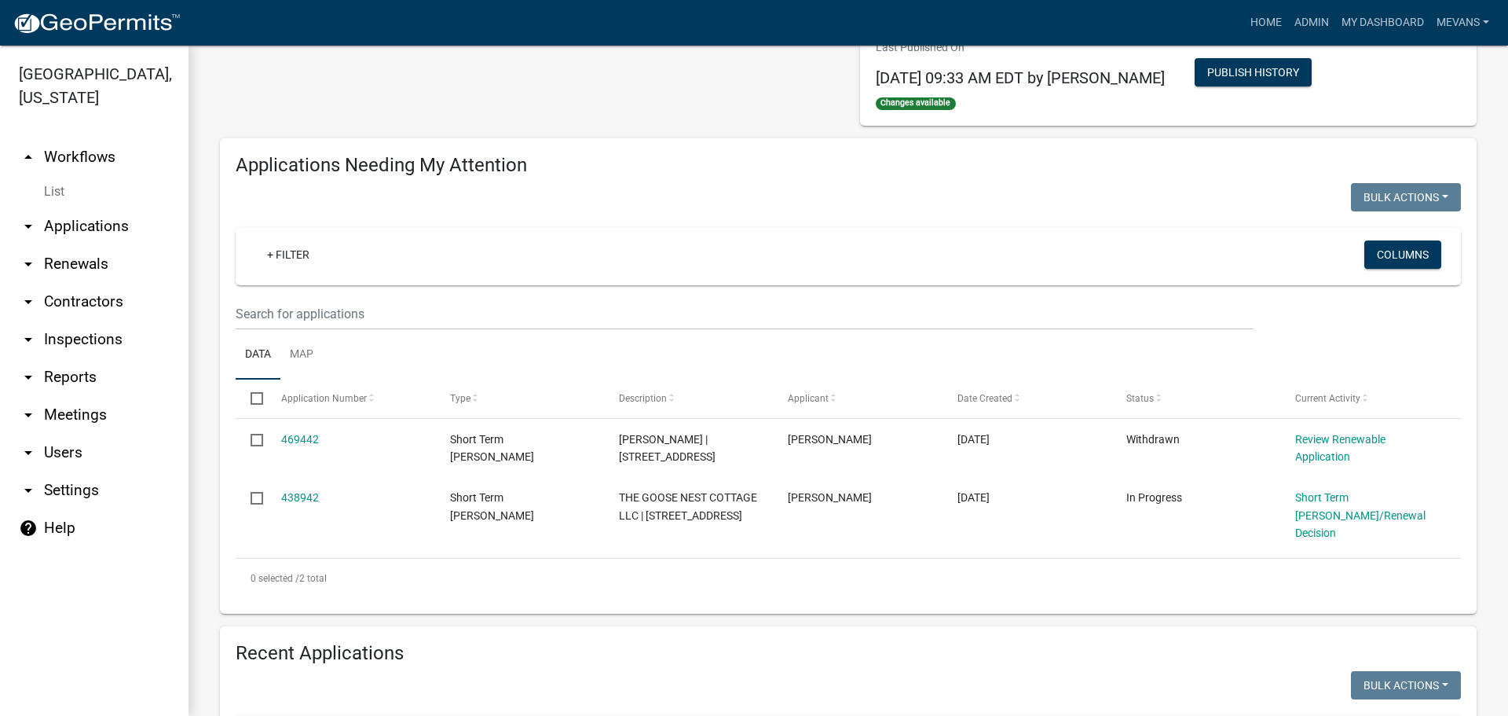
scroll to position [0, 0]
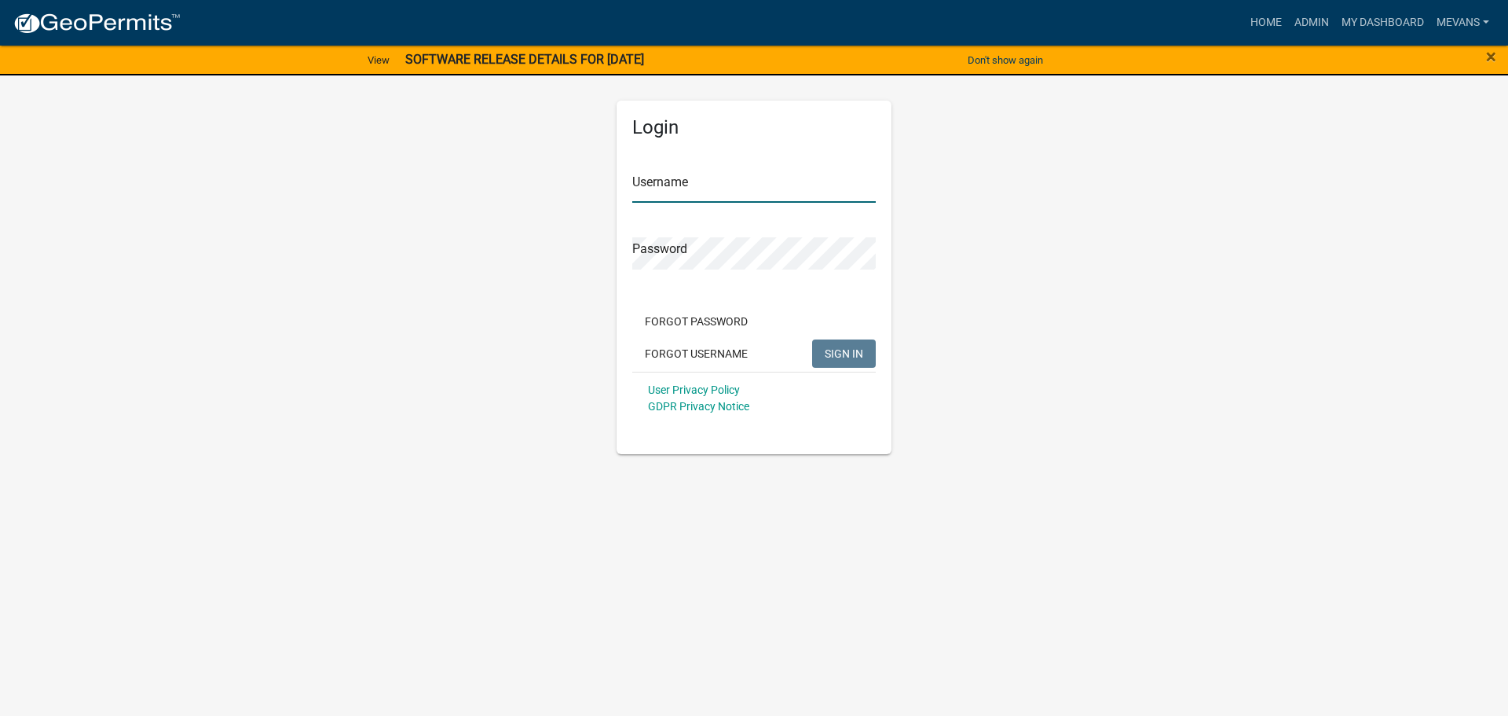
type input "Mevans"
click at [826, 343] on button "SIGN IN" at bounding box center [844, 353] width 64 height 28
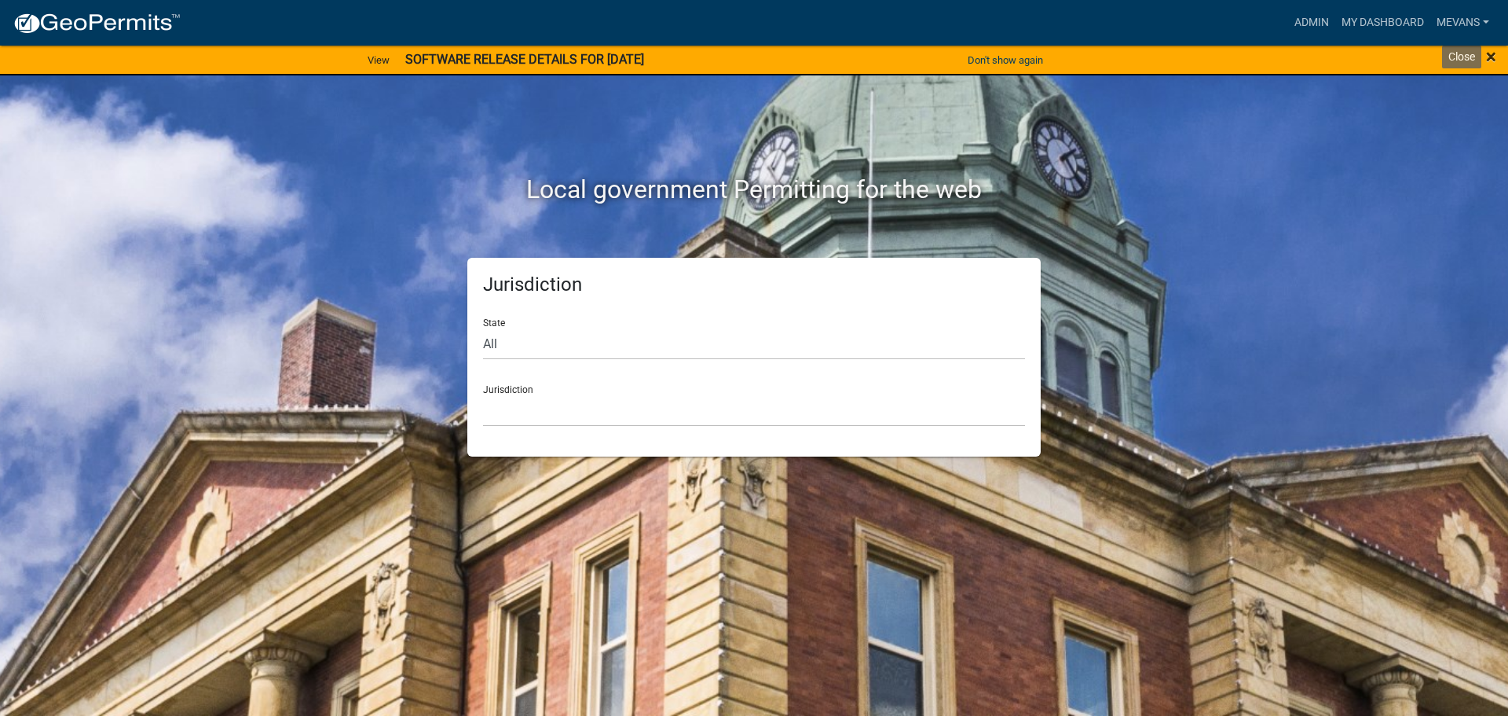
click at [1496, 59] on span "×" at bounding box center [1491, 57] width 10 height 22
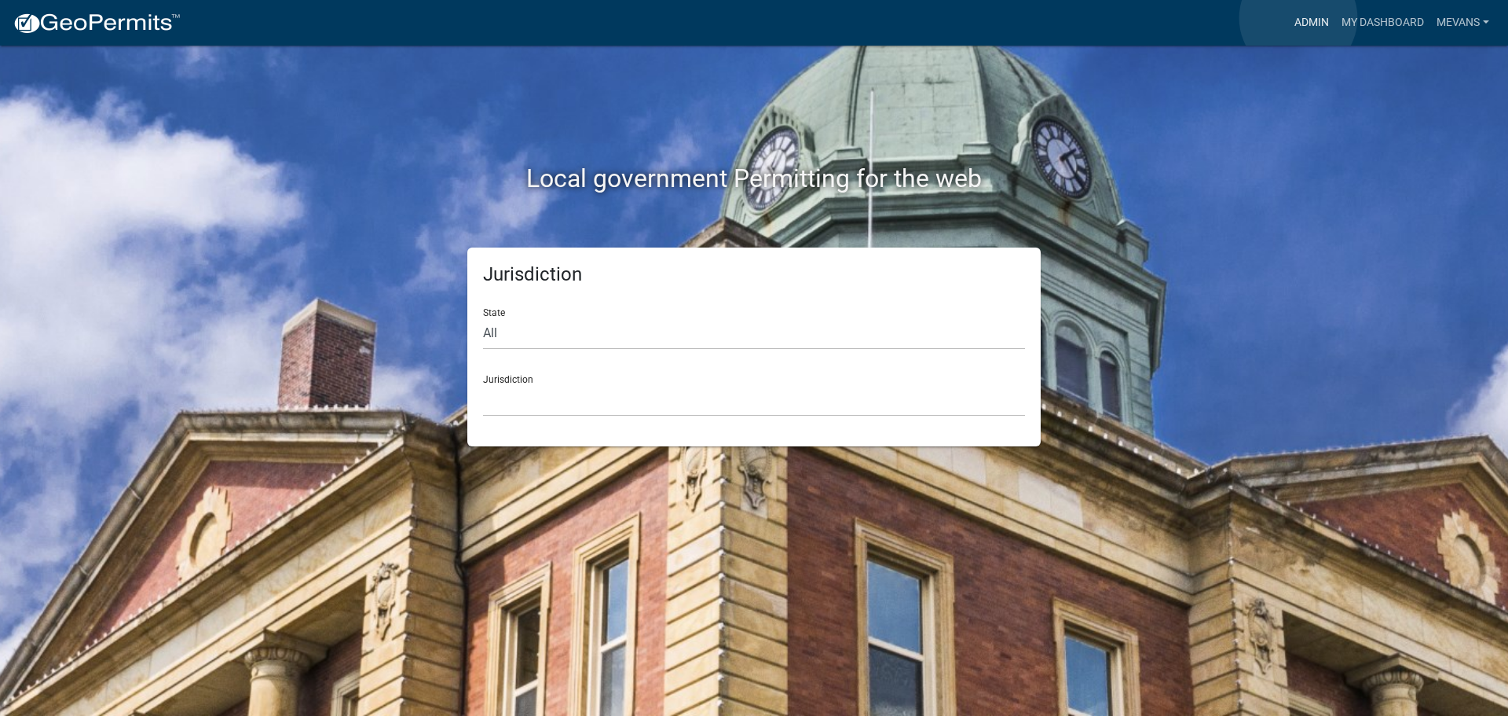
click at [1299, 18] on link "Admin" at bounding box center [1311, 23] width 47 height 30
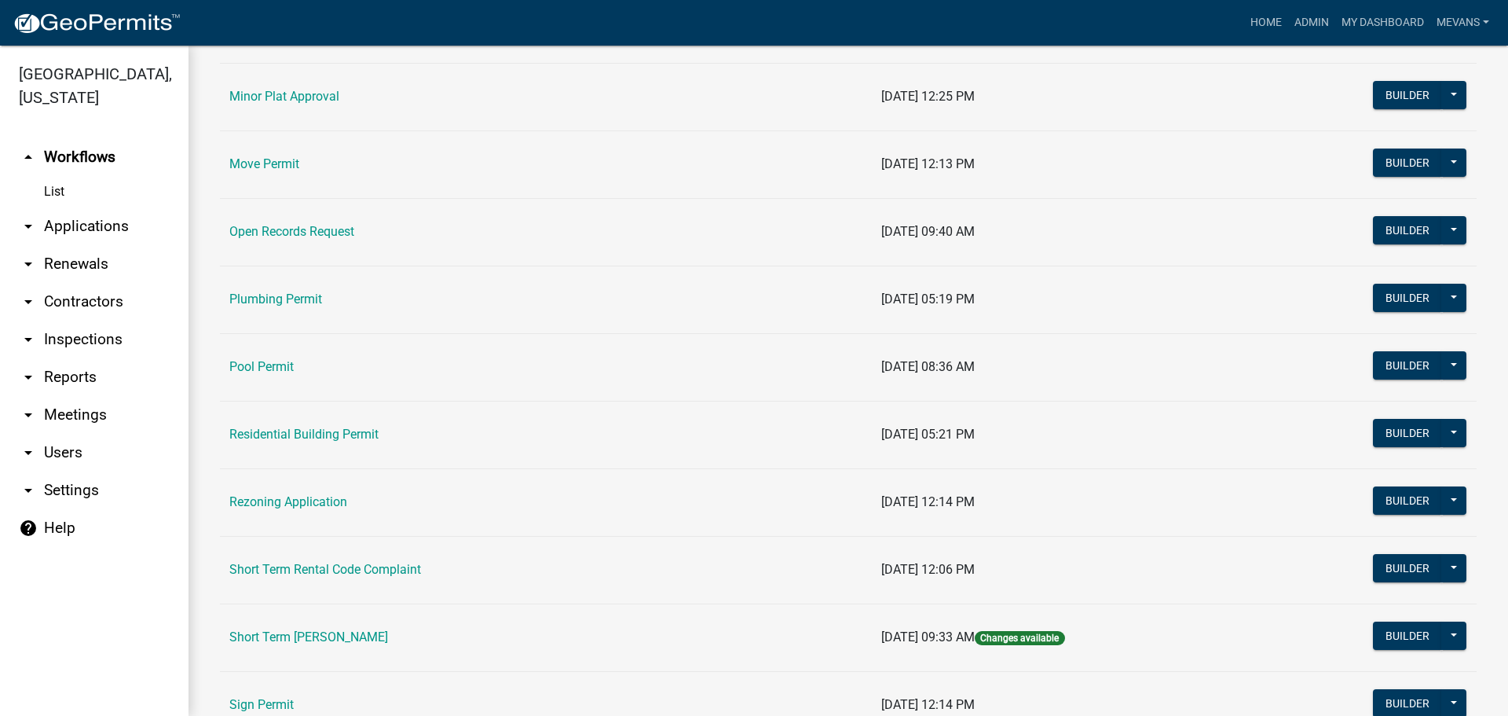
scroll to position [1571, 0]
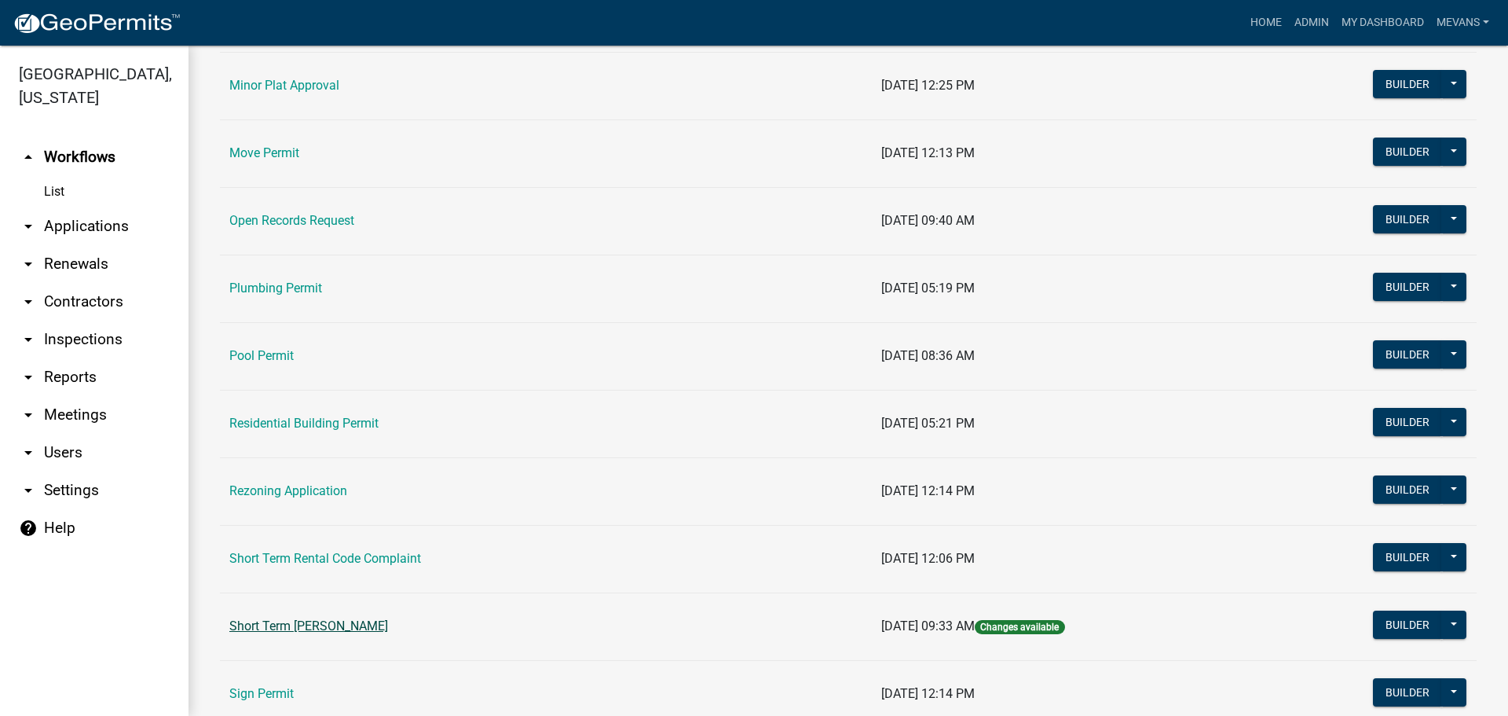
click at [313, 632] on link "Short Term [PERSON_NAME]" at bounding box center [308, 625] width 159 height 15
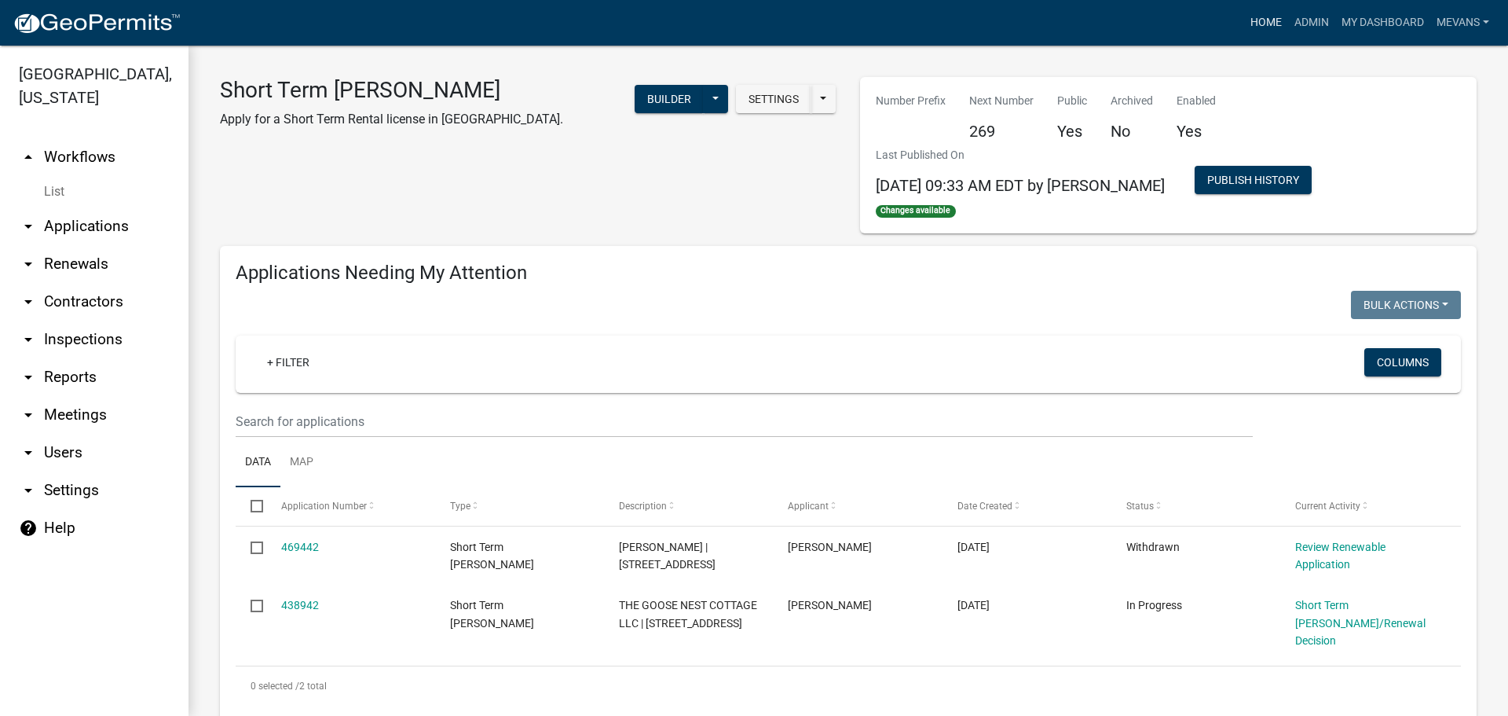
click at [1273, 13] on link "Home" at bounding box center [1266, 23] width 44 height 30
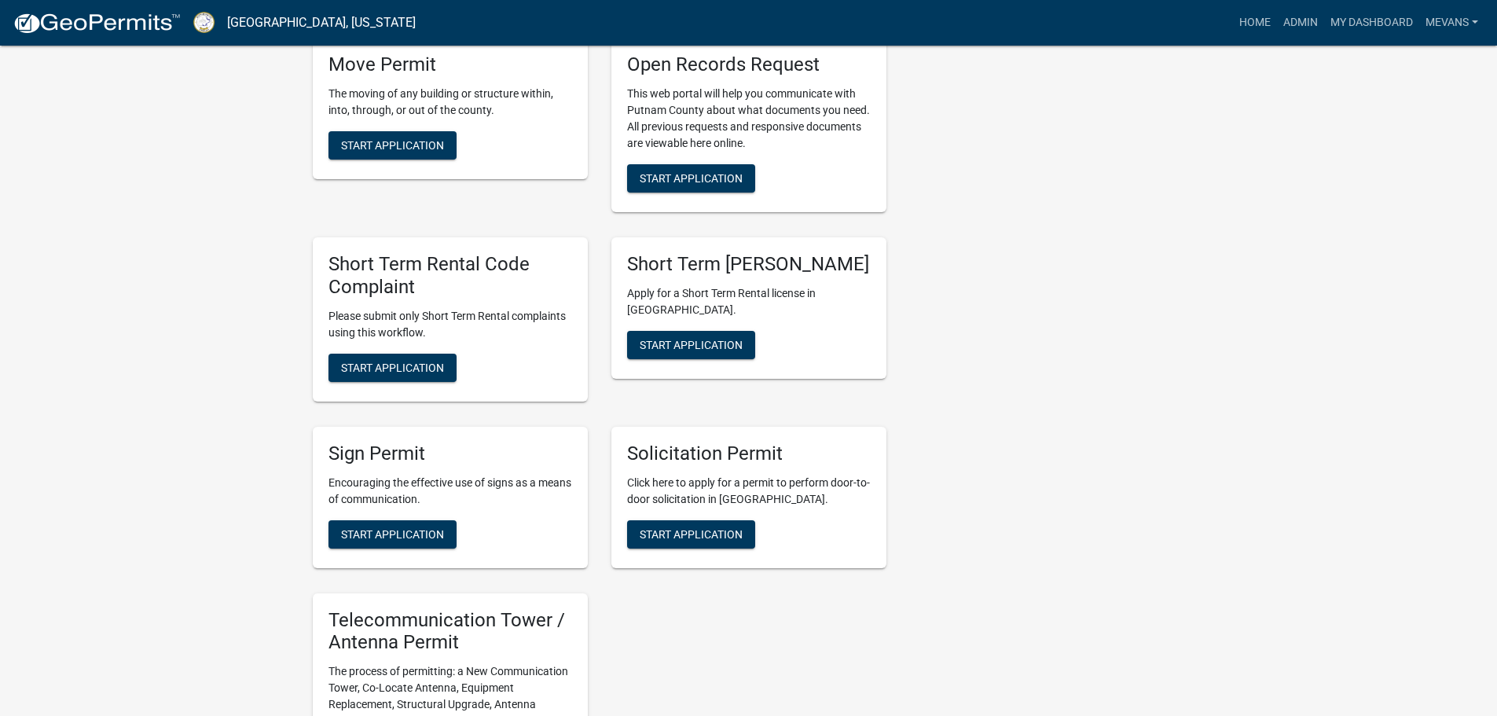
scroll to position [1493, 0]
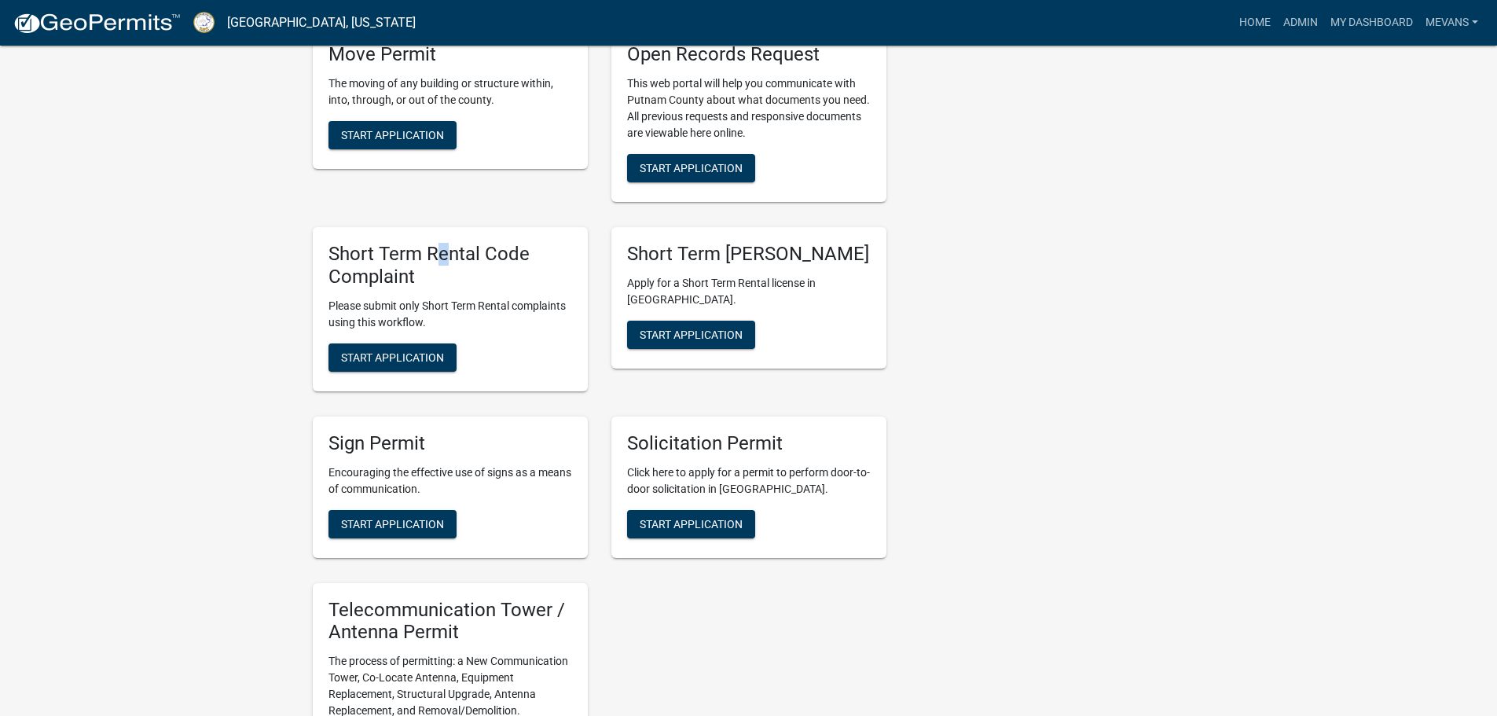
click at [442, 266] on h5 "Short Term Rental Code Complaint" at bounding box center [450, 266] width 244 height 46
click at [721, 266] on h5 "Short Term [PERSON_NAME]" at bounding box center [749, 254] width 244 height 23
click at [669, 341] on span "Start Application" at bounding box center [690, 334] width 103 height 13
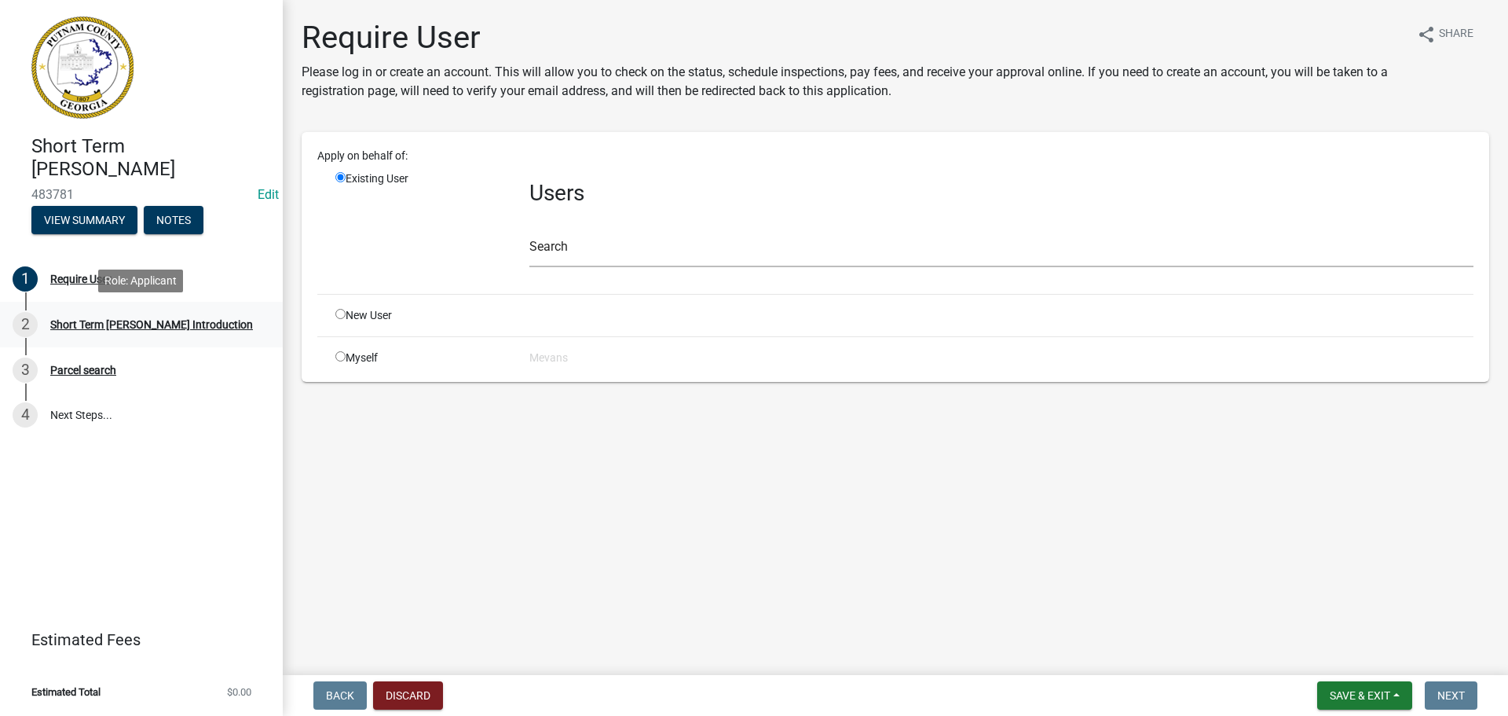
click at [141, 319] on div "Short Term [PERSON_NAME] Introduction" at bounding box center [151, 324] width 203 height 11
click at [63, 365] on div "Parcel search" at bounding box center [83, 370] width 66 height 11
click at [64, 326] on div "Short Term [PERSON_NAME] Introduction" at bounding box center [151, 324] width 203 height 11
click at [74, 280] on div "Require User" at bounding box center [80, 278] width 61 height 11
click at [262, 195] on link "Edit" at bounding box center [268, 194] width 21 height 15
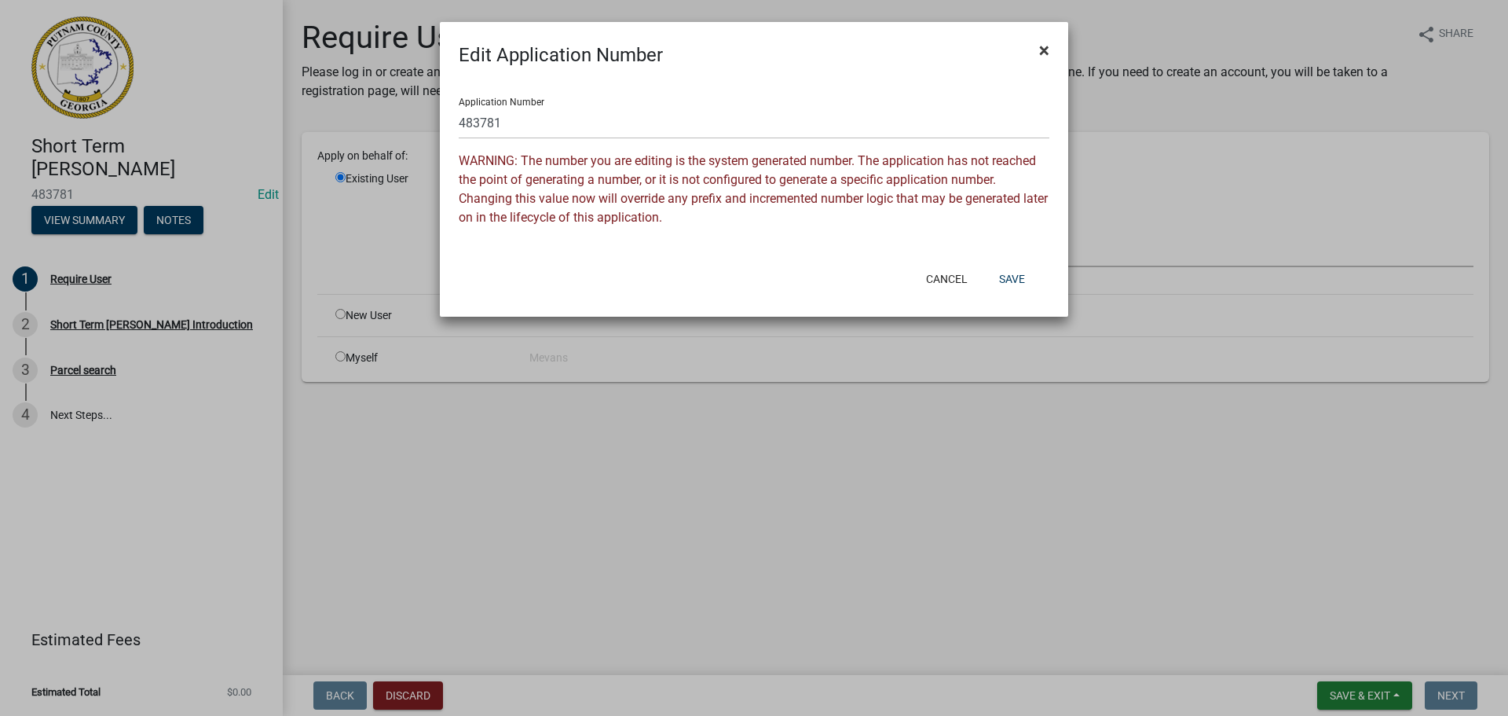
click at [1051, 47] on button "×" at bounding box center [1044, 50] width 35 height 44
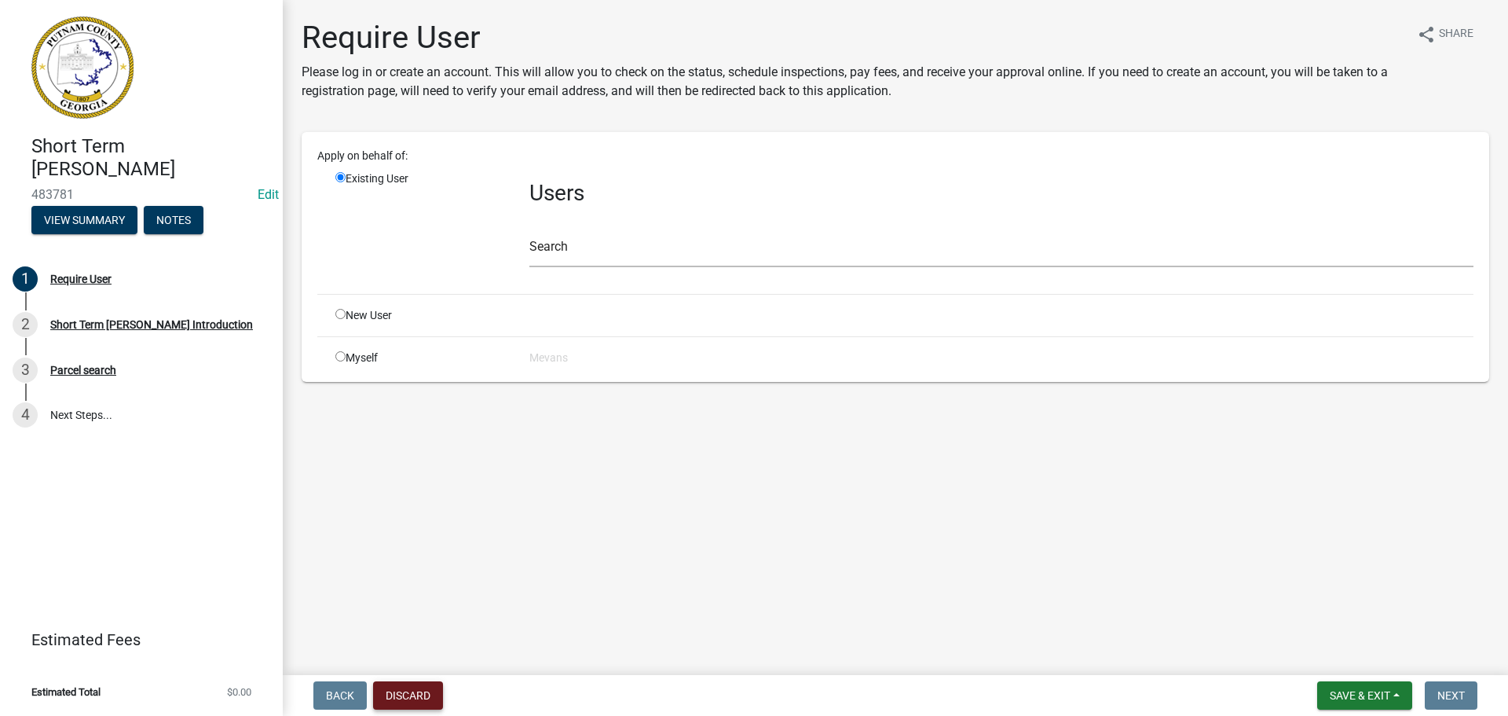
click at [405, 691] on button "Discard" at bounding box center [408, 695] width 70 height 28
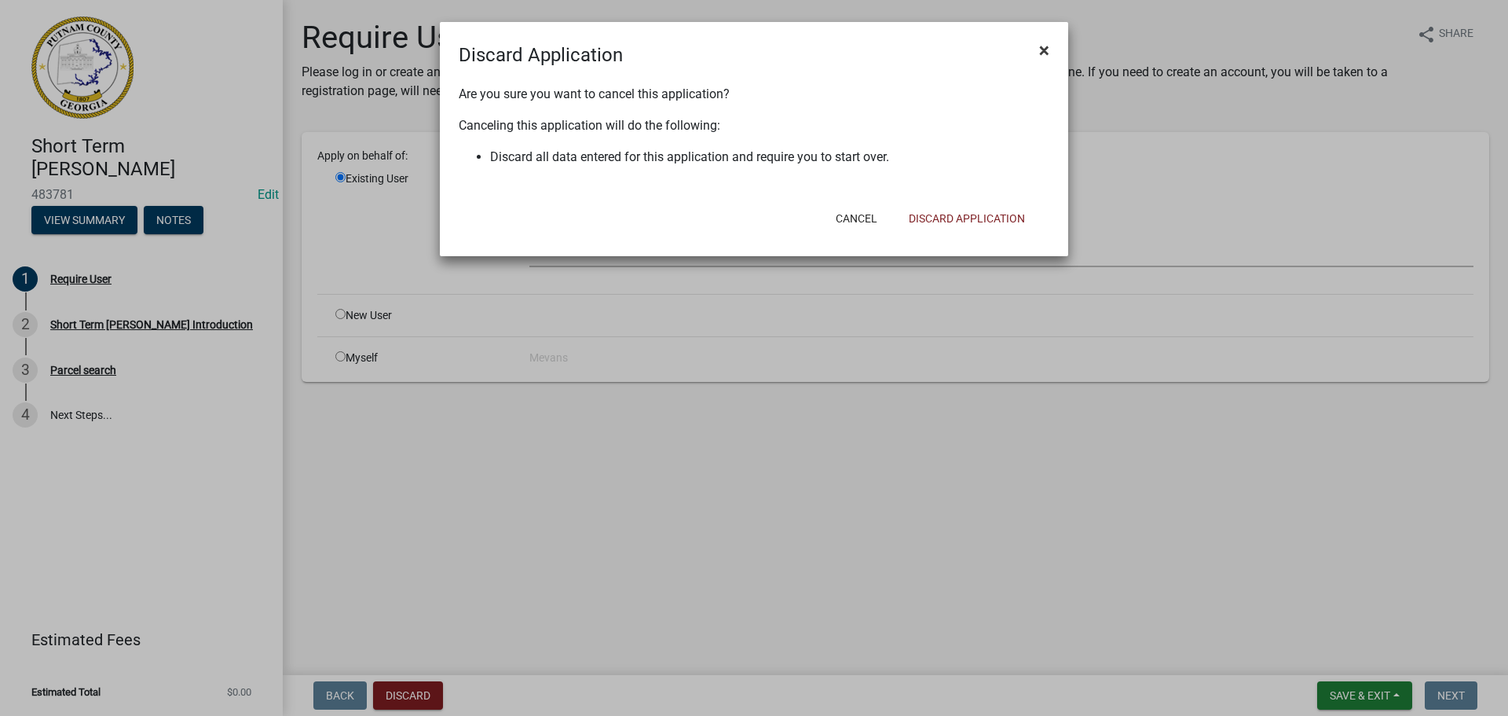
click at [1045, 52] on span "×" at bounding box center [1044, 50] width 10 height 22
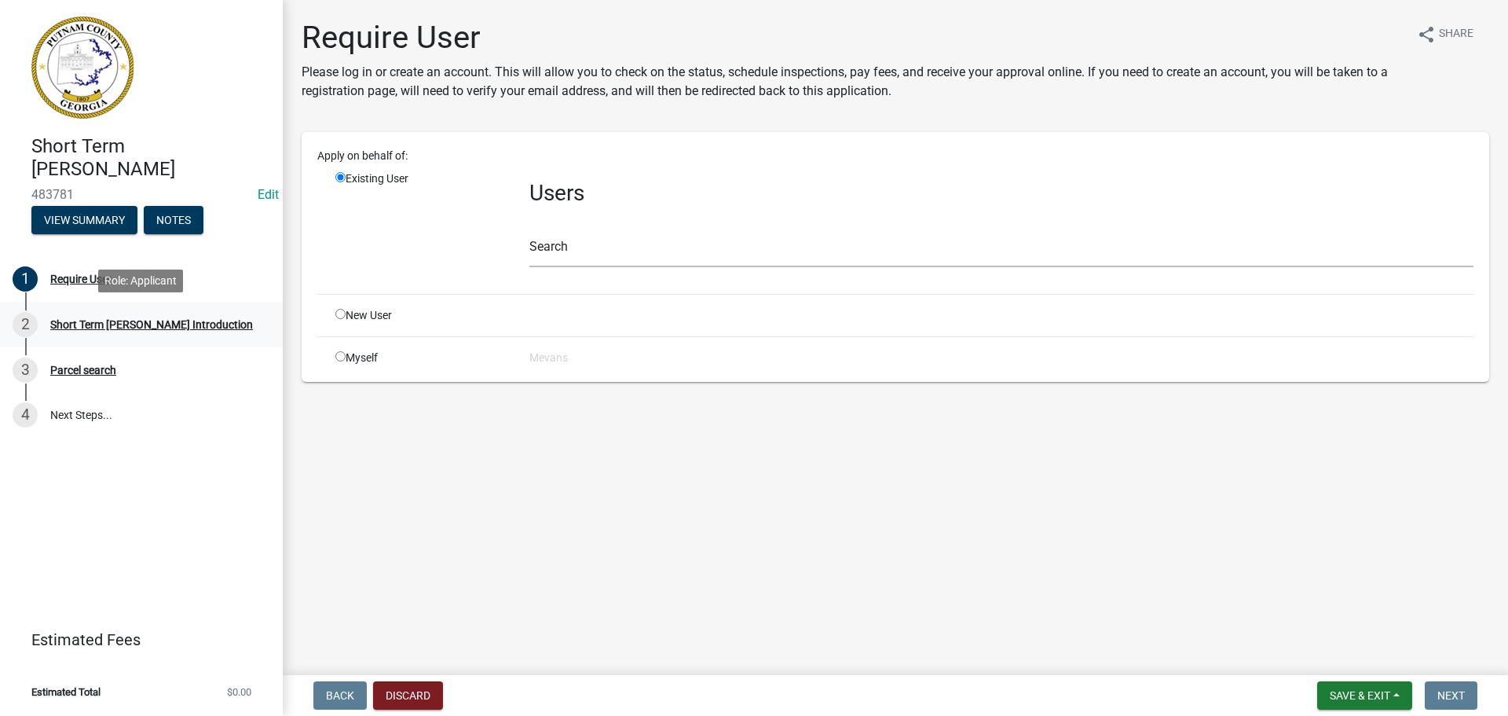
click at [122, 320] on div "Short Term [PERSON_NAME] Introduction" at bounding box center [151, 324] width 203 height 11
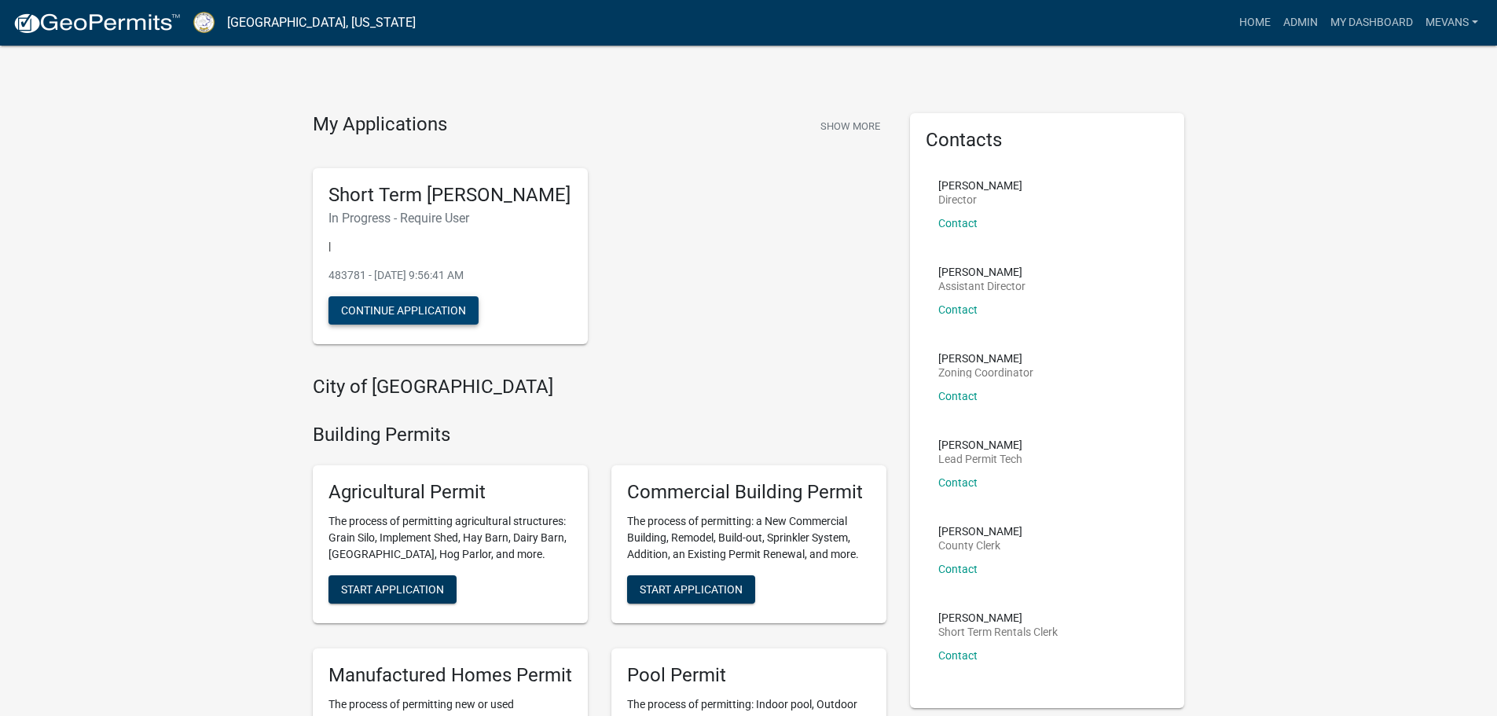
click at [365, 324] on button "Continue Application" at bounding box center [403, 310] width 150 height 28
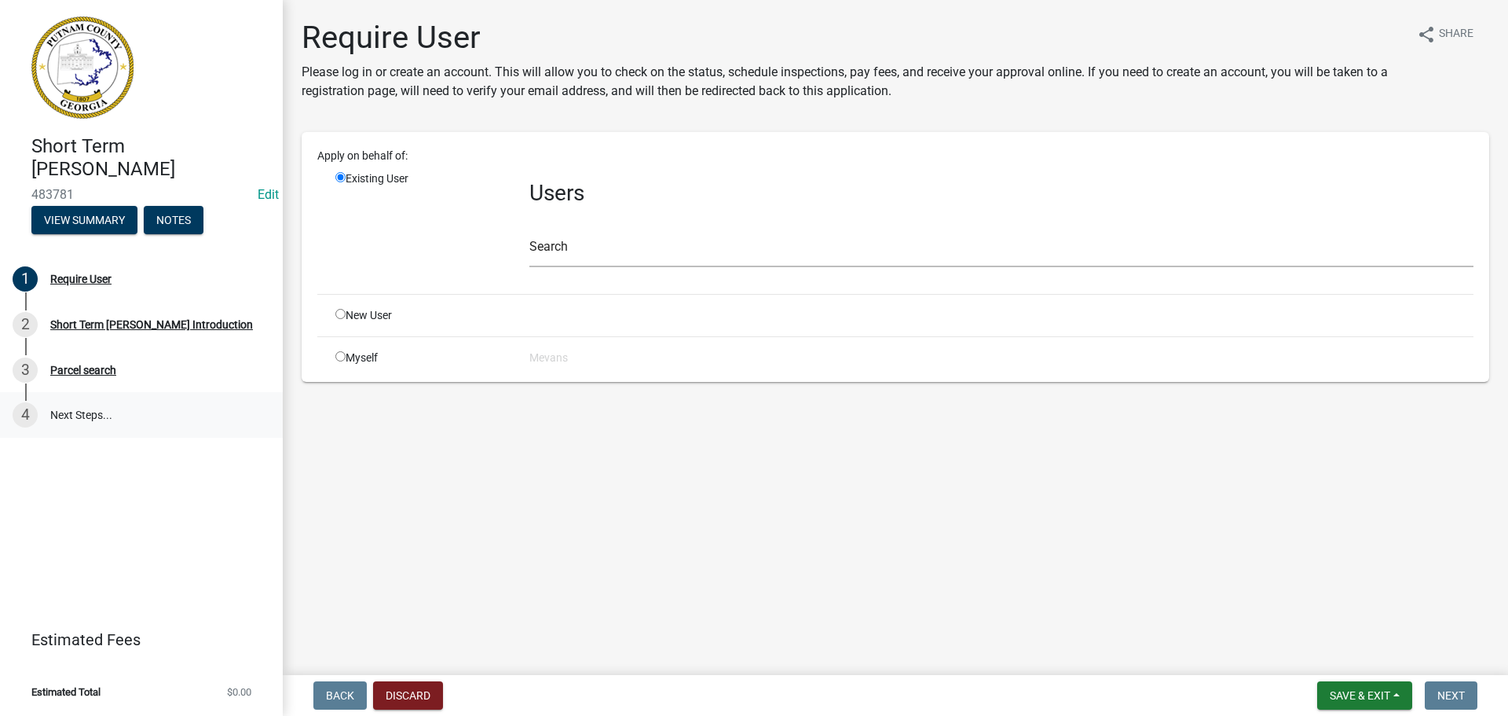
click at [104, 410] on link "4 Next Steps..." at bounding box center [141, 415] width 283 height 46
click at [115, 654] on link "Estimated Fees" at bounding box center [135, 639] width 245 height 31
click at [86, 696] on span "Estimated Total" at bounding box center [65, 692] width 69 height 10
click at [408, 691] on button "Discard" at bounding box center [408, 695] width 70 height 28
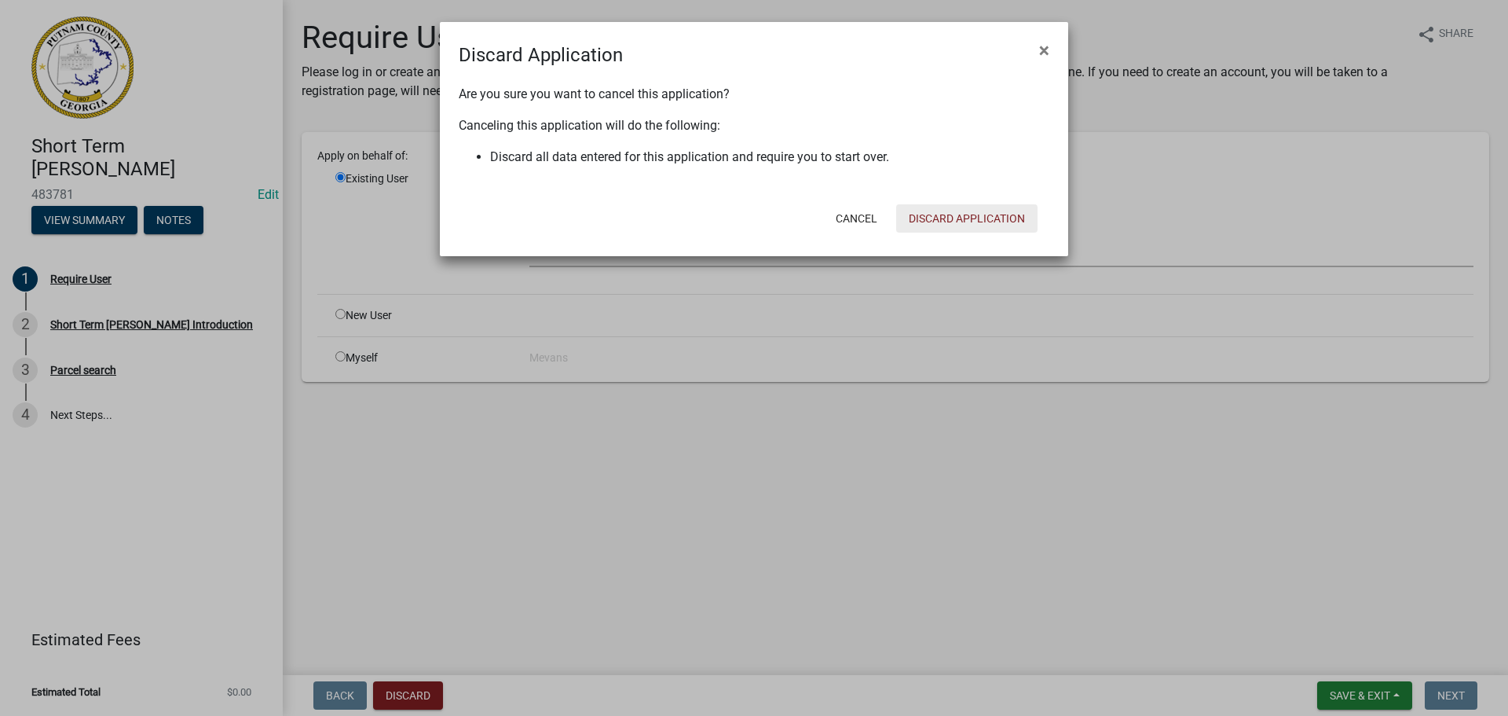
click at [999, 211] on button "Discard Application" at bounding box center [966, 218] width 141 height 28
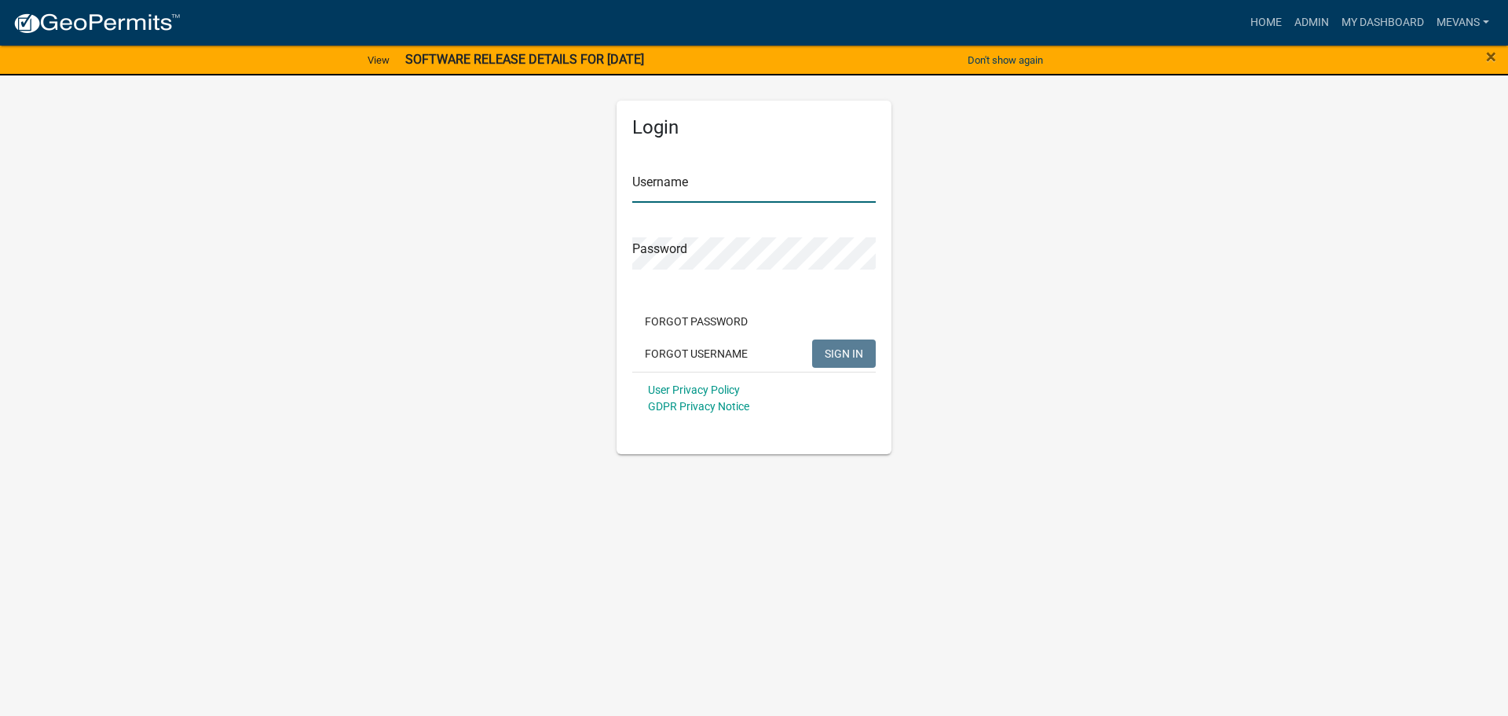
type input "Mevans"
click at [843, 362] on button "SIGN IN" at bounding box center [844, 353] width 64 height 28
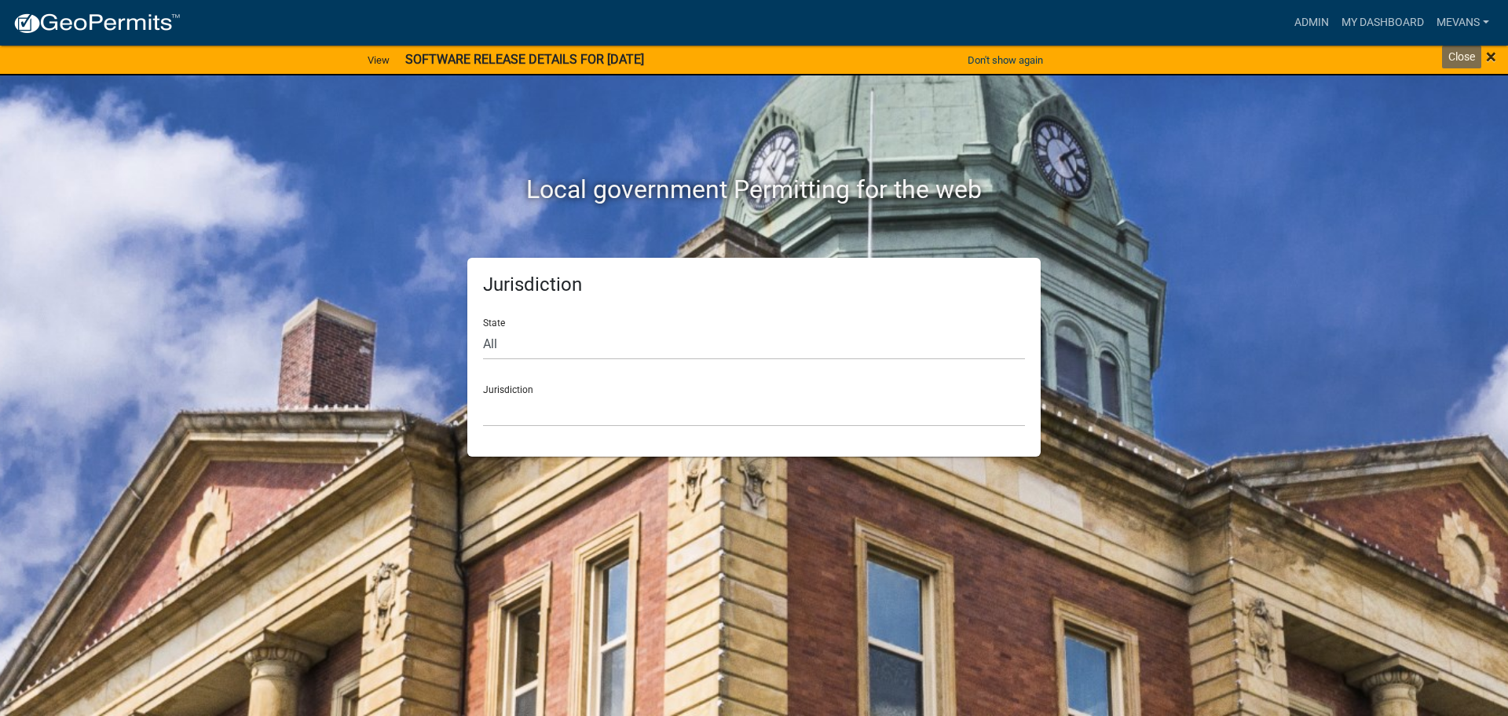
click at [1489, 52] on span "×" at bounding box center [1491, 57] width 10 height 22
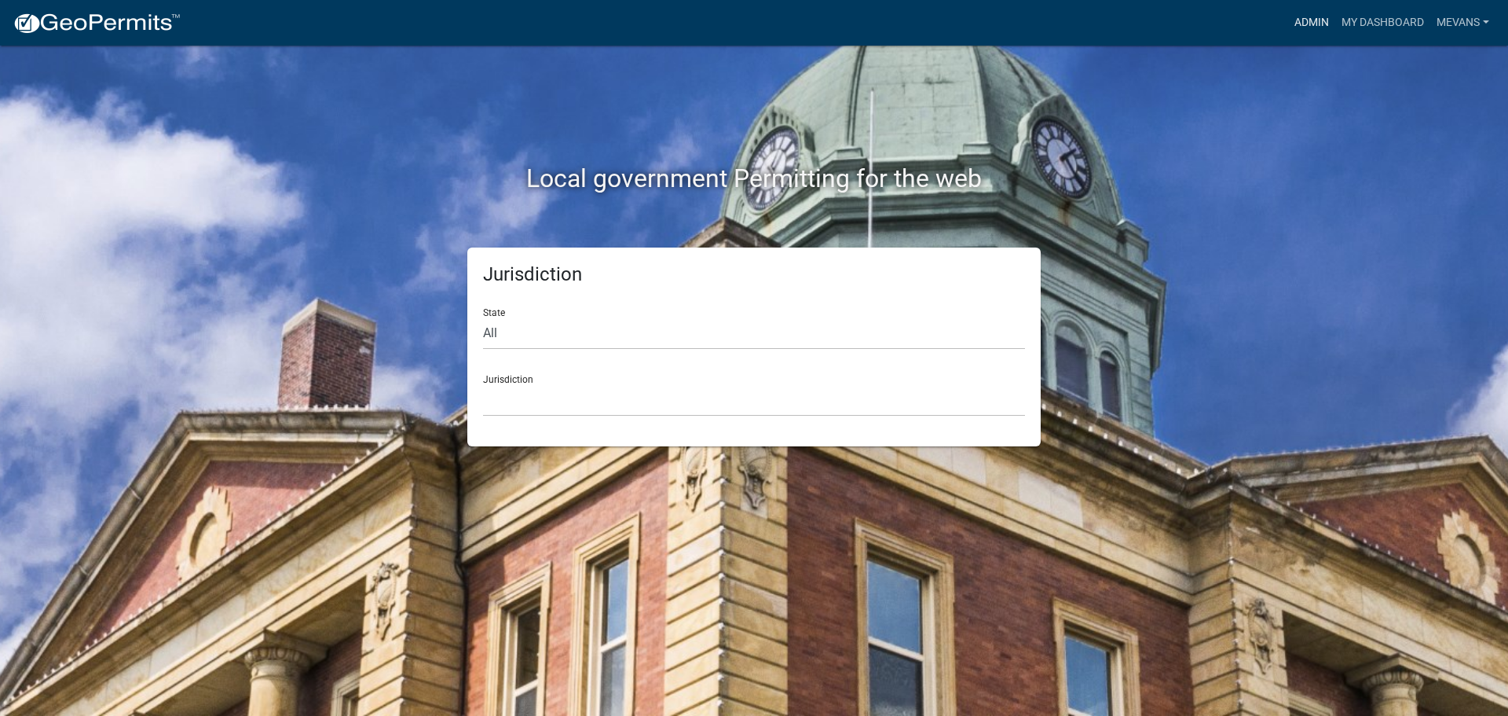
click at [1318, 17] on link "Admin" at bounding box center [1311, 23] width 47 height 30
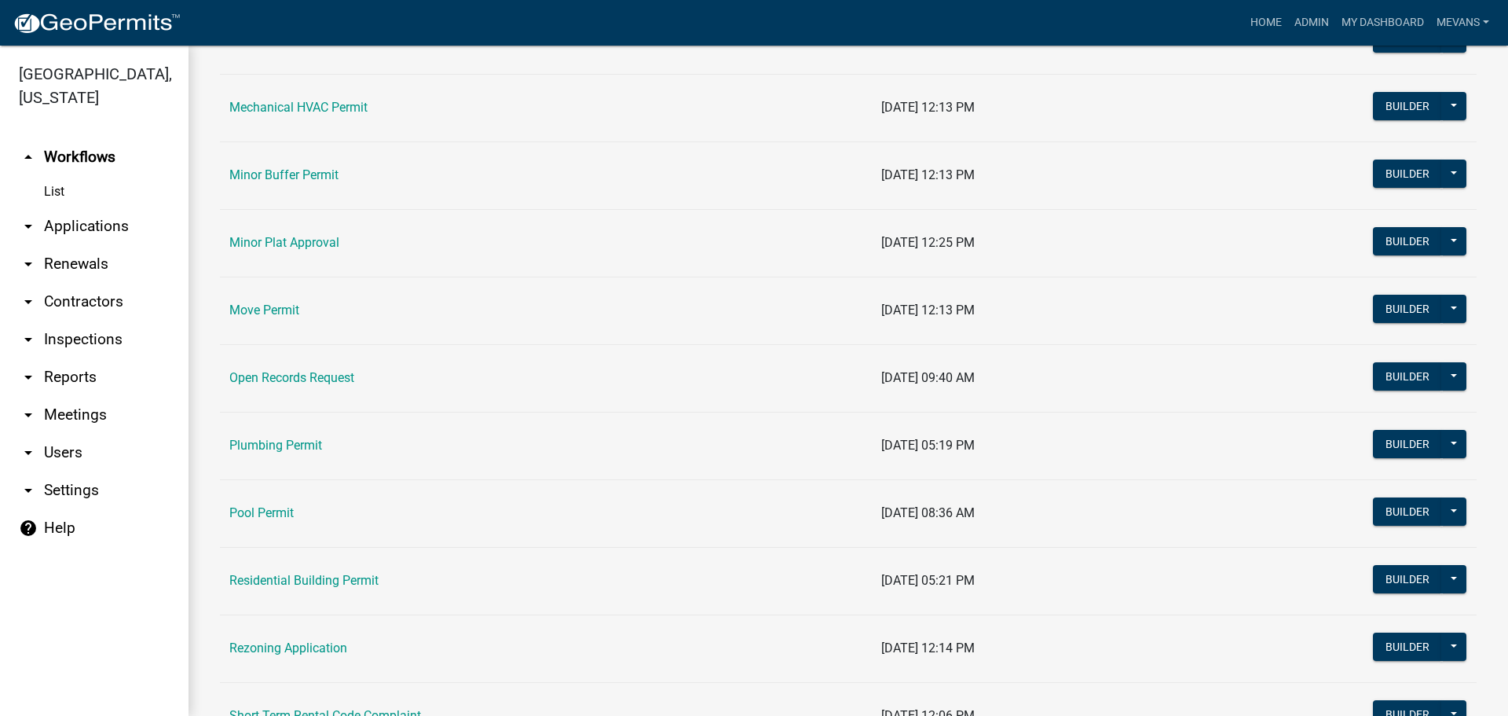
scroll to position [1728, 0]
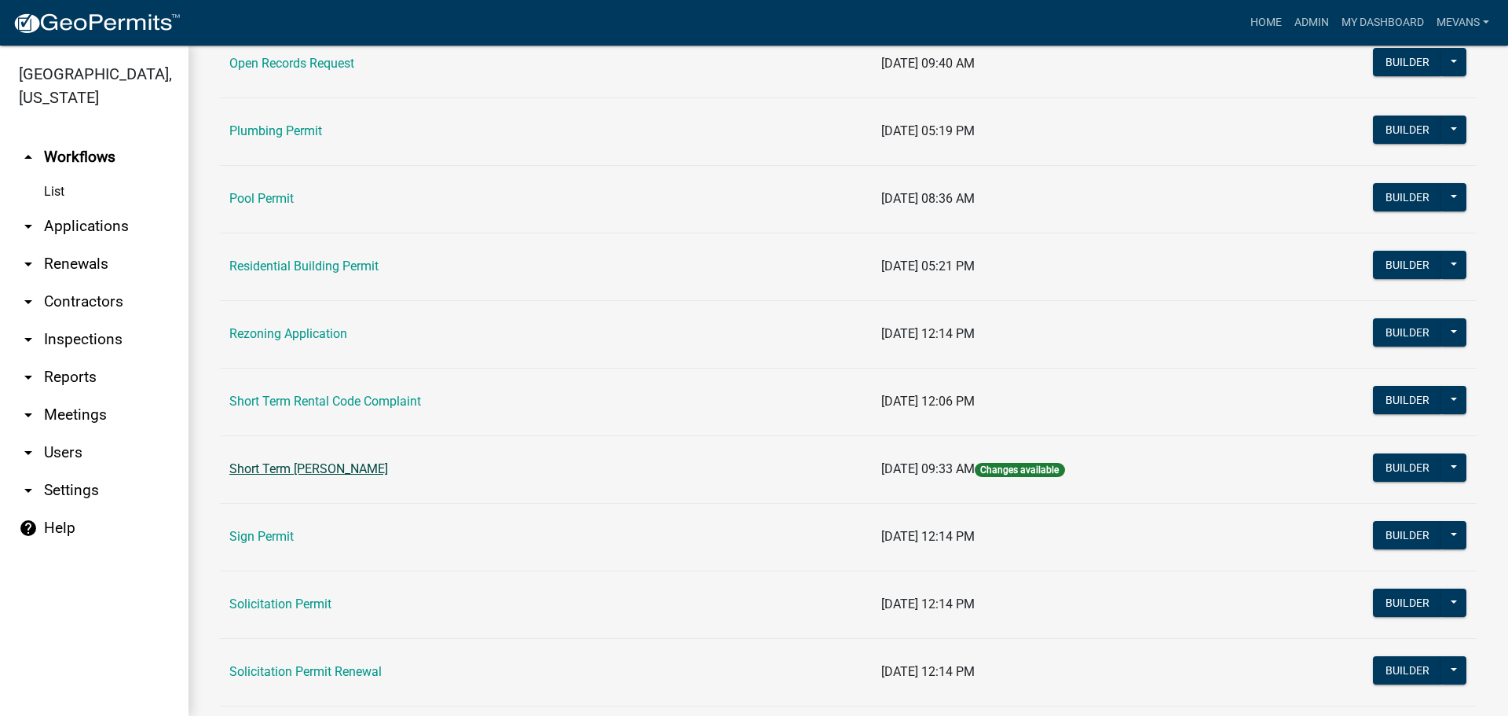
click at [311, 463] on link "Short Term [PERSON_NAME]" at bounding box center [308, 468] width 159 height 15
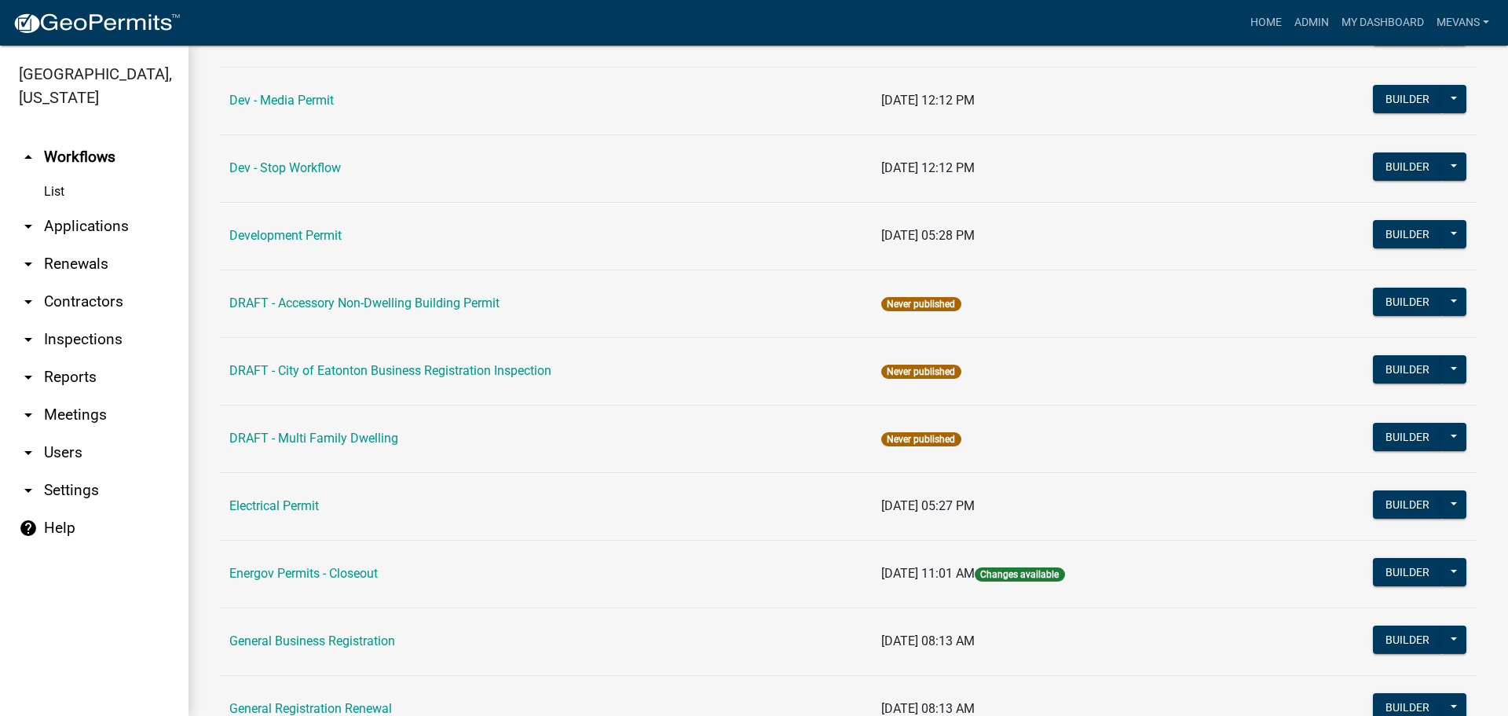
scroll to position [550, 0]
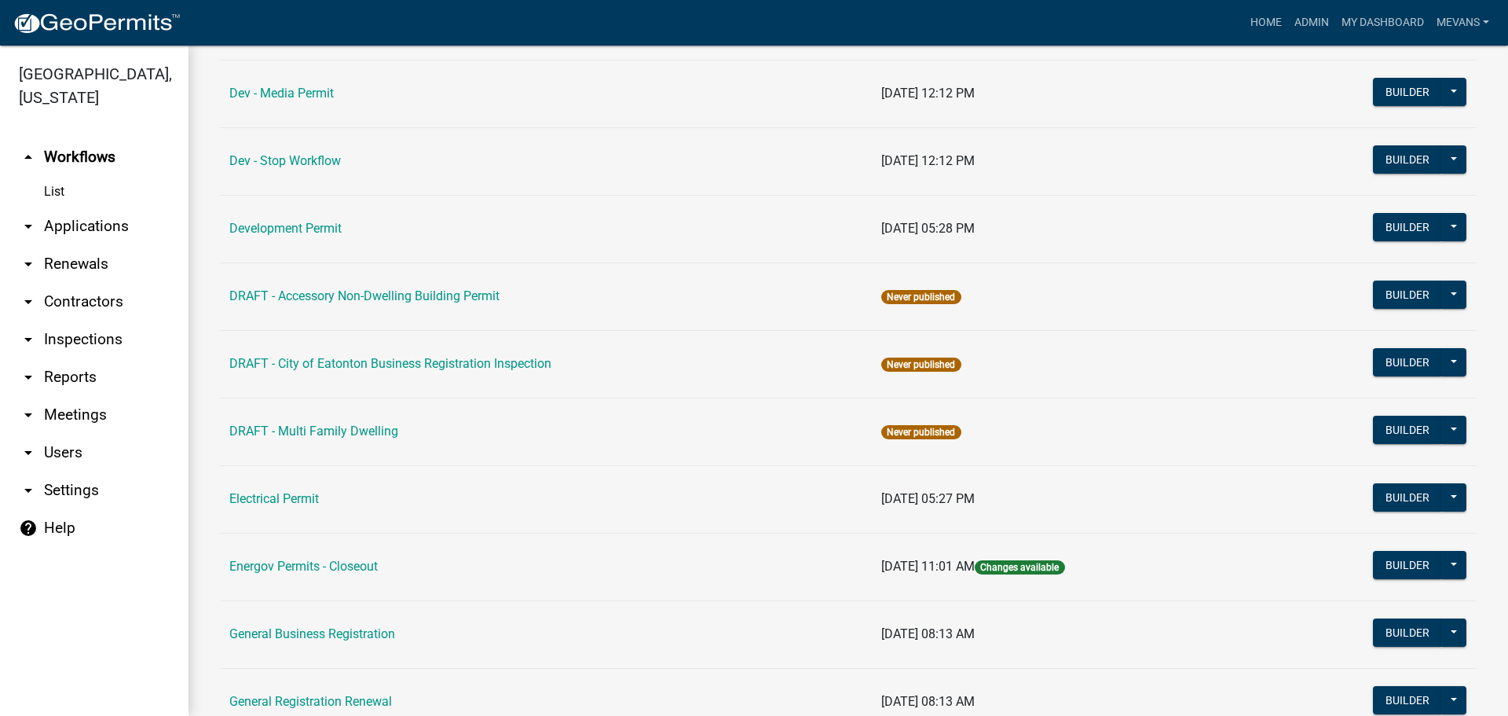
click at [1038, 564] on span "Changes available" at bounding box center [1020, 567] width 90 height 14
click at [1383, 561] on button "Builder" at bounding box center [1407, 565] width 69 height 28
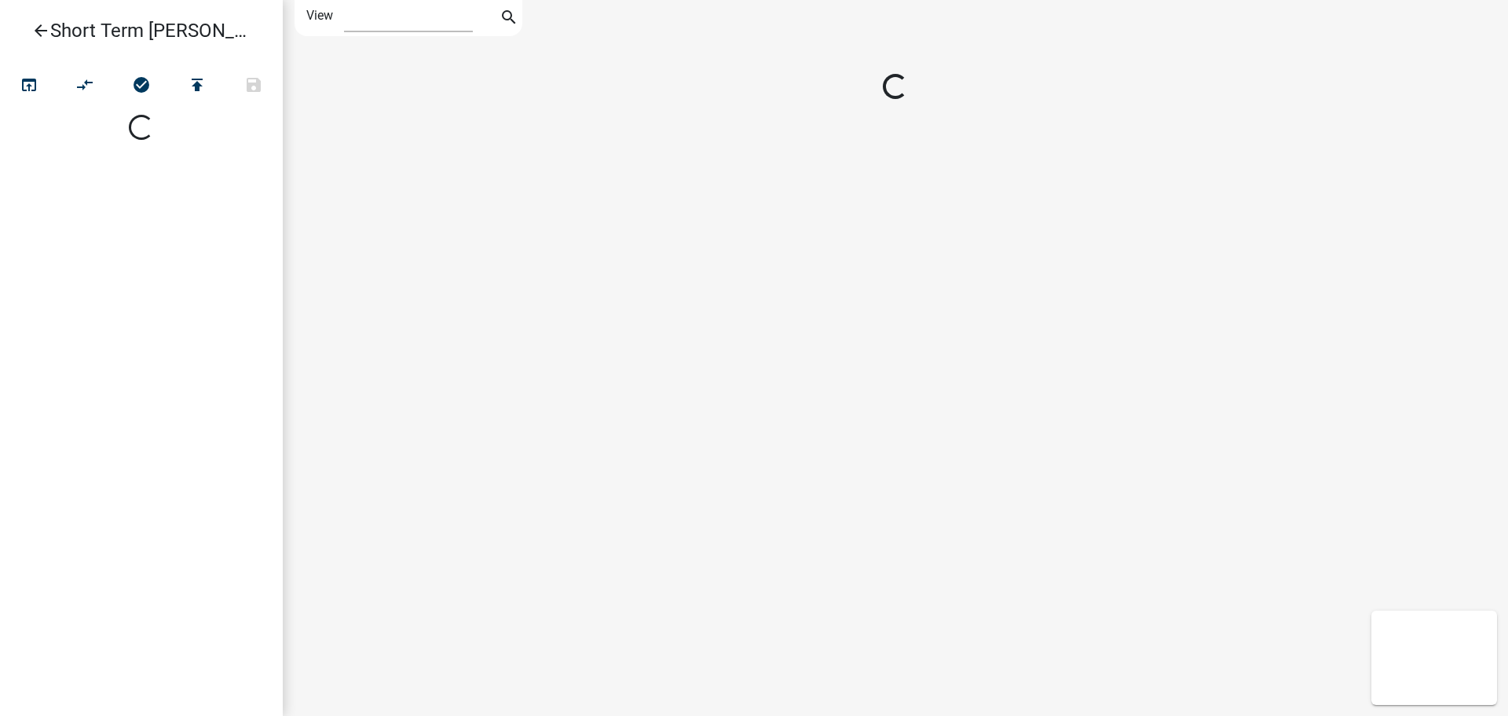
select select "1"
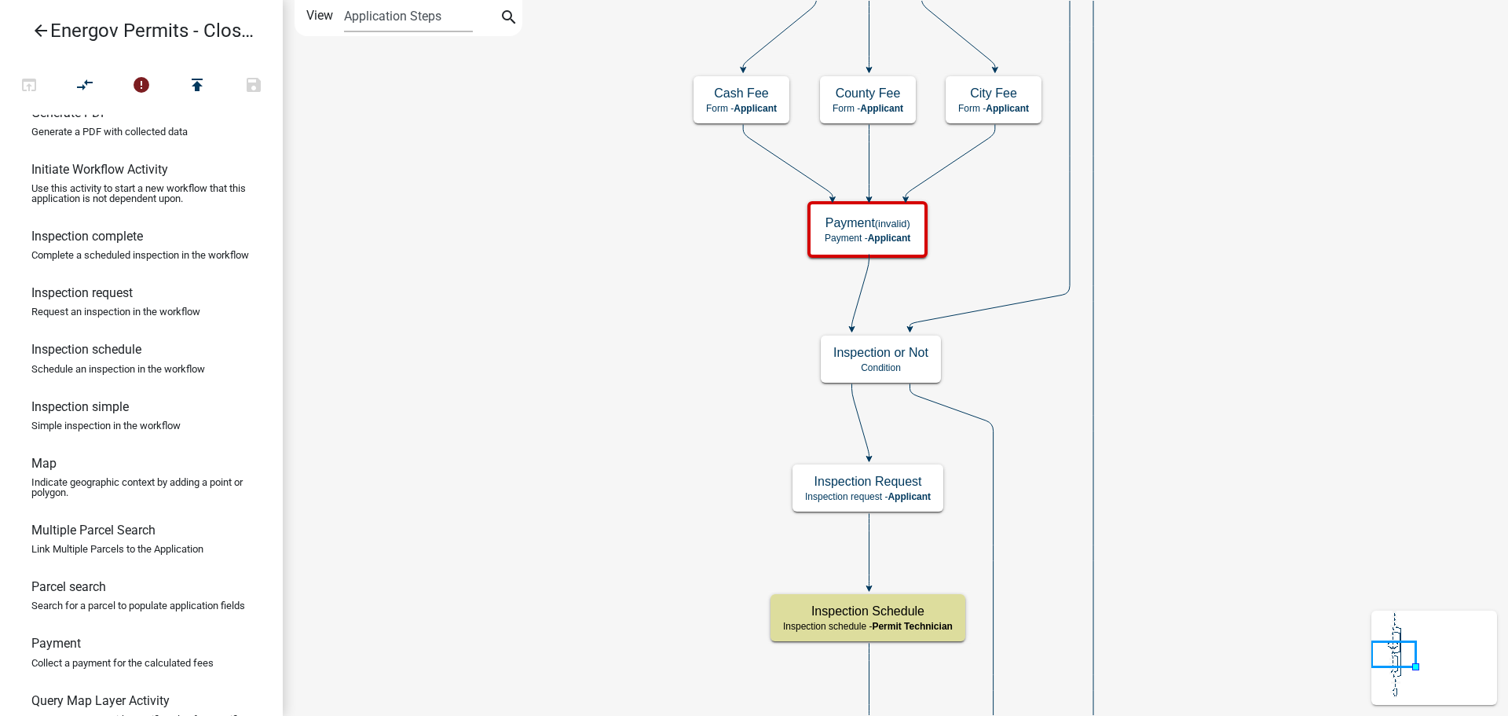
scroll to position [116, 0]
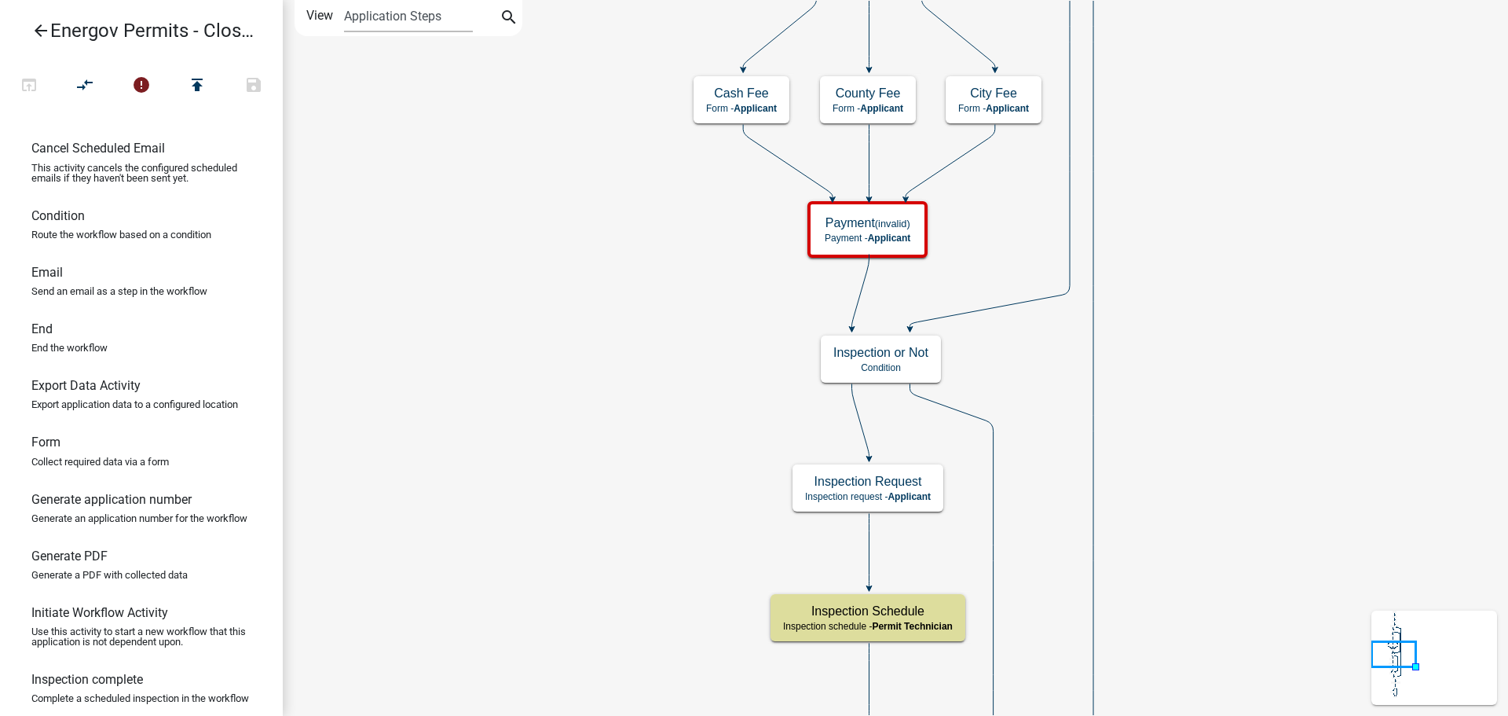
click at [324, 16] on label "View" at bounding box center [319, 15] width 27 height 31
click at [344, 16] on select "Application Steps Post Application Steps" at bounding box center [408, 16] width 128 height 32
click at [391, 15] on select "Application Steps Post Application Steps" at bounding box center [408, 16] width 128 height 32
click at [344, 0] on select "Application Steps Post Application Steps" at bounding box center [408, 16] width 128 height 32
click at [836, 233] on p "Payment - Applicant" at bounding box center [868, 238] width 86 height 11
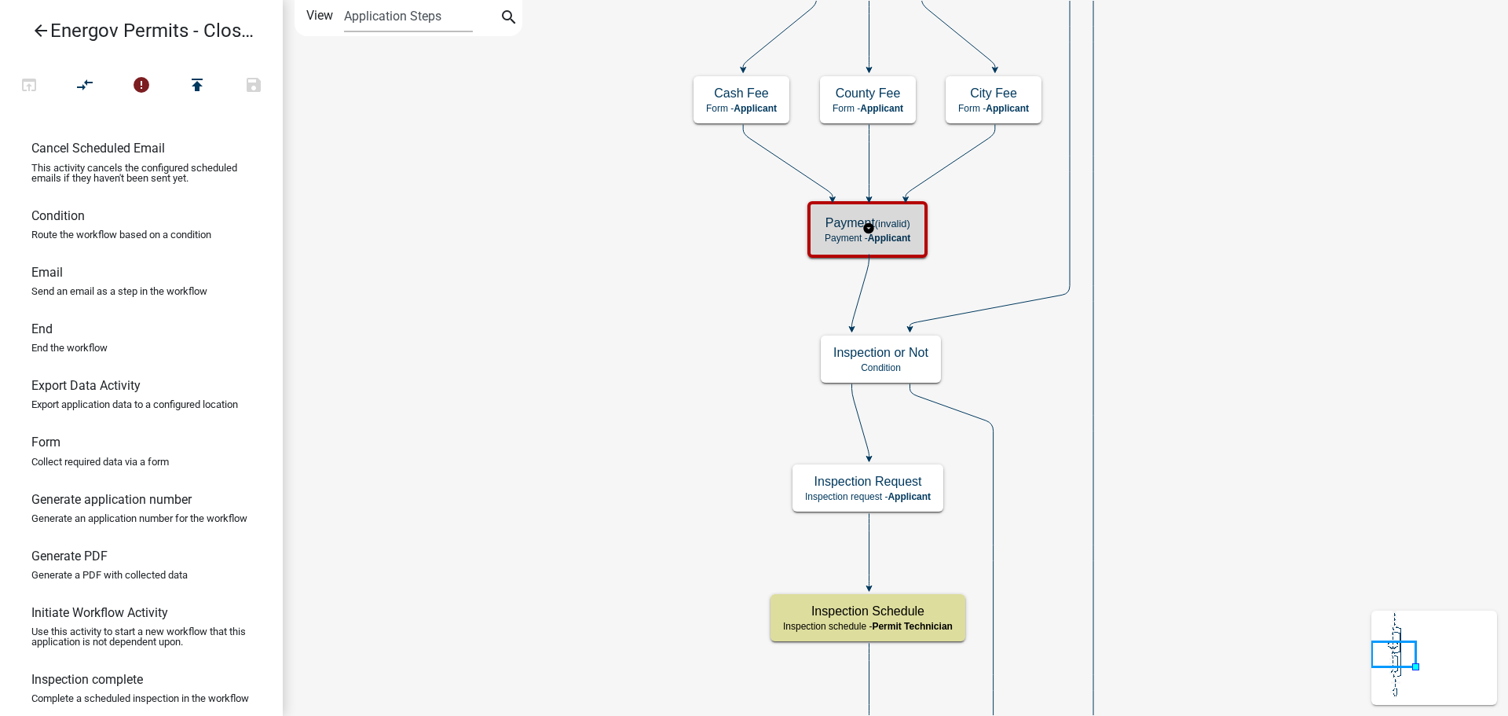
click at [836, 233] on p "Payment - Applicant" at bounding box center [868, 238] width 86 height 11
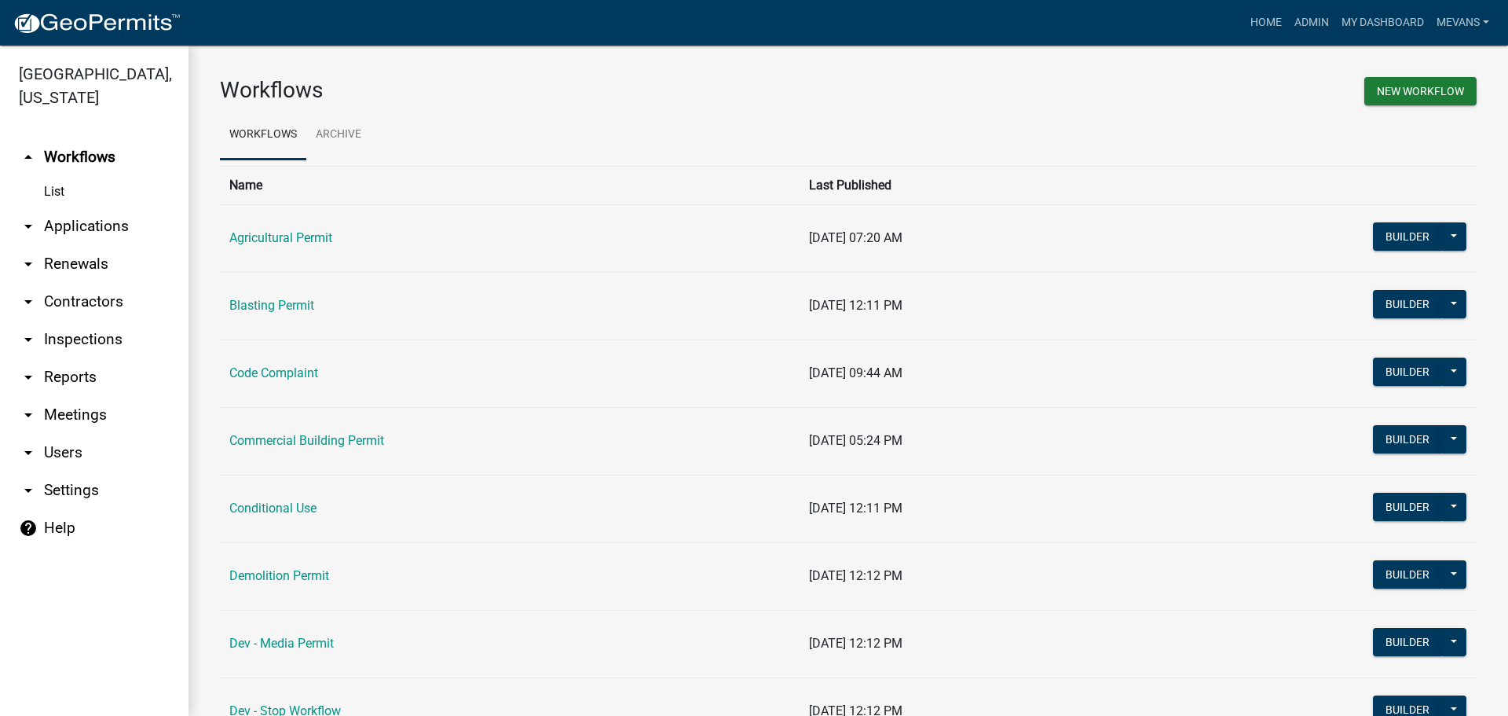
click at [106, 224] on link "arrow_drop_down Applications" at bounding box center [94, 226] width 189 height 38
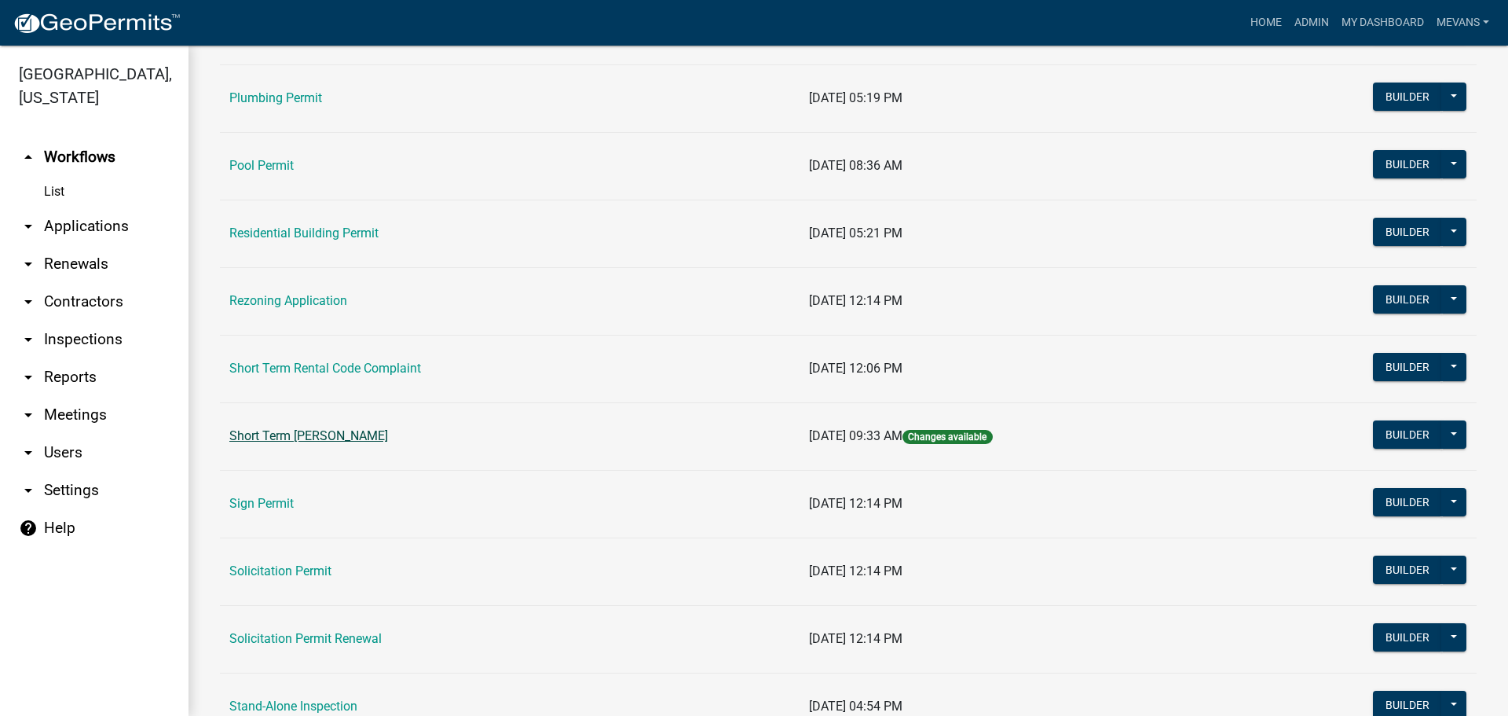
scroll to position [1807, 0]
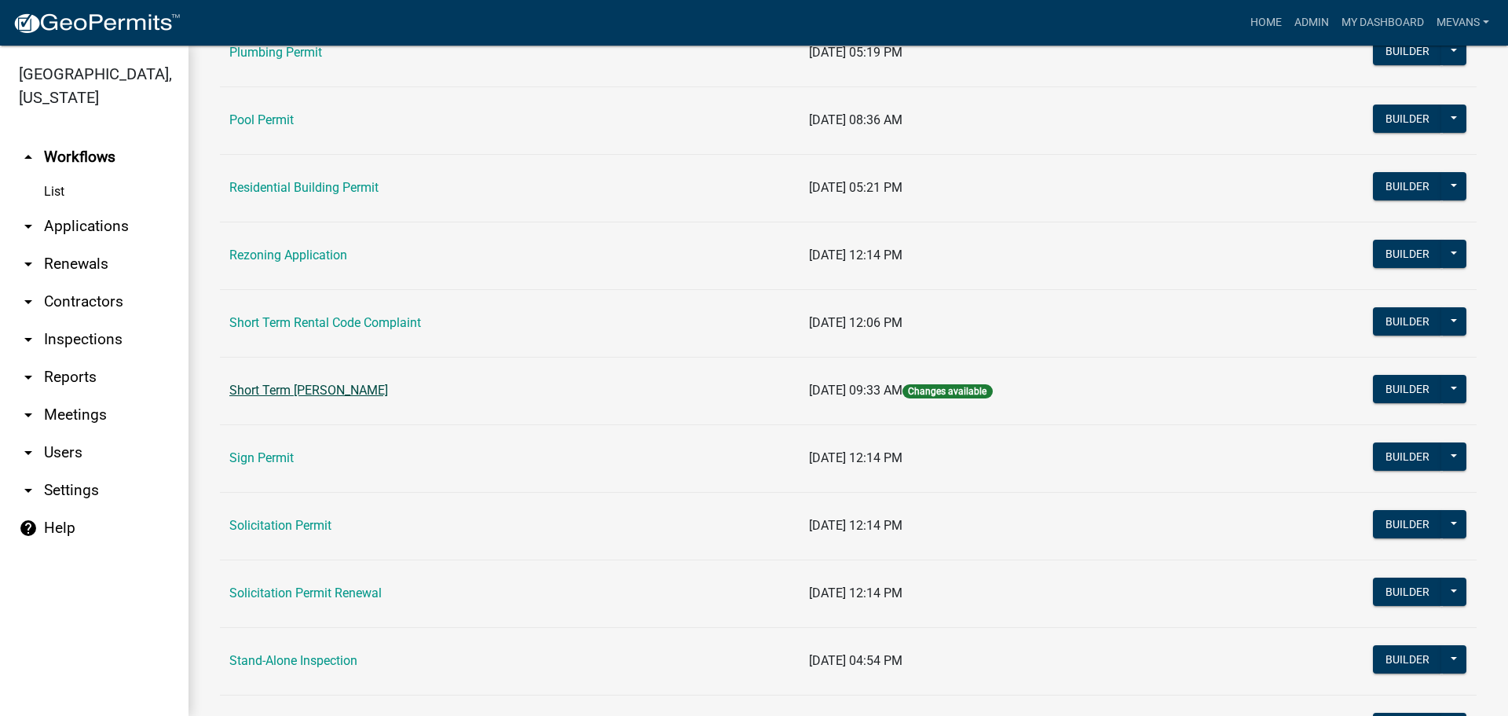
click at [353, 388] on link "Short Term [PERSON_NAME]" at bounding box center [308, 390] width 159 height 15
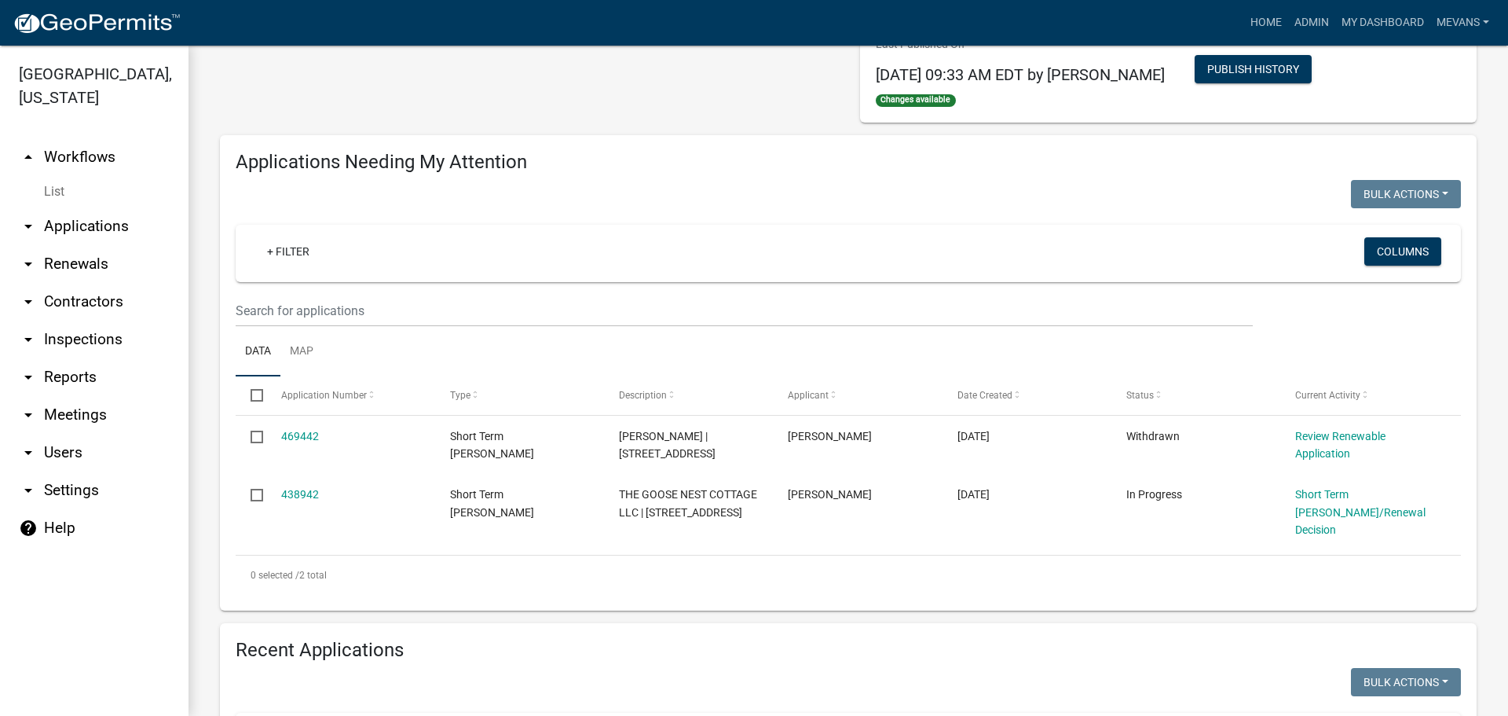
scroll to position [79, 0]
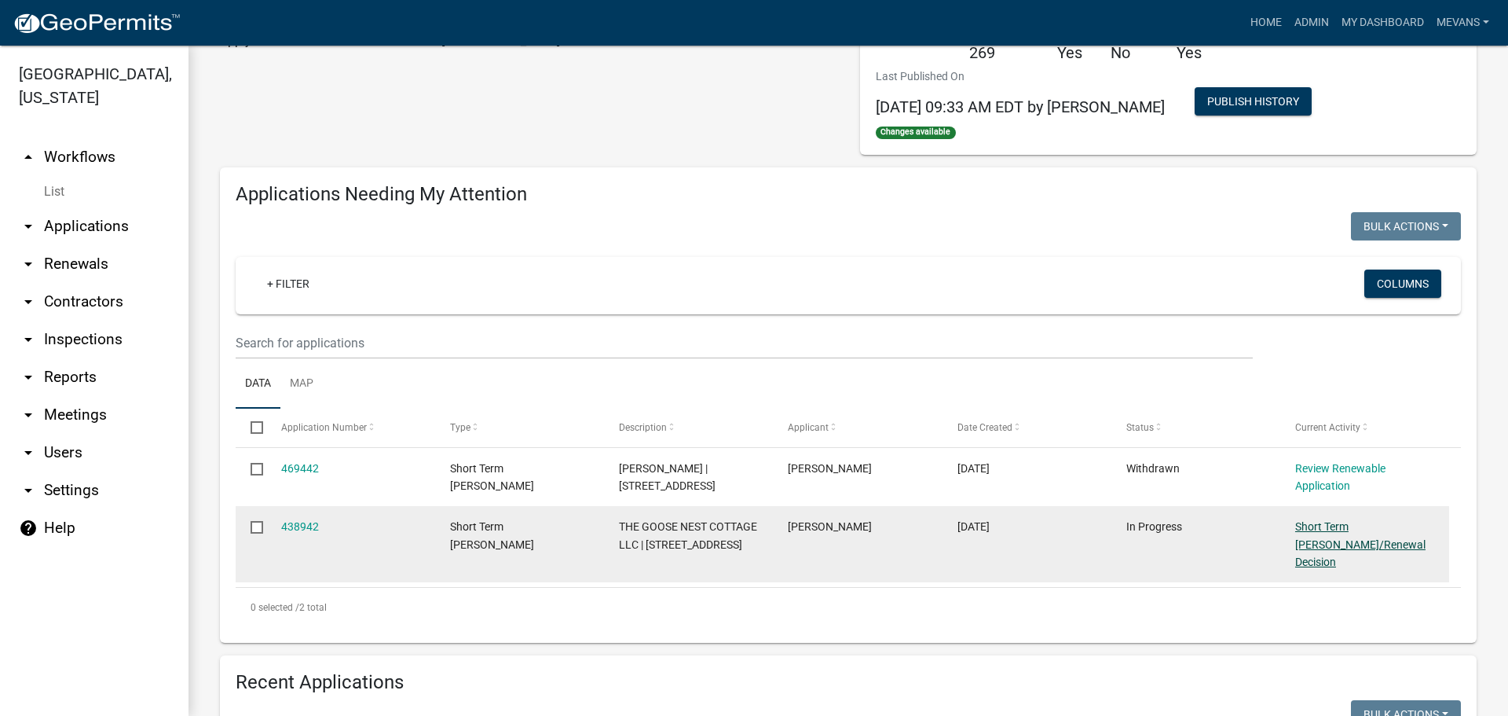
click at [1321, 526] on link "Short Term [PERSON_NAME]/Renewal Decision" at bounding box center [1360, 544] width 130 height 49
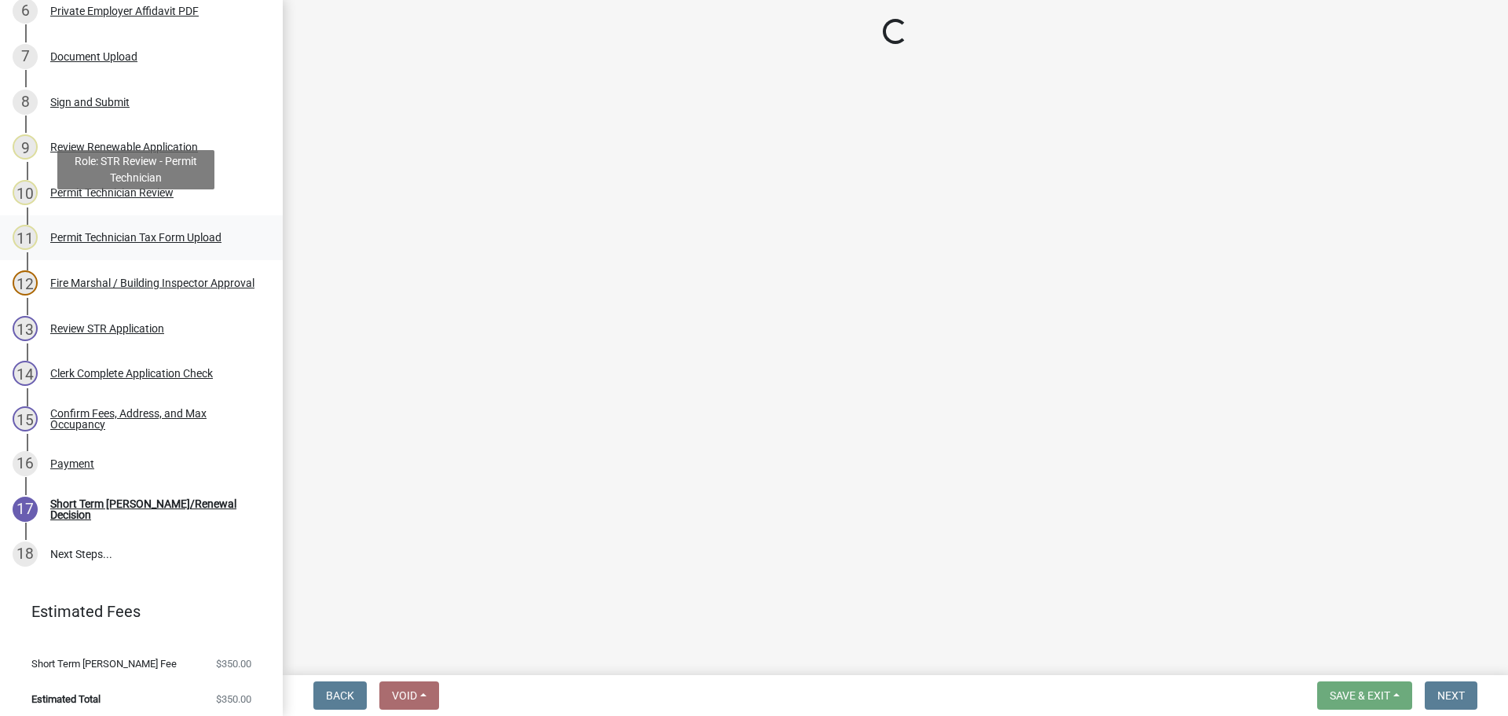
scroll to position [543, 0]
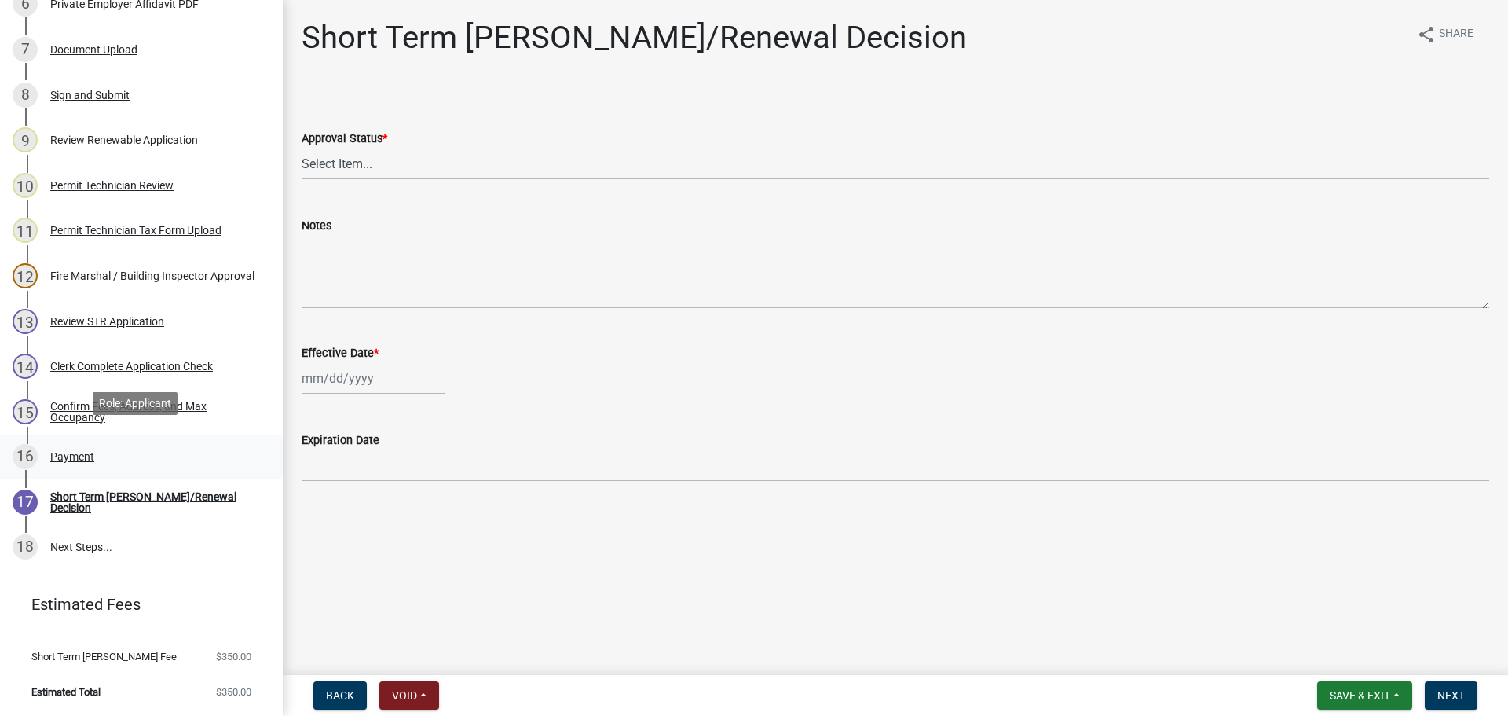
click at [75, 444] on div "16 Payment" at bounding box center [135, 456] width 245 height 25
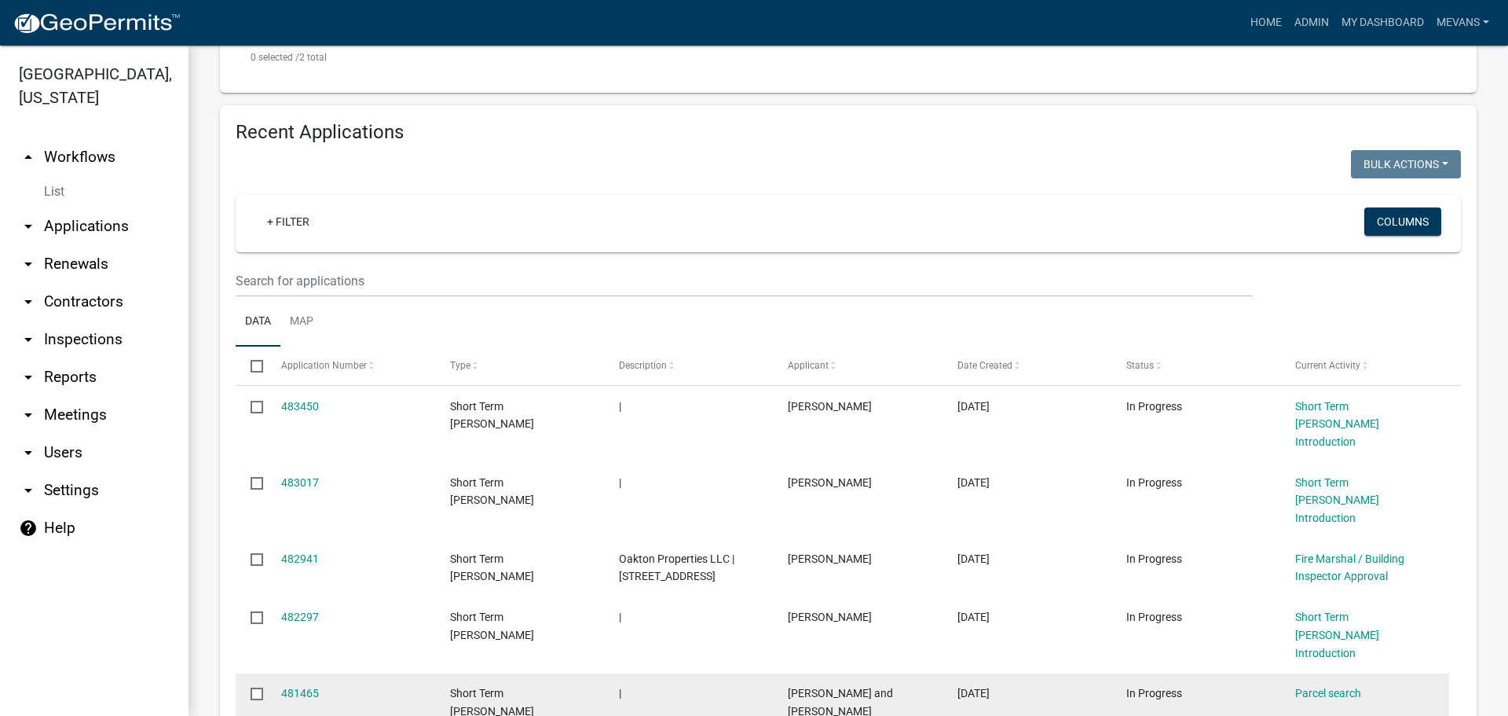
scroll to position [707, 0]
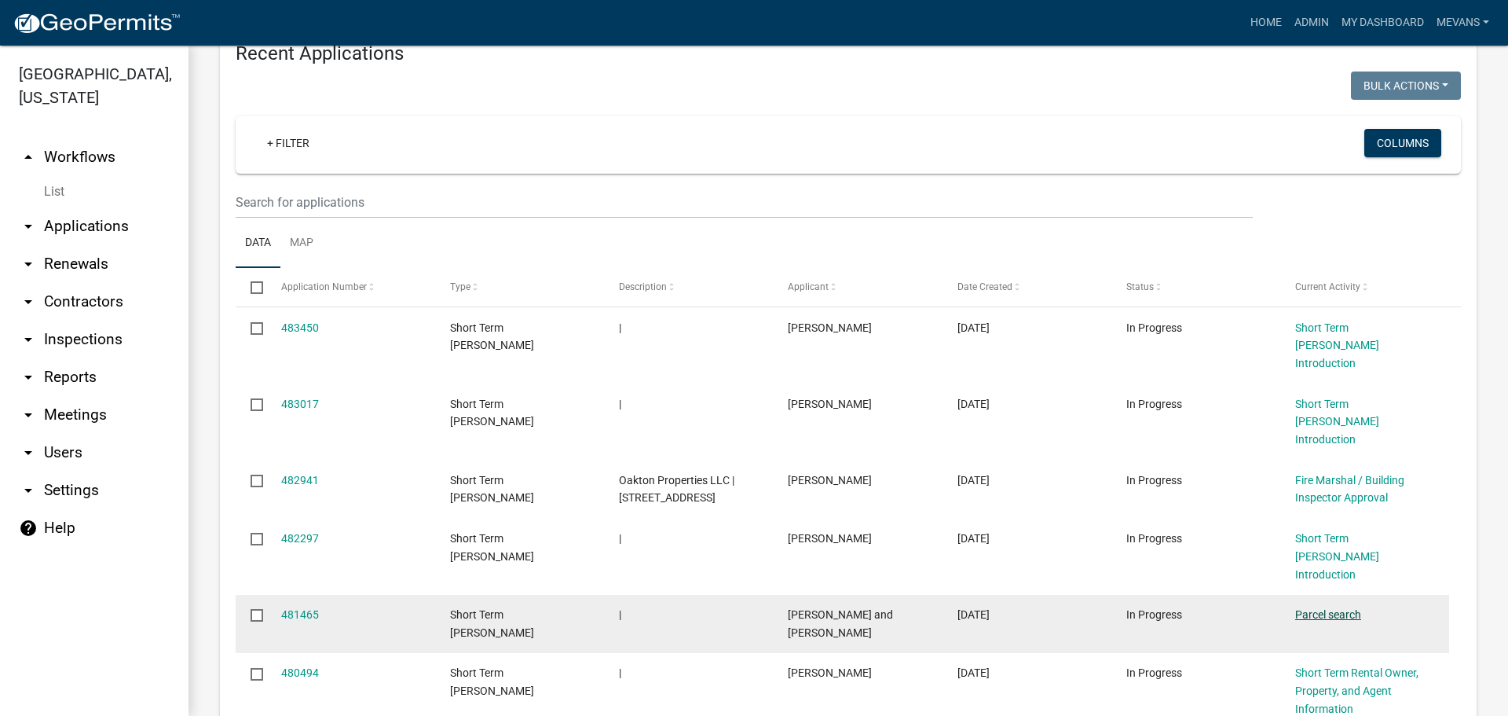
click at [1311, 608] on link "Parcel search" at bounding box center [1328, 614] width 66 height 13
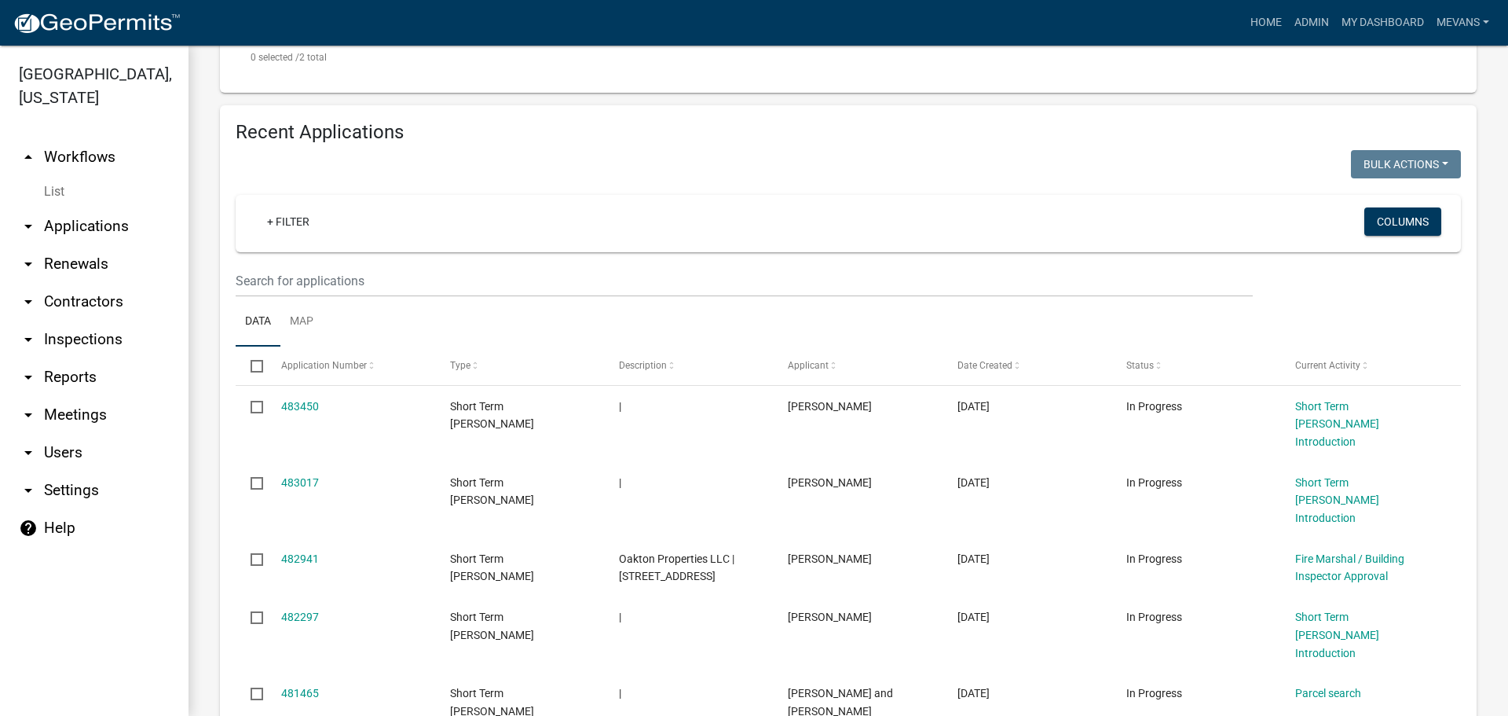
scroll to position [236, 0]
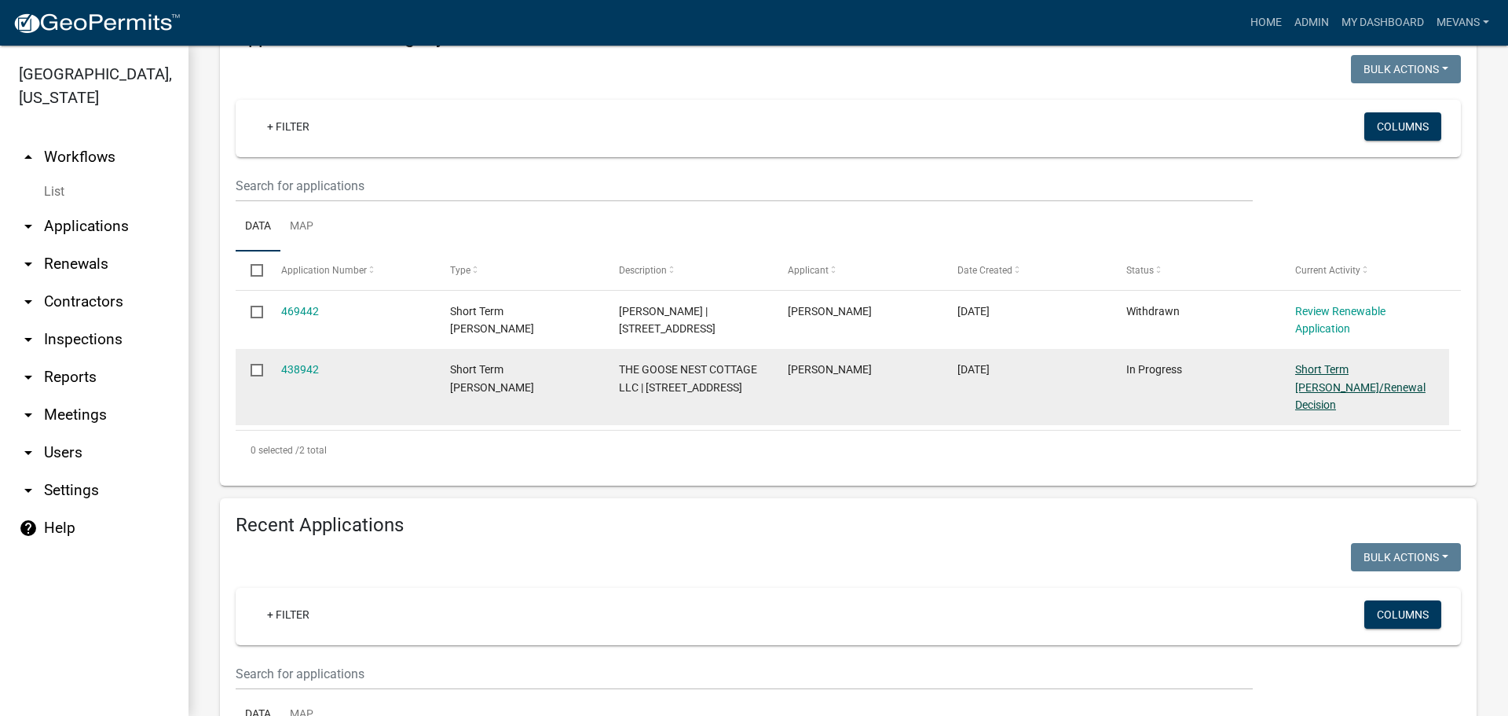
click at [1334, 375] on link "Short Term [PERSON_NAME]/Renewal Decision" at bounding box center [1360, 387] width 130 height 49
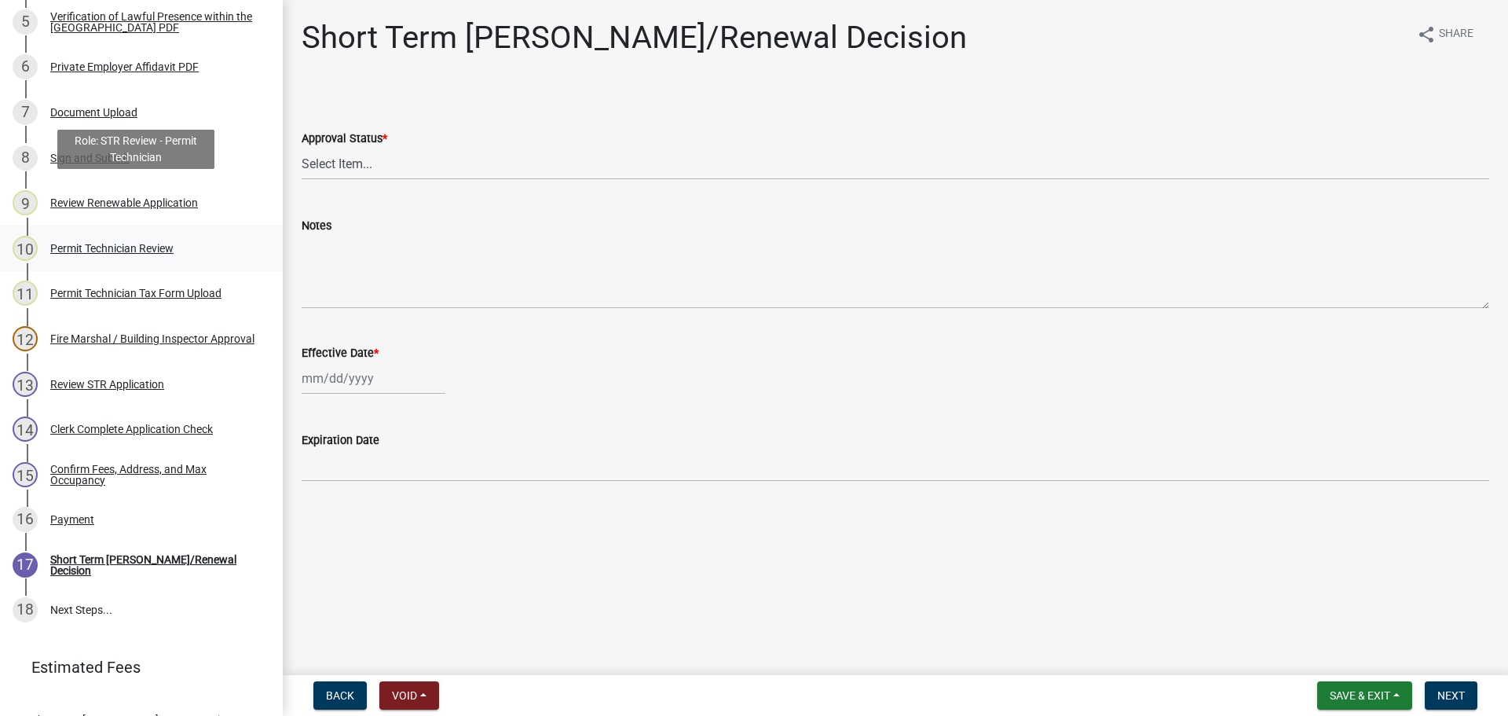
scroll to position [471, 0]
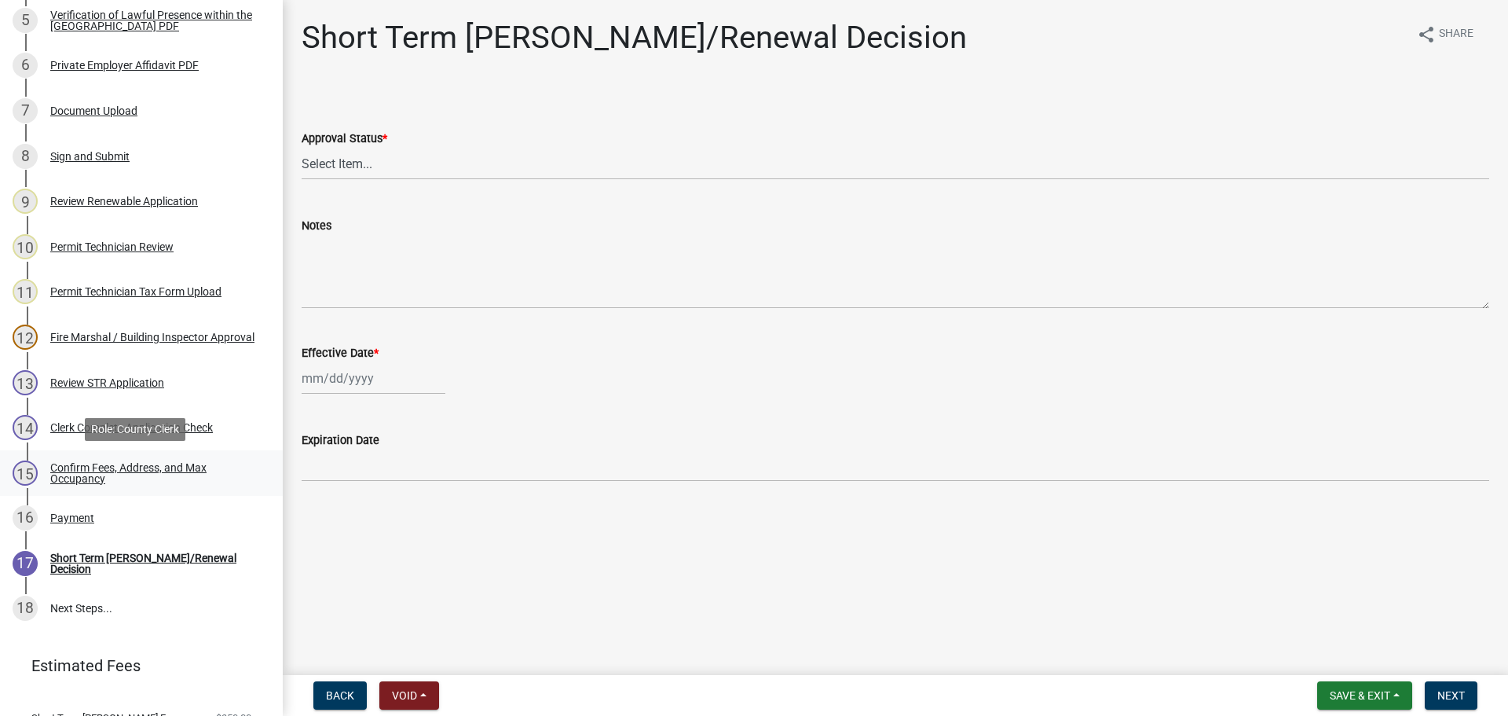
click at [86, 466] on div "Confirm Fees, Address, and Max Occupancy" at bounding box center [153, 473] width 207 height 22
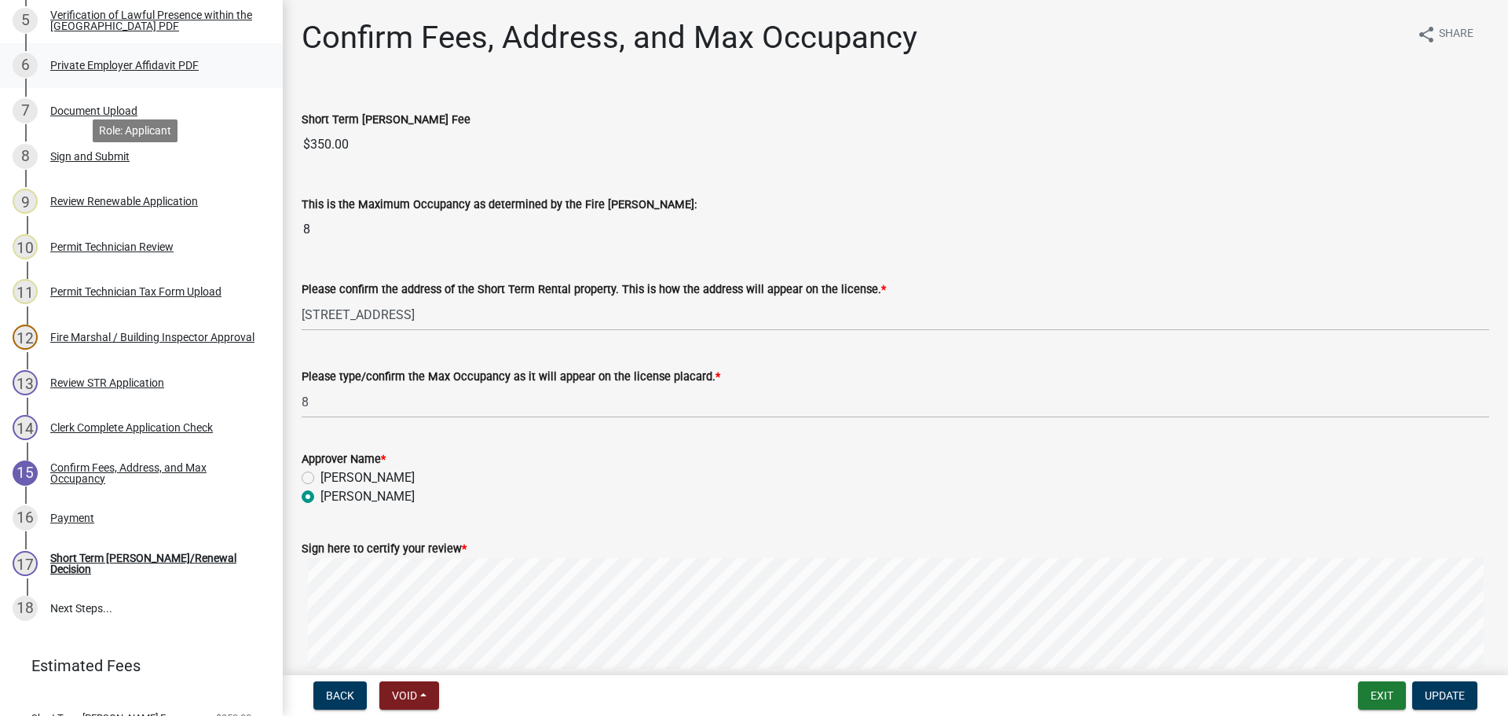
scroll to position [236, 0]
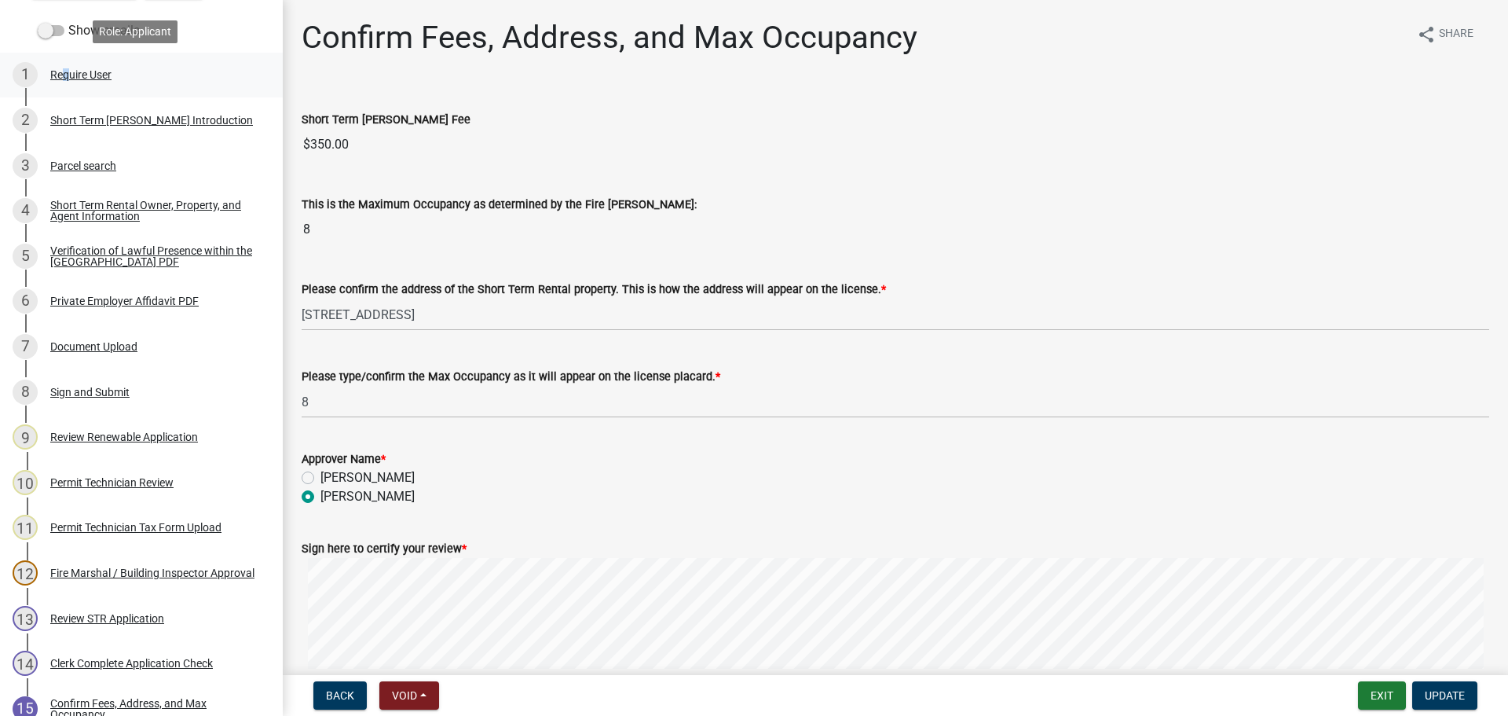
drag, startPoint x: 60, startPoint y: 54, endPoint x: 64, endPoint y: 64, distance: 10.9
click at [62, 59] on link "1 Require User" at bounding box center [141, 76] width 283 height 46
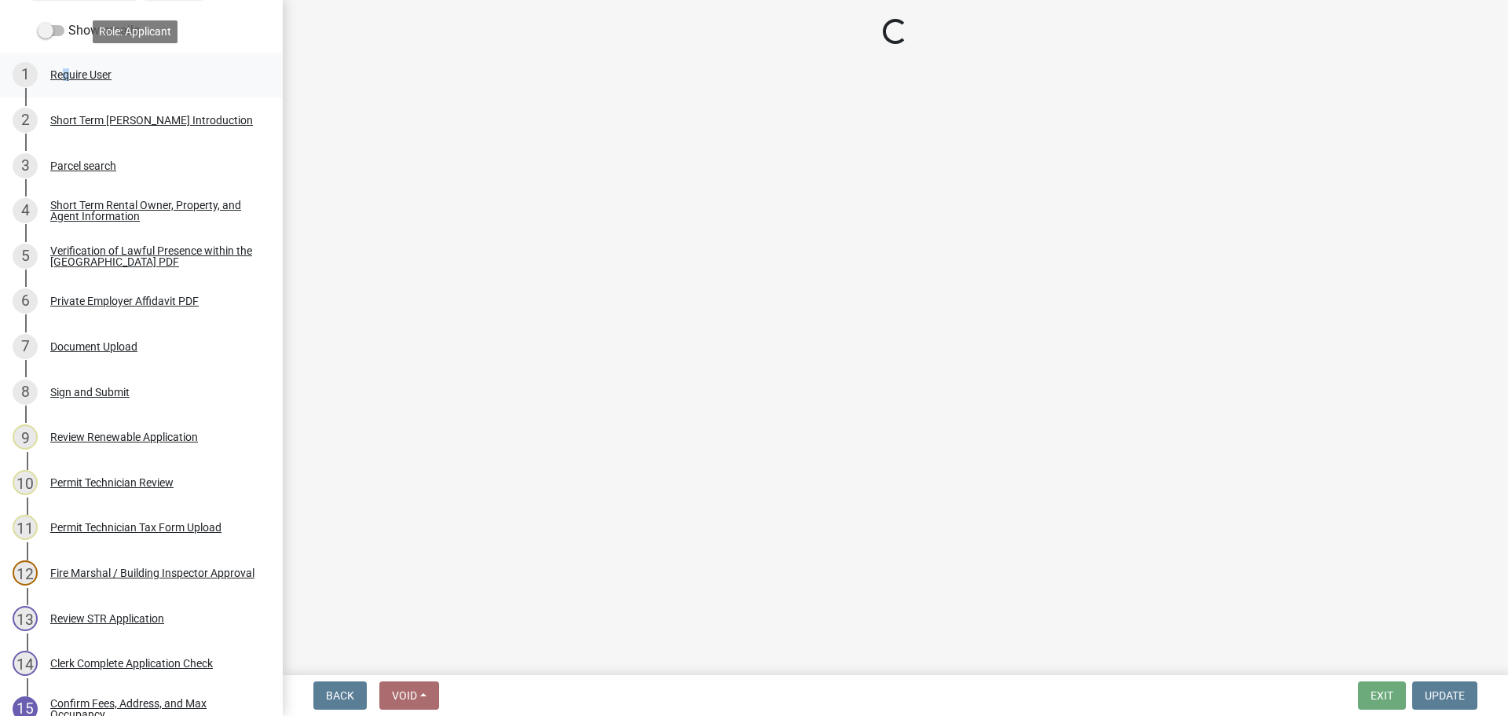
click at [64, 65] on div "1 Require User" at bounding box center [135, 74] width 245 height 25
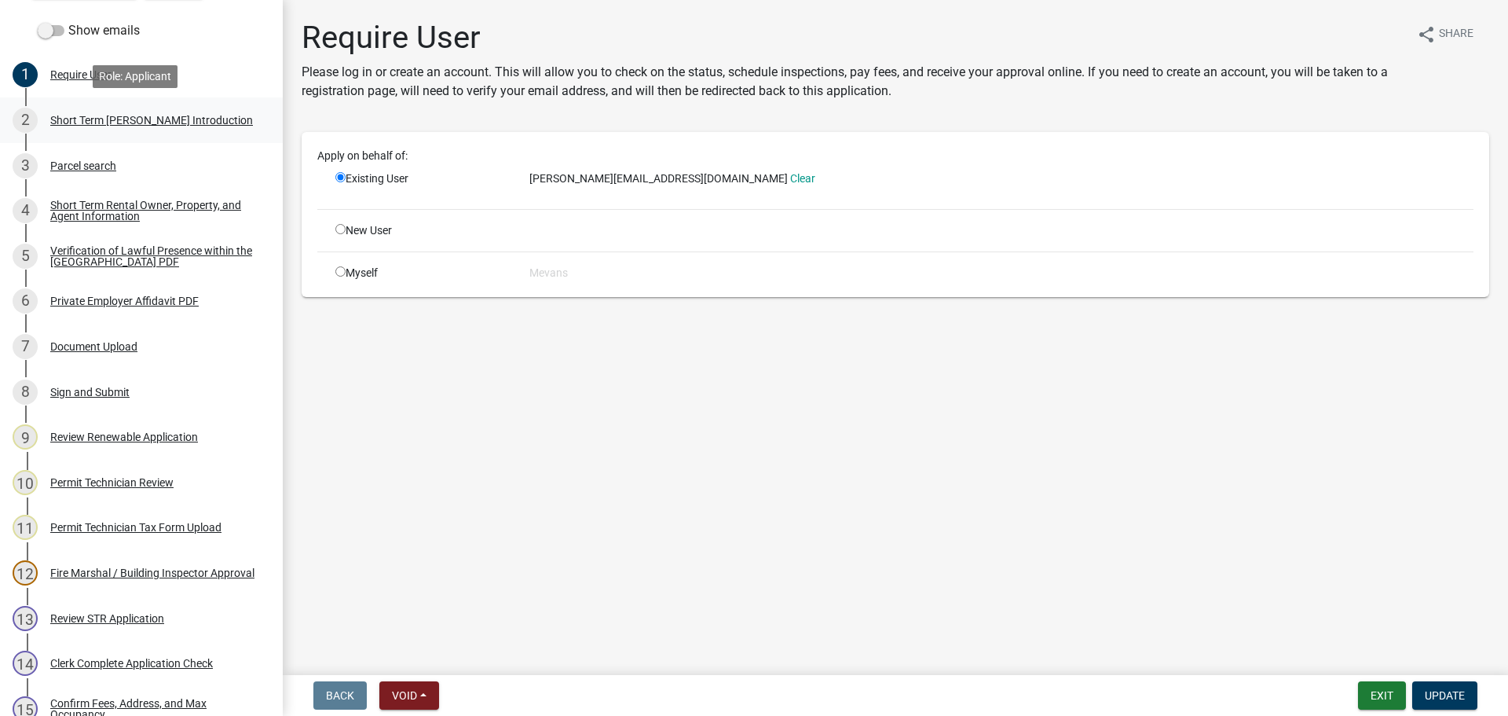
click at [94, 123] on div "Short Term [PERSON_NAME] Introduction" at bounding box center [151, 120] width 203 height 11
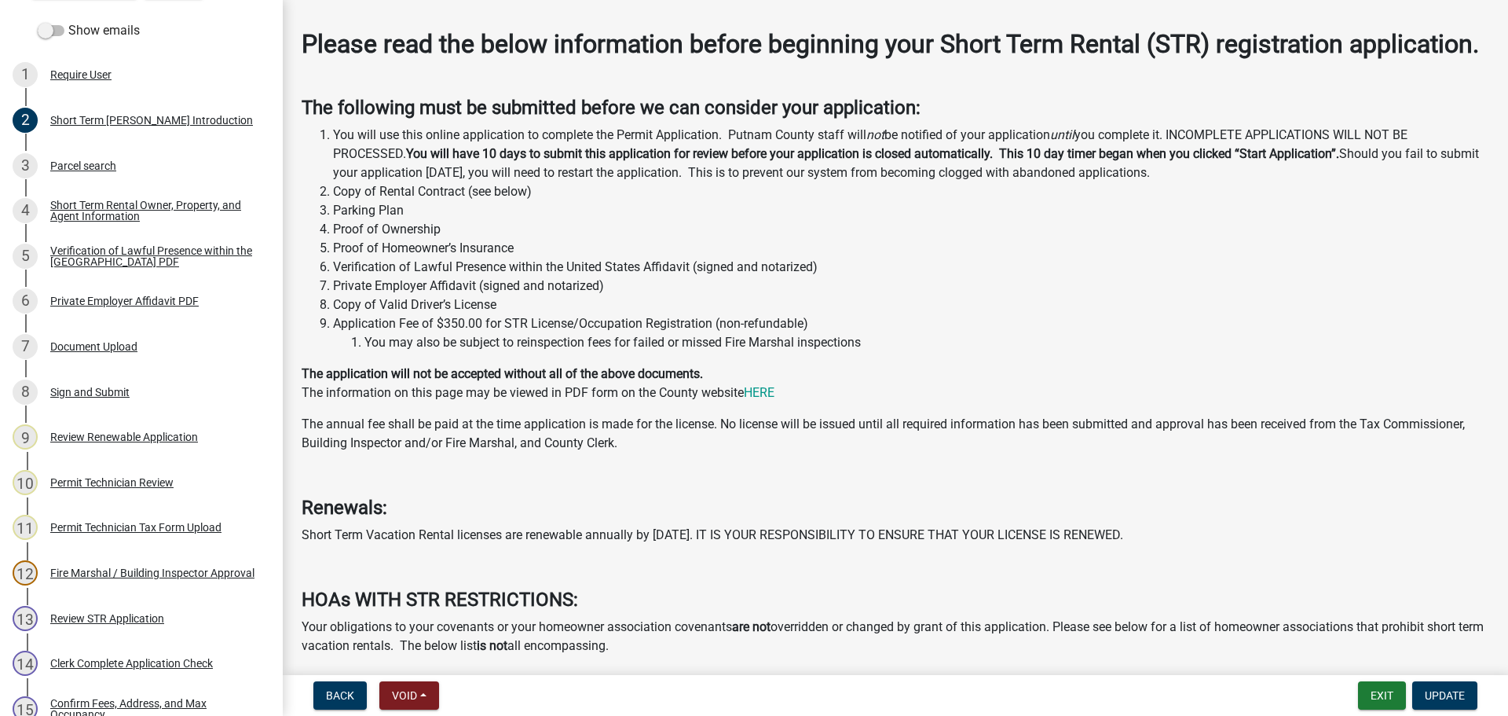
scroll to position [0, 0]
